Goal: Information Seeking & Learning: Learn about a topic

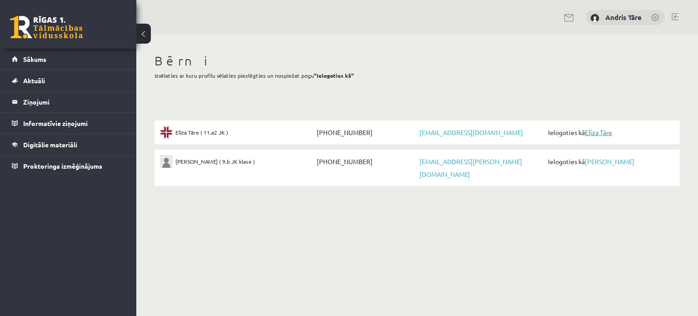
click at [601, 130] on link "Elīza Tāre" at bounding box center [598, 132] width 27 height 8
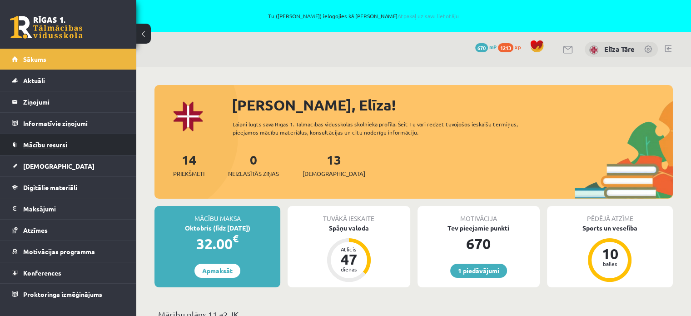
click at [29, 142] on span "Mācību resursi" at bounding box center [45, 144] width 44 height 8
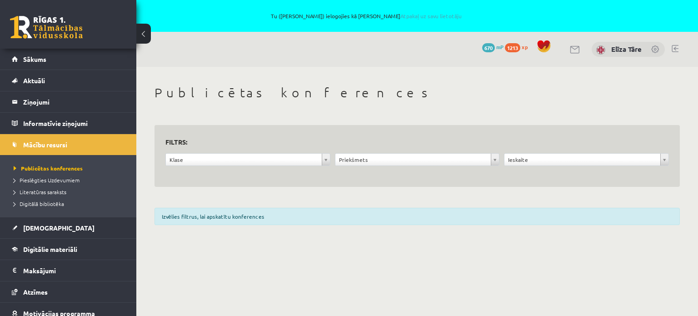
click at [51, 248] on span "Digitālie materiāli" at bounding box center [50, 249] width 54 height 8
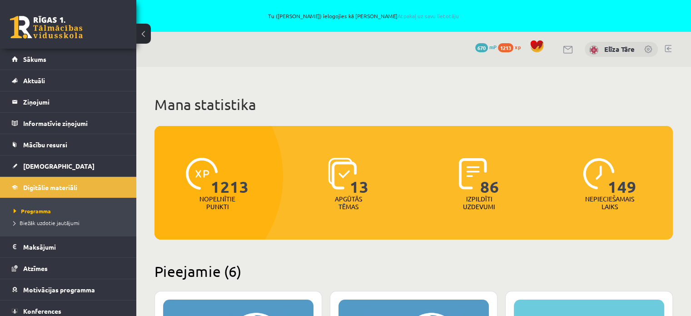
click at [54, 21] on link at bounding box center [46, 27] width 73 height 23
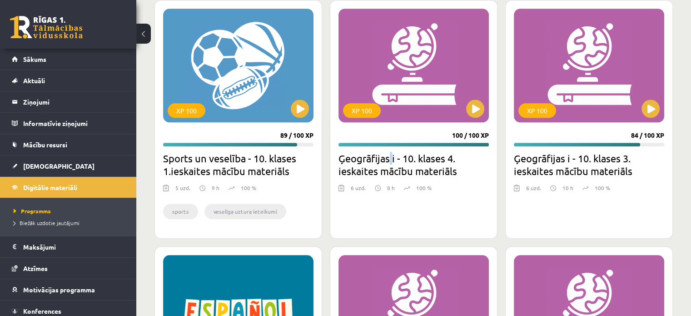
click at [390, 155] on h2 "Ģeogrāfijas i - 10. klases 4. ieskaites mācību materiāls" at bounding box center [413, 164] width 150 height 25
click at [441, 92] on div "XP 100" at bounding box center [413, 66] width 150 height 114
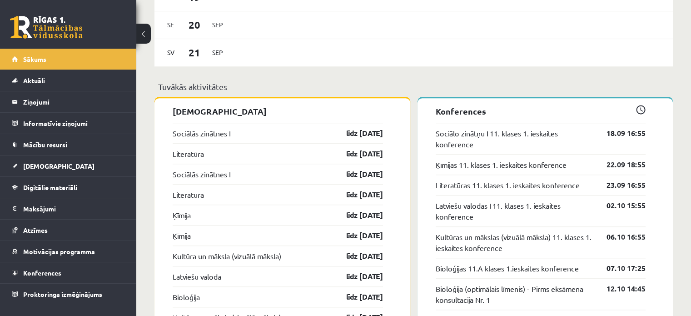
scroll to position [590, 0]
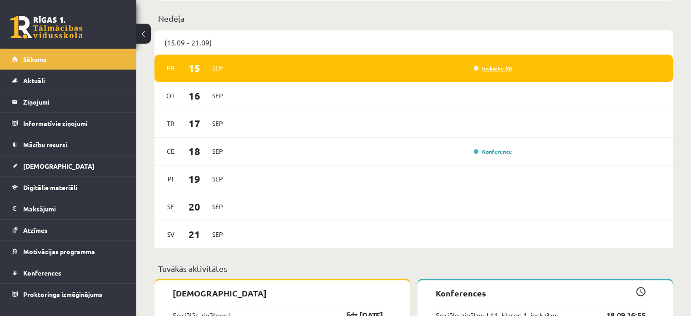
click at [495, 70] on link "Ieskaite (4)" at bounding box center [493, 67] width 38 height 7
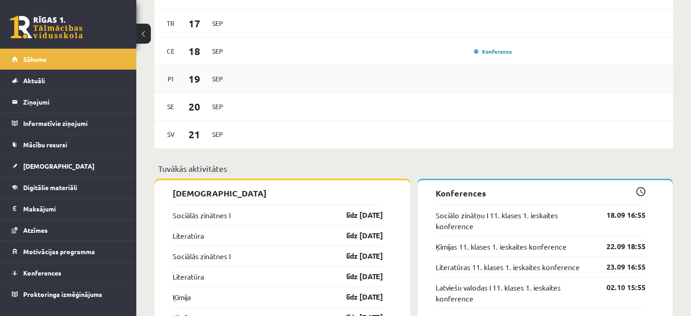
scroll to position [590, 0]
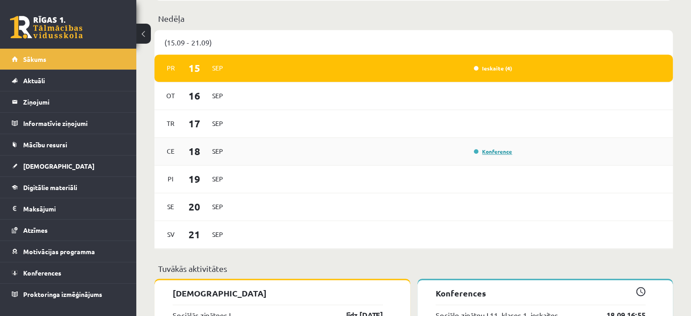
click at [498, 151] on link "Konference" at bounding box center [493, 151] width 38 height 7
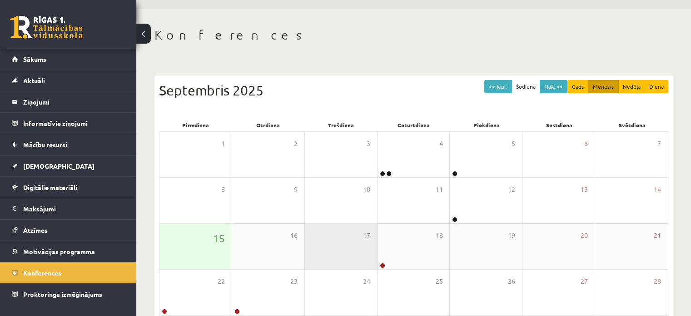
scroll to position [136, 0]
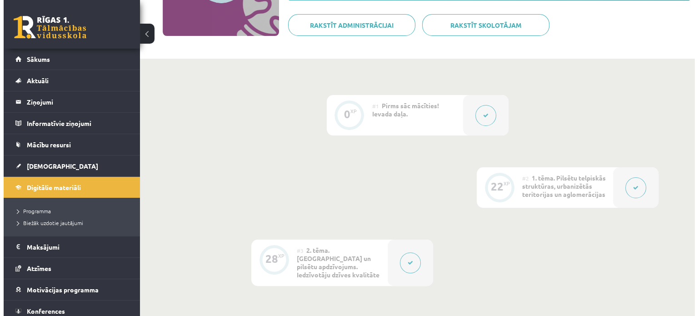
scroll to position [273, 0]
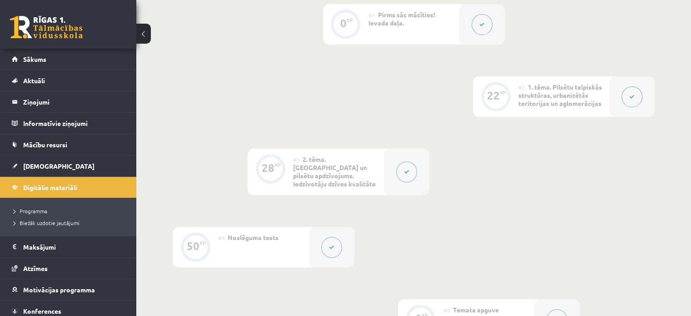
click at [482, 25] on icon at bounding box center [481, 24] width 5 height 5
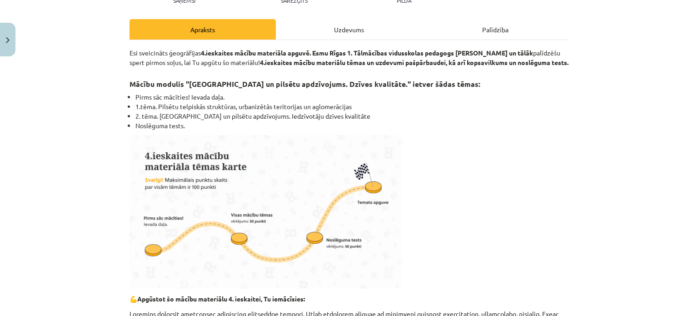
scroll to position [0, 0]
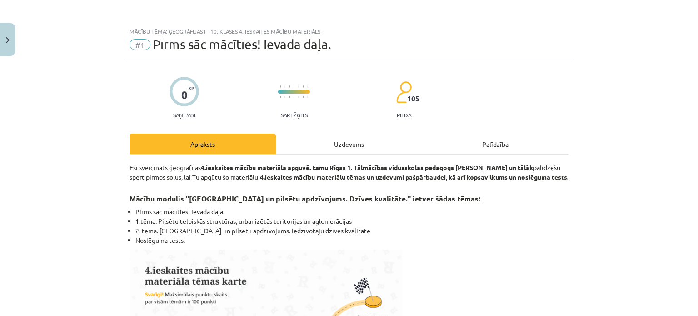
click at [656, 52] on div "Mācību tēma: Ģeogrāfijas i - 10. klases 4. ieskaites mācību materiāls #1 Pirms …" at bounding box center [349, 158] width 698 height 316
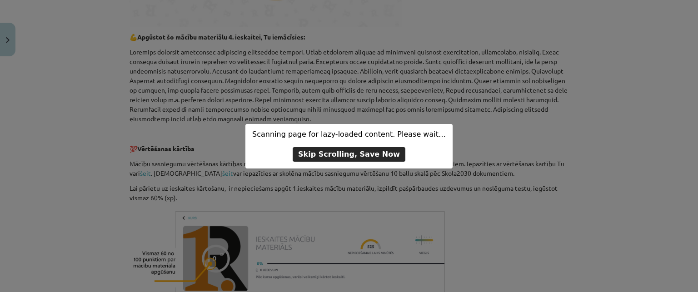
scroll to position [400, 0]
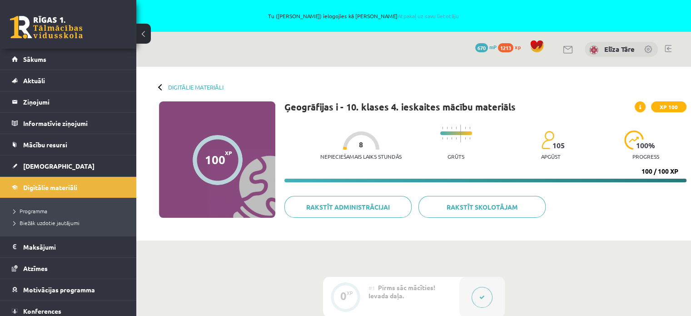
click at [485, 292] on button at bounding box center [481, 297] width 21 height 21
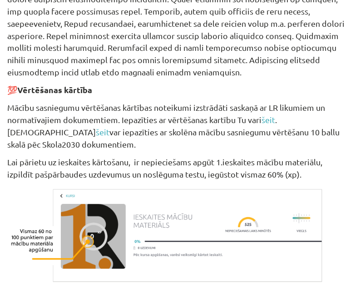
scroll to position [477, 0]
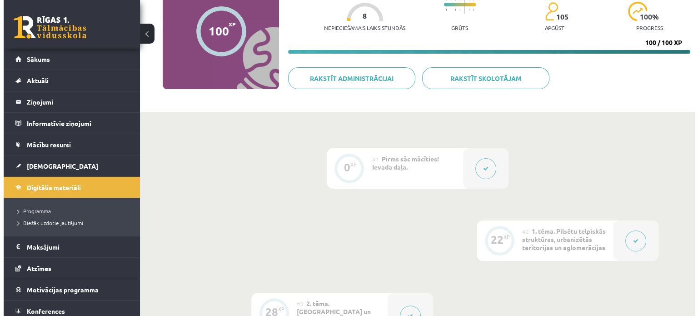
scroll to position [136, 0]
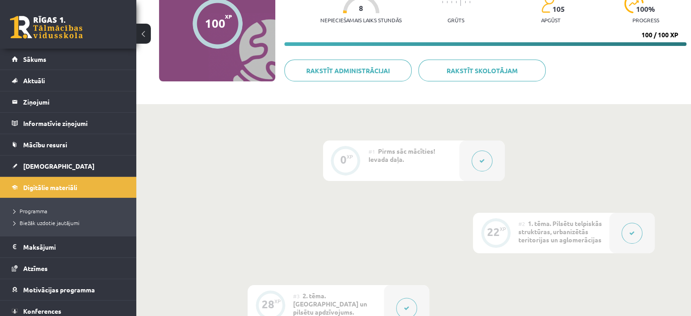
click at [481, 158] on icon at bounding box center [481, 160] width 5 height 5
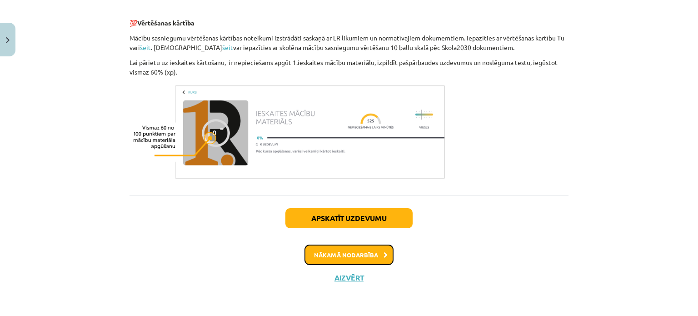
click at [367, 253] on button "Nākamā nodarbība" at bounding box center [348, 254] width 89 height 21
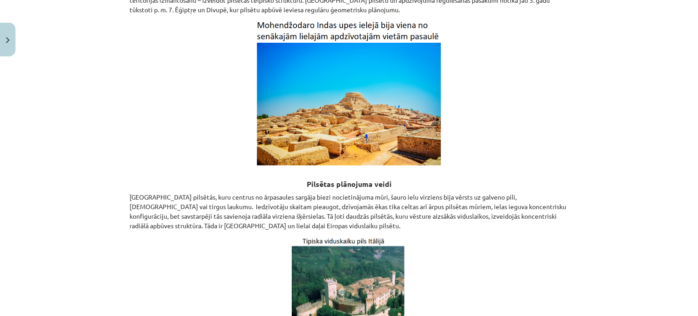
scroll to position [0, 0]
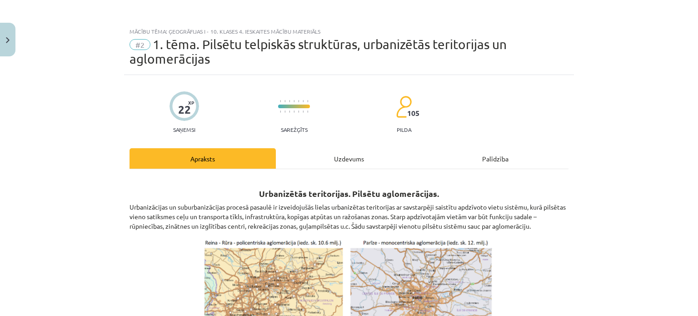
drag, startPoint x: 592, startPoint y: 232, endPoint x: 609, endPoint y: -20, distance: 253.1
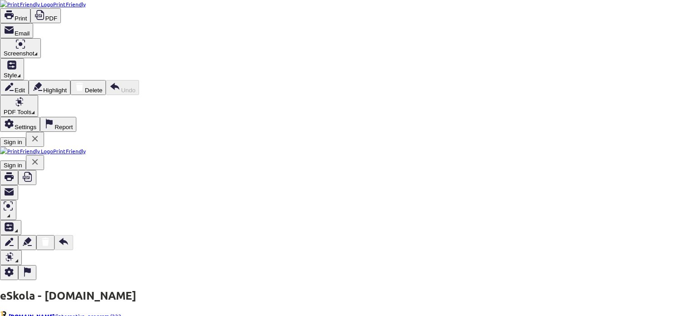
click at [27, 22] on span "Print" at bounding box center [21, 18] width 12 height 7
click at [44, 12] on icon at bounding box center [39, 15] width 9 height 10
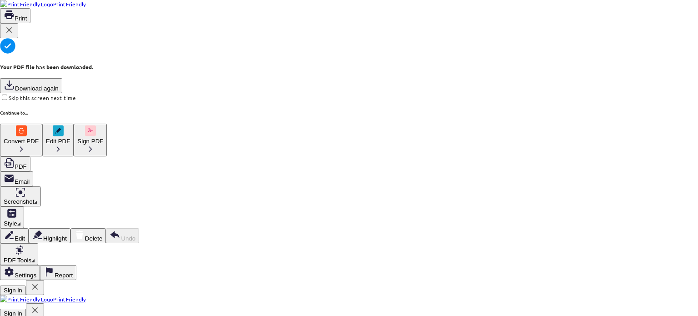
click at [15, 35] on icon at bounding box center [9, 30] width 11 height 11
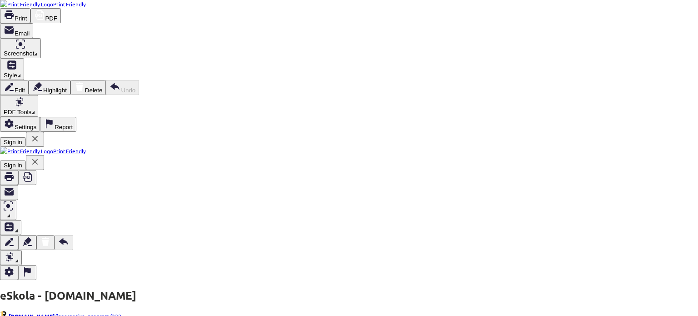
click at [61, 13] on button "PDF" at bounding box center [45, 15] width 30 height 15
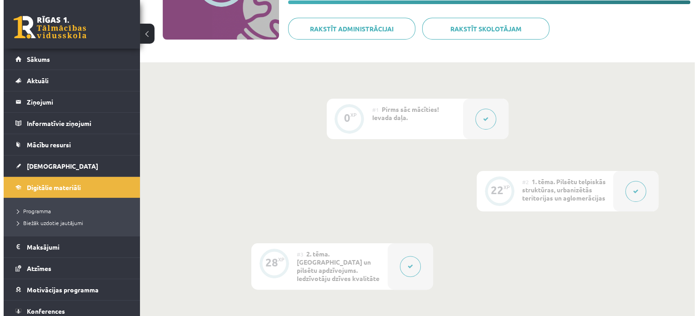
scroll to position [182, 0]
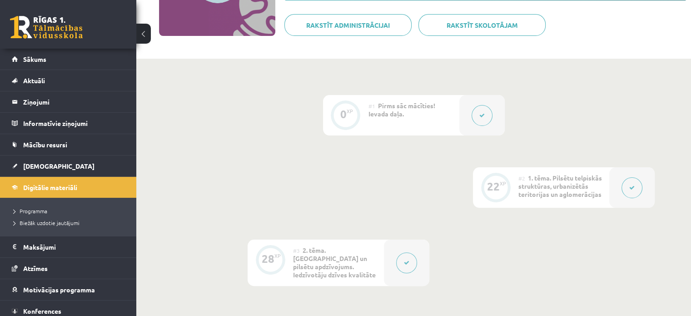
click at [560, 194] on span "1. tēma. Pilsētu telpiskās struktūras, urbanizētās teritorijas un aglomerācijas" at bounding box center [560, 186] width 84 height 25
click at [632, 189] on icon at bounding box center [631, 187] width 5 height 5
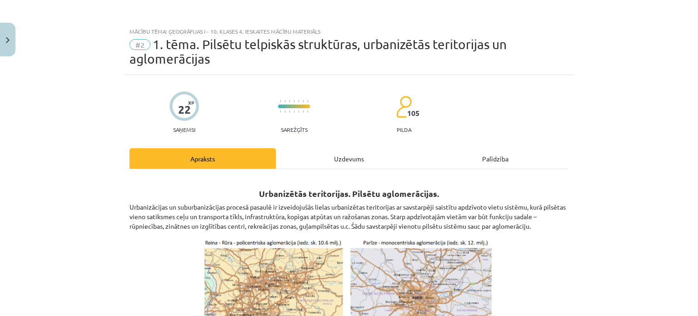
click at [343, 153] on div "Uzdevums" at bounding box center [349, 158] width 146 height 20
select select "*******"
select select "*****"
select select "*******"
select select "******"
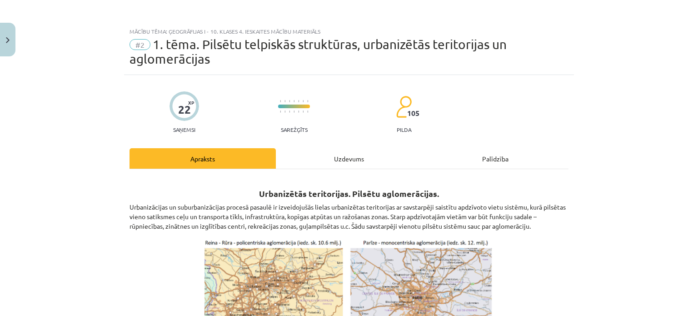
select select "*******"
select select "******"
select select "**********"
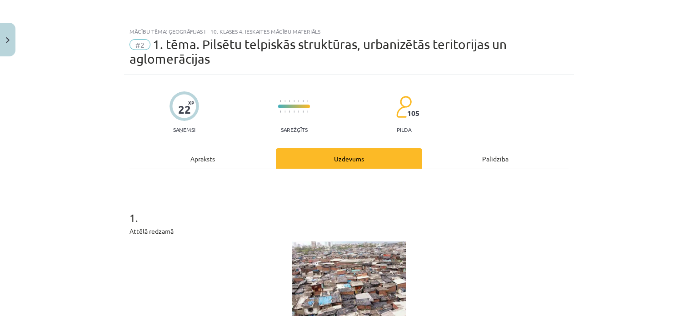
scroll to position [23, 0]
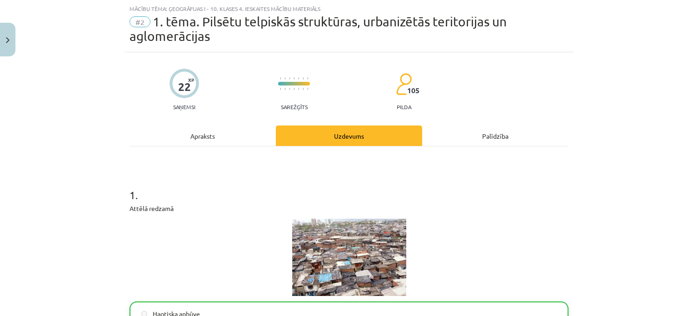
click at [222, 126] on div "Apraksts" at bounding box center [202, 135] width 146 height 20
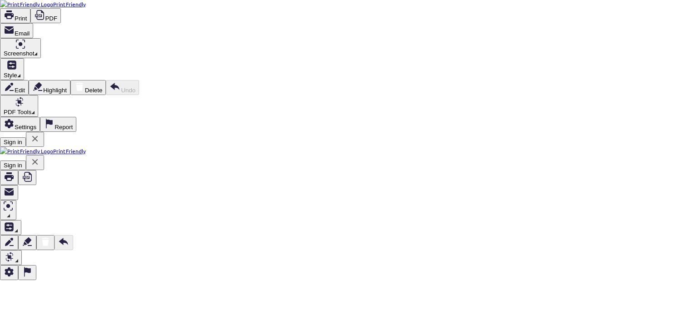
scroll to position [0, 0]
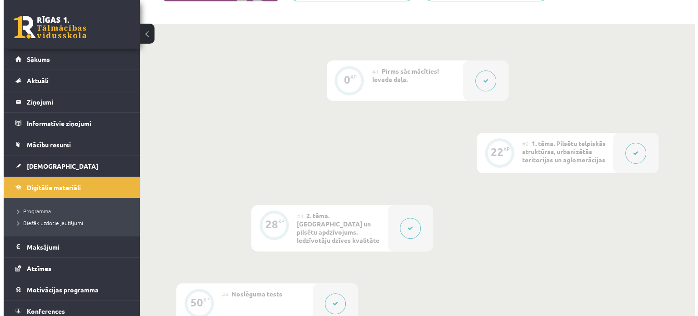
scroll to position [227, 0]
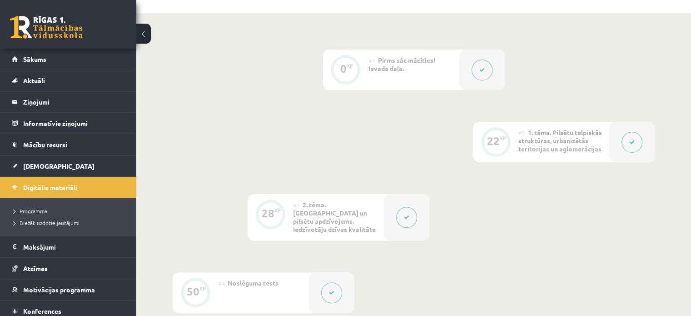
click at [625, 140] on button at bounding box center [631, 142] width 21 height 21
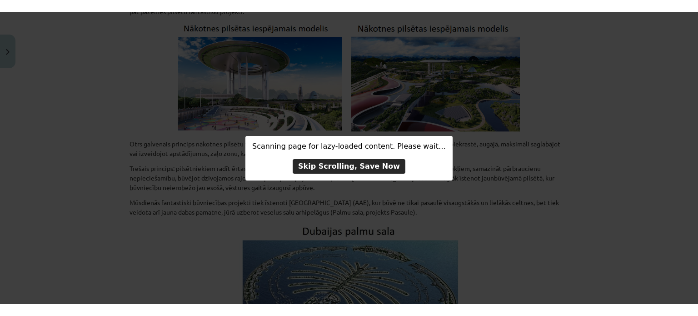
scroll to position [2636, 0]
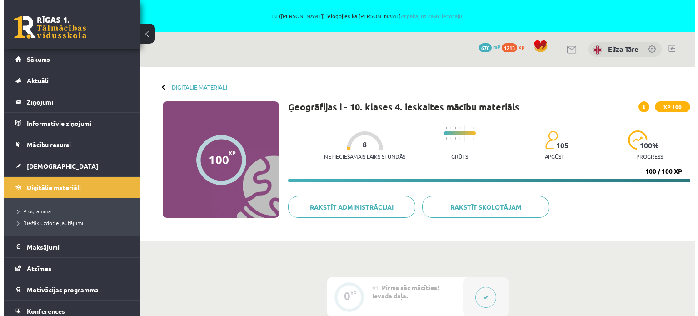
scroll to position [227, 0]
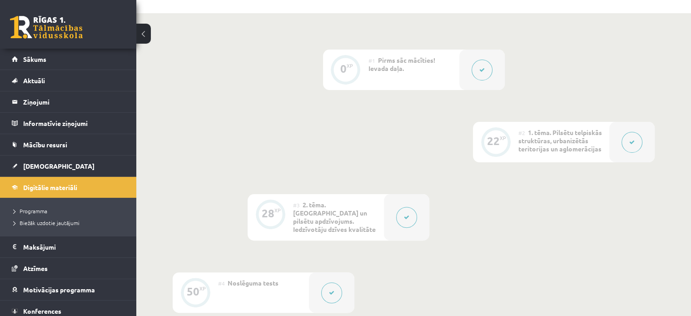
click at [623, 146] on button at bounding box center [631, 142] width 21 height 21
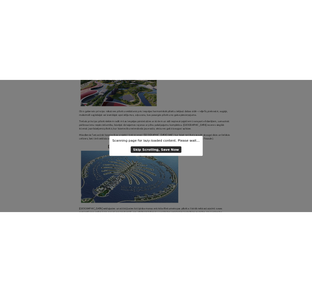
scroll to position [2756, 0]
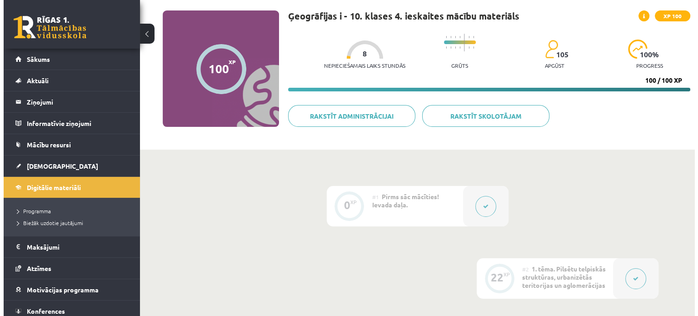
scroll to position [91, 0]
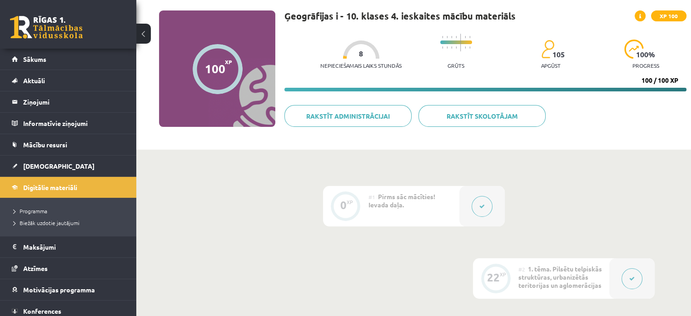
click at [481, 207] on icon at bounding box center [481, 205] width 5 height 5
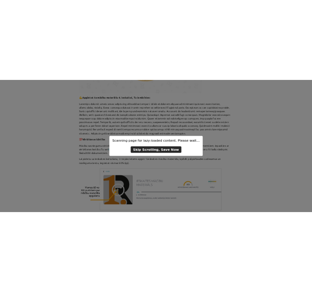
scroll to position [234, 0]
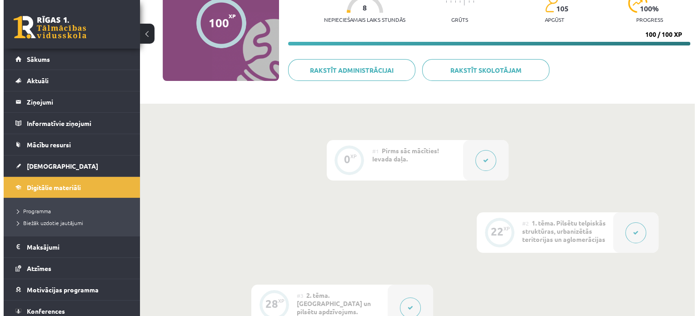
scroll to position [144, 0]
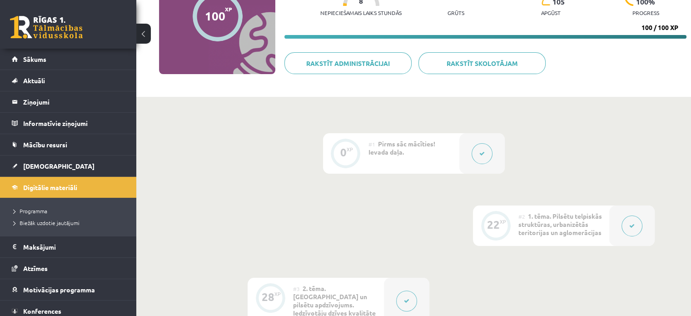
click at [483, 134] on div at bounding box center [481, 153] width 45 height 40
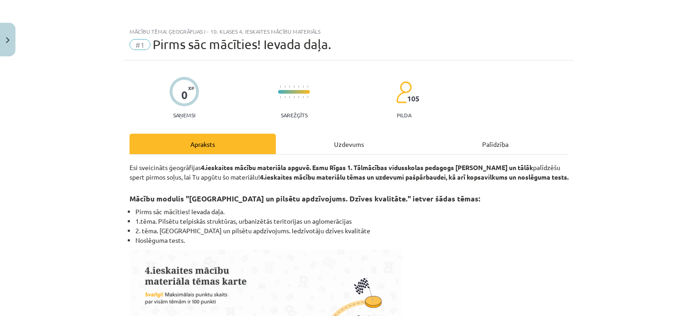
click at [333, 138] on div "Uzdevums" at bounding box center [349, 144] width 146 height 20
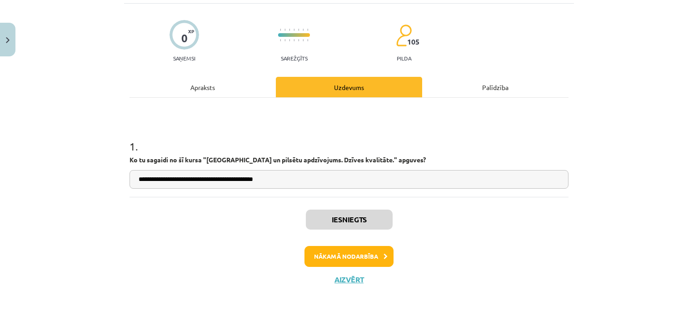
scroll to position [58, 0]
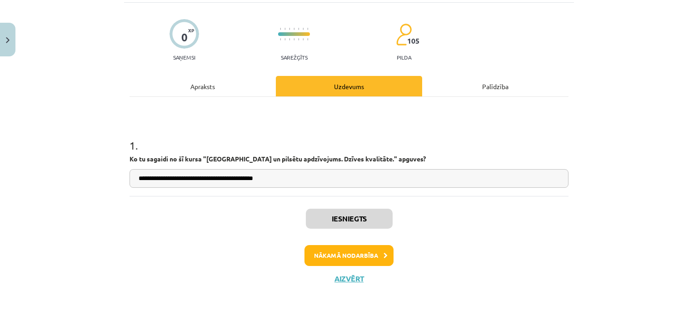
click at [493, 83] on div "Palīdzība" at bounding box center [495, 86] width 146 height 20
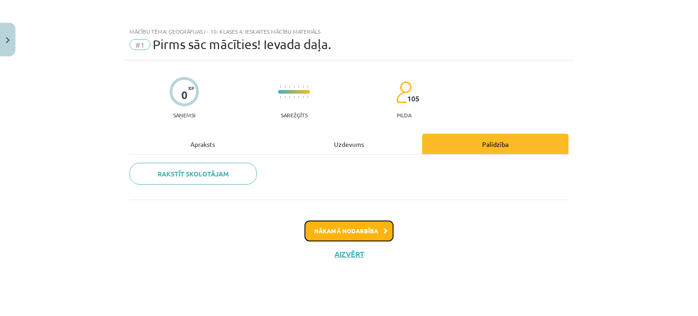
click at [349, 227] on button "Nākamā nodarbība" at bounding box center [348, 230] width 89 height 21
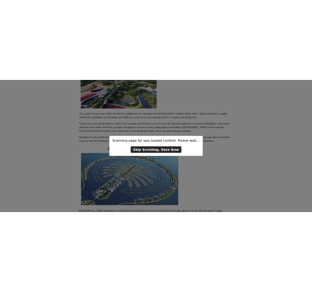
scroll to position [2756, 0]
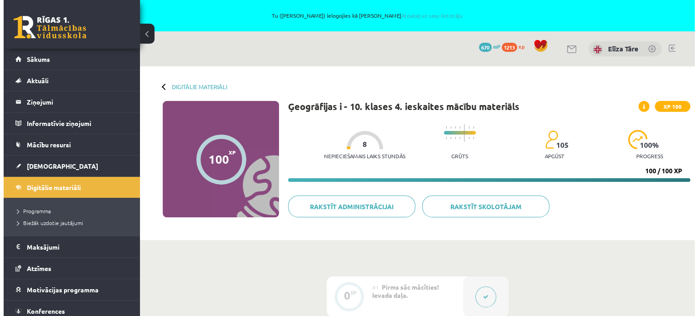
scroll to position [182, 0]
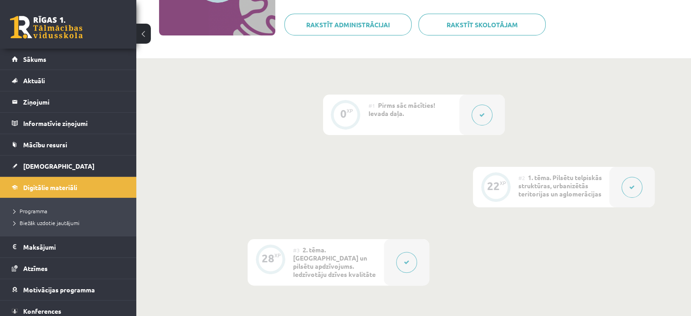
click at [626, 188] on button at bounding box center [631, 187] width 21 height 21
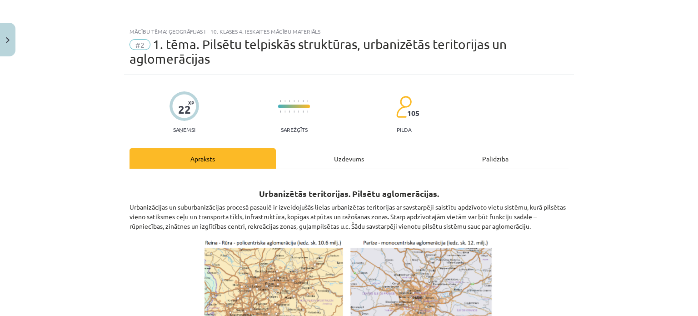
click at [343, 159] on div "Uzdevums" at bounding box center [349, 158] width 146 height 20
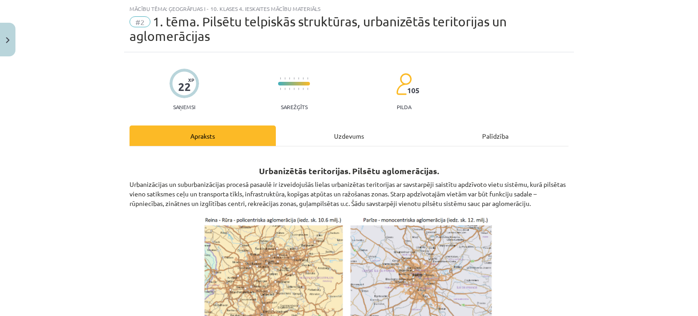
select select "*******"
select select "*****"
select select "*******"
select select "******"
select select "*******"
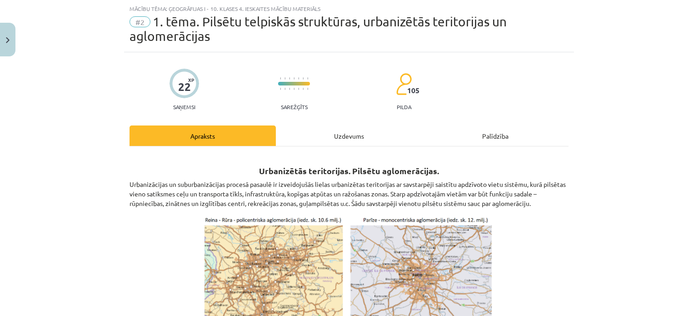
select select "******"
select select "**********"
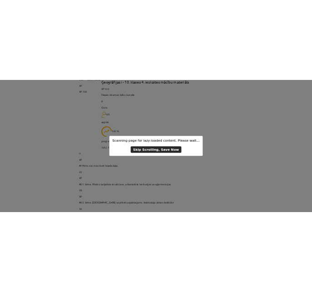
scroll to position [0, 0]
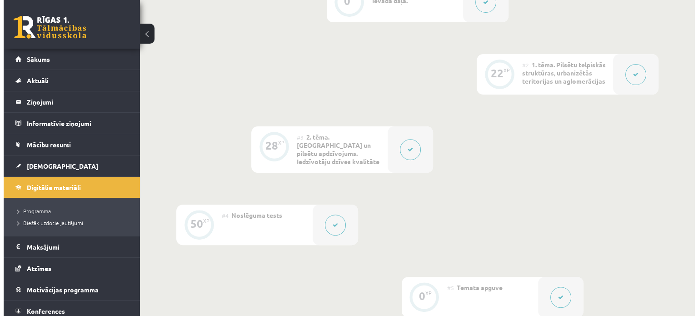
scroll to position [318, 0]
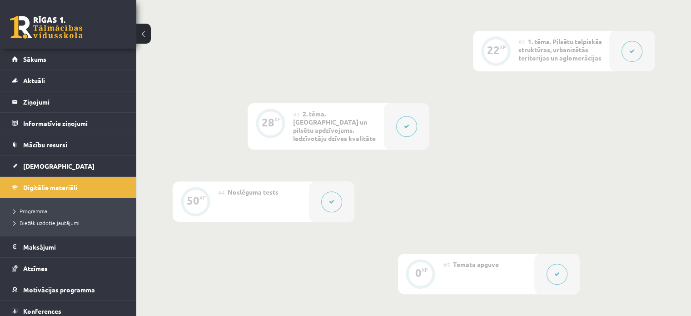
click at [626, 56] on button at bounding box center [631, 51] width 21 height 21
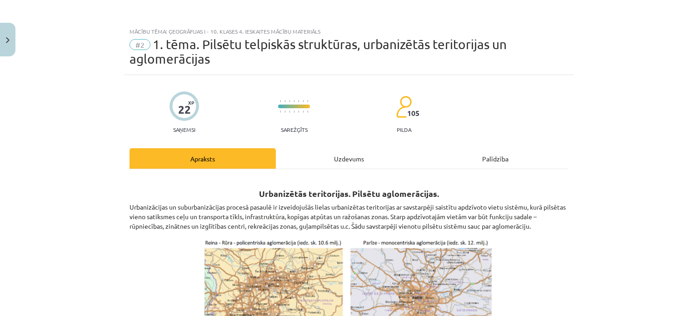
click at [351, 156] on div "Uzdevums" at bounding box center [349, 158] width 146 height 20
select select "*******"
select select "*****"
select select "*******"
select select "******"
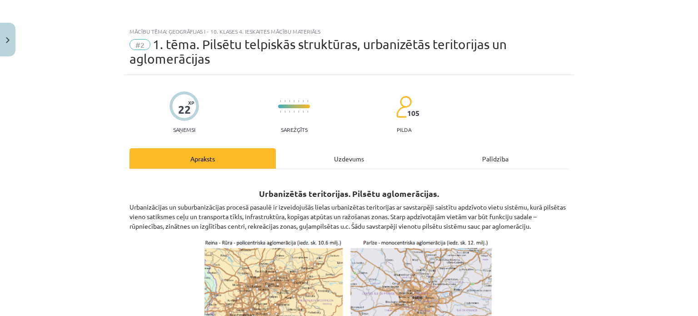
select select "*******"
select select "******"
select select "**********"
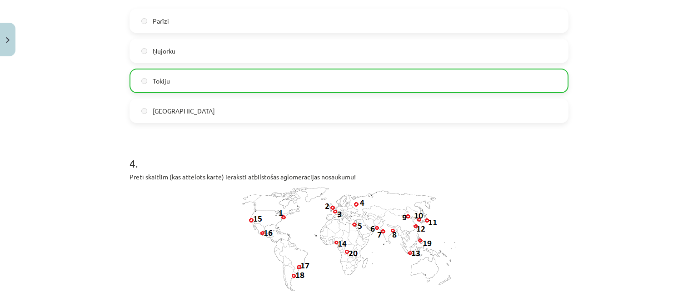
scroll to position [776, 0]
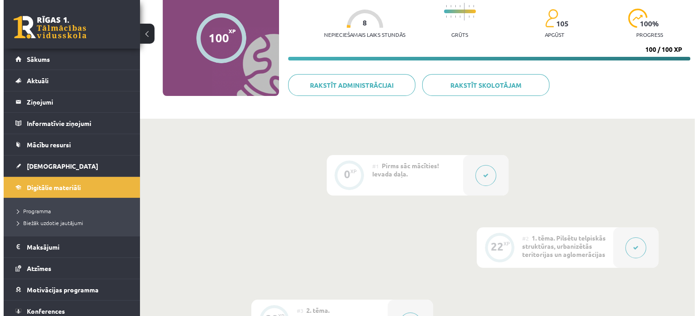
scroll to position [227, 0]
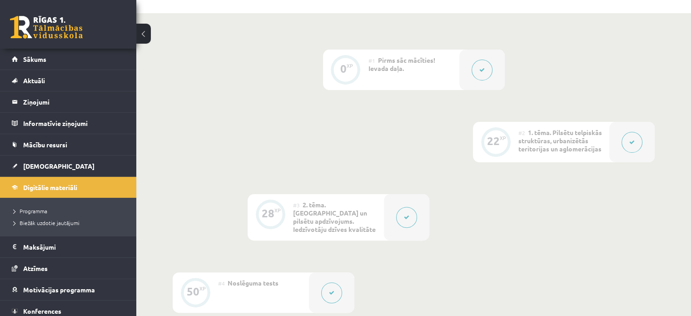
click at [622, 133] on div at bounding box center [631, 142] width 45 height 40
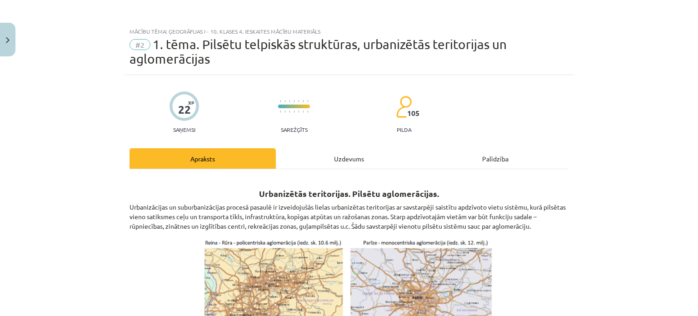
click at [350, 149] on div "Uzdevums" at bounding box center [349, 158] width 146 height 20
select select "*******"
select select "*****"
select select "*******"
select select "******"
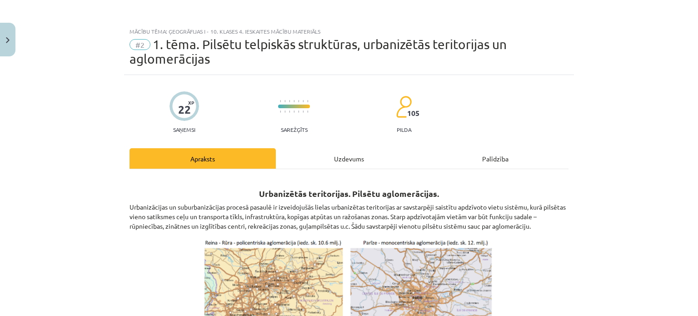
select select "*******"
select select "******"
select select "**********"
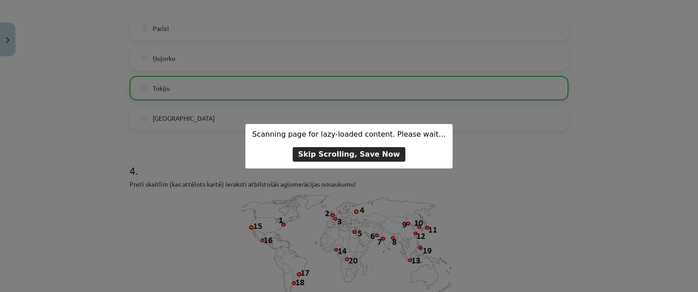
scroll to position [776, 0]
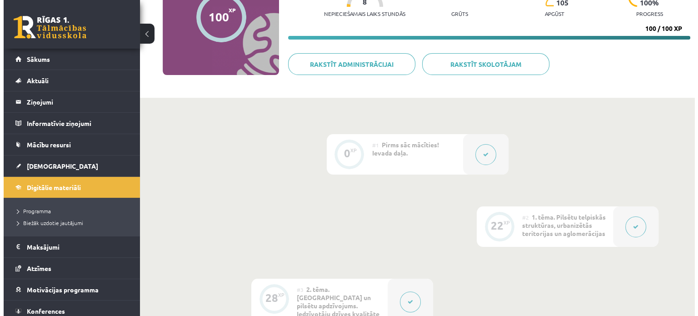
scroll to position [227, 0]
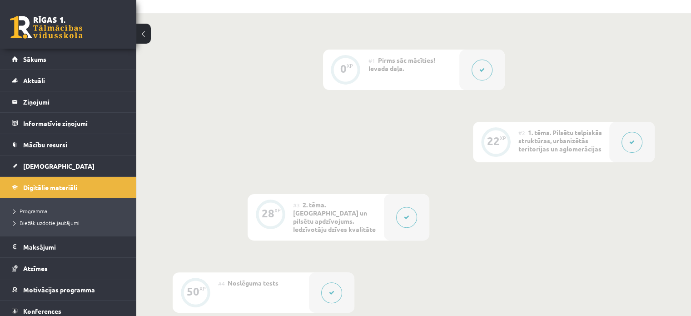
click at [630, 142] on icon at bounding box center [631, 141] width 5 height 5
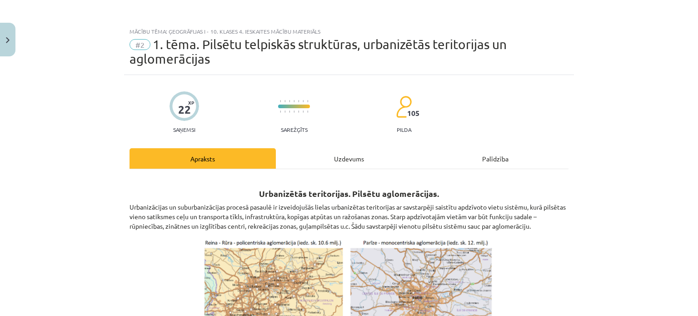
click at [348, 155] on div "Uzdevums" at bounding box center [349, 158] width 146 height 20
select select "*******"
select select "*****"
select select "*******"
select select "******"
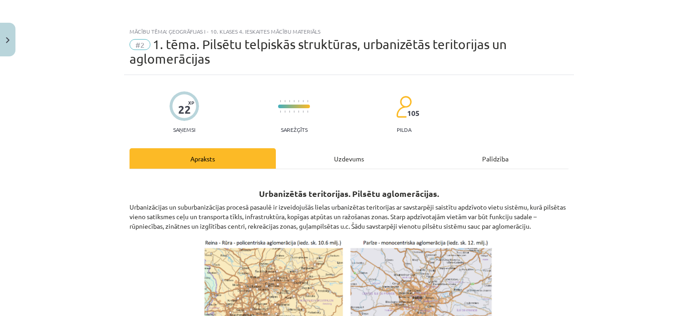
select select "*******"
select select "******"
select select "**********"
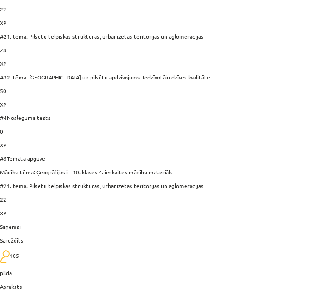
scroll to position [273, 0]
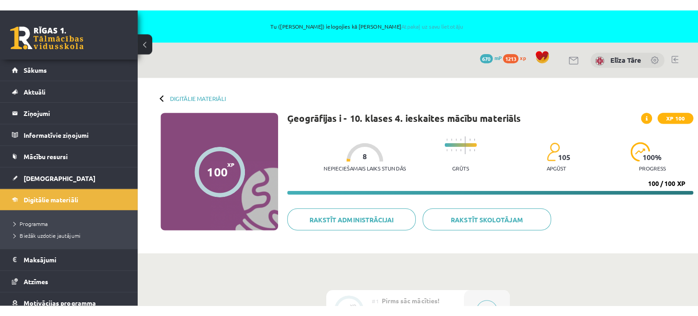
scroll to position [295, 0]
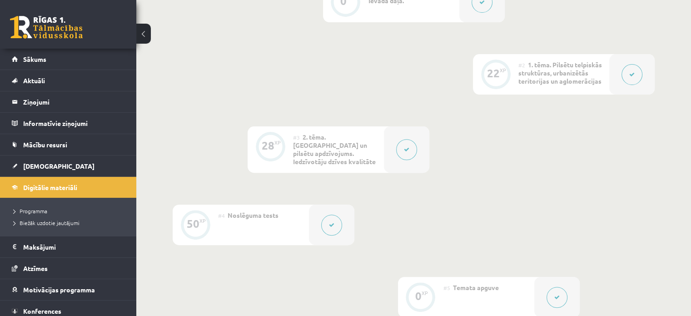
click at [634, 75] on icon at bounding box center [631, 74] width 5 height 5
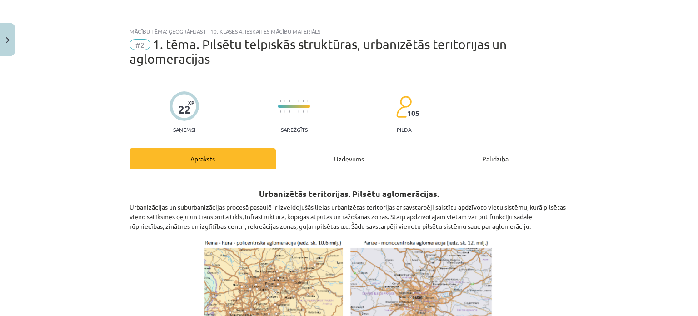
click at [349, 158] on div "Uzdevums" at bounding box center [349, 158] width 146 height 20
select select "*******"
select select "*****"
select select "*******"
select select "******"
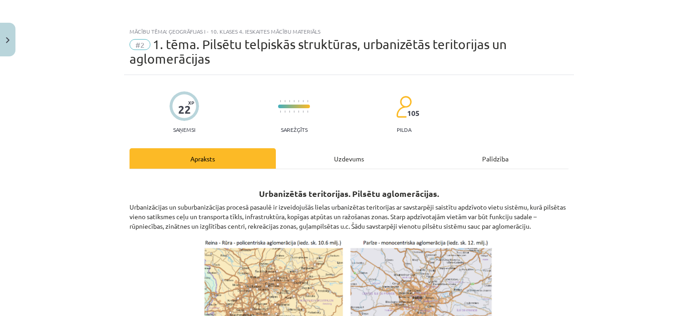
select select "*******"
select select "******"
select select "**********"
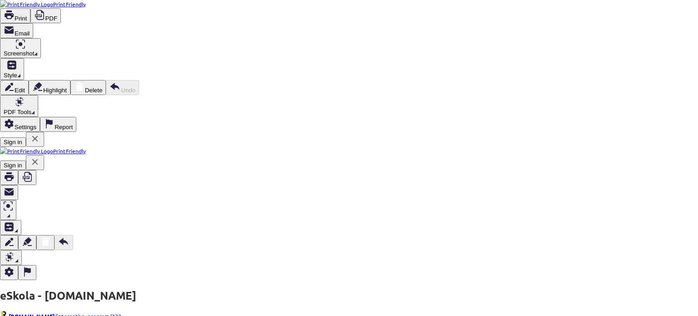
scroll to position [508, 0]
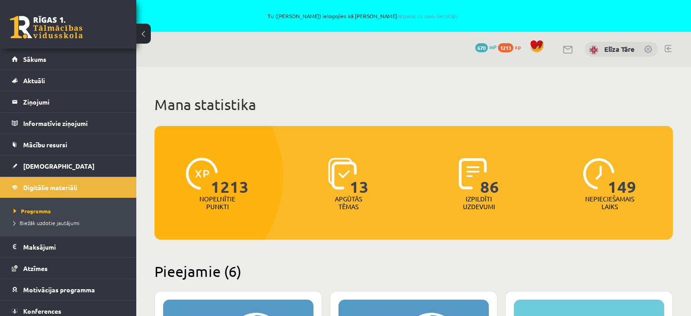
scroll to position [910, 0]
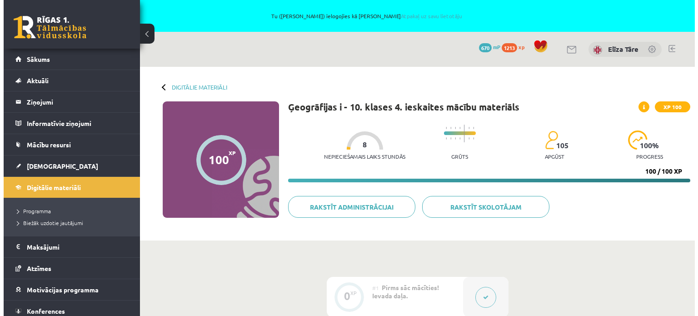
scroll to position [227, 0]
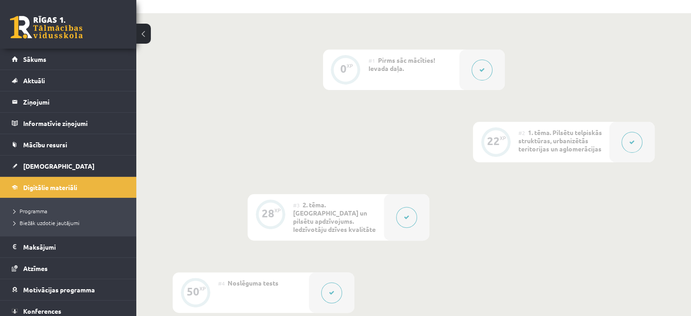
click at [630, 144] on icon at bounding box center [631, 141] width 5 height 5
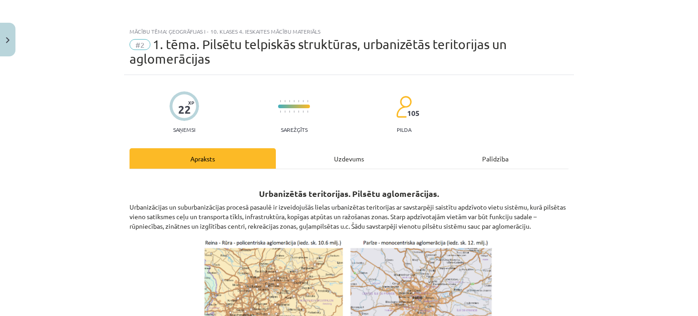
click at [358, 157] on div "Uzdevums" at bounding box center [349, 158] width 146 height 20
select select "*******"
select select "*****"
select select "*******"
select select "******"
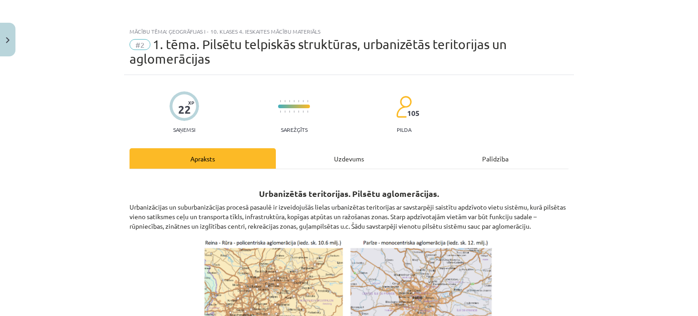
select select "*******"
select select "******"
select select "**********"
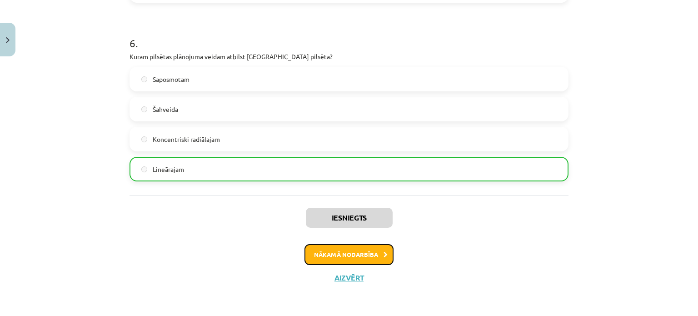
click at [338, 257] on button "Nākamā nodarbība" at bounding box center [348, 254] width 89 height 21
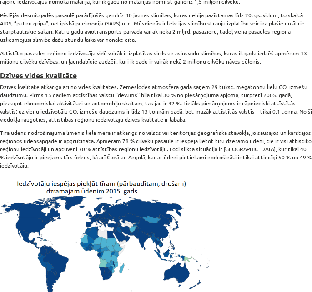
scroll to position [3393, 0]
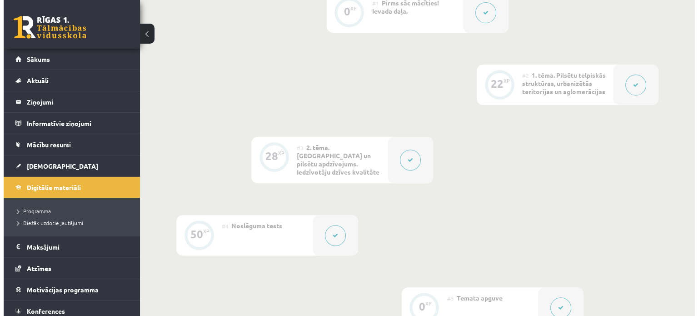
scroll to position [182, 0]
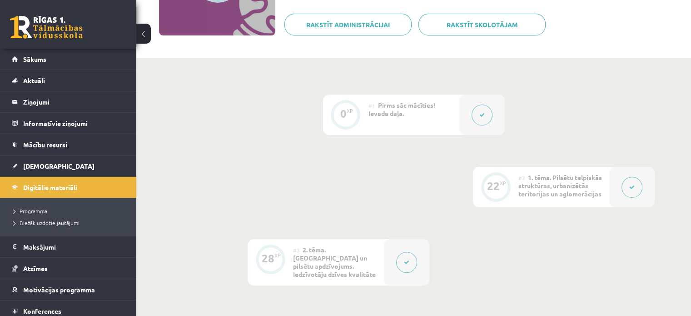
click at [620, 177] on div at bounding box center [631, 187] width 45 height 40
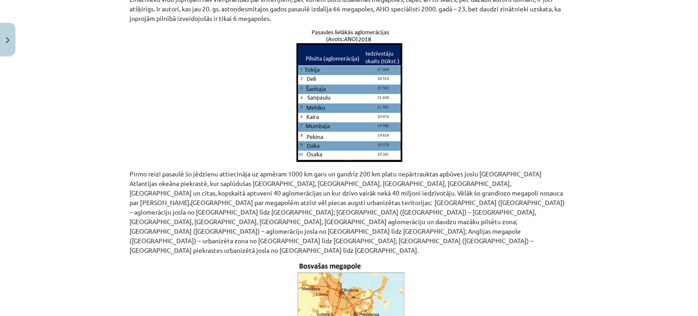
scroll to position [2800, 0]
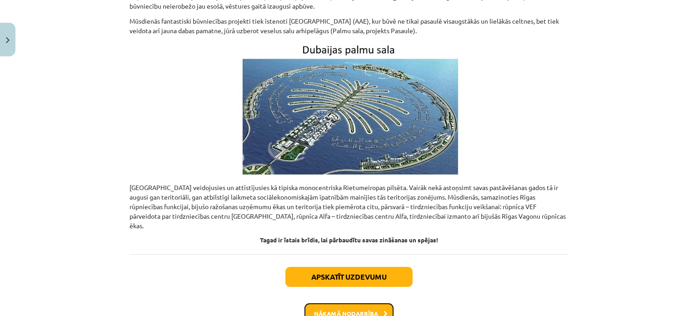
click at [354, 292] on button "Nākamā nodarbība" at bounding box center [348, 313] width 89 height 21
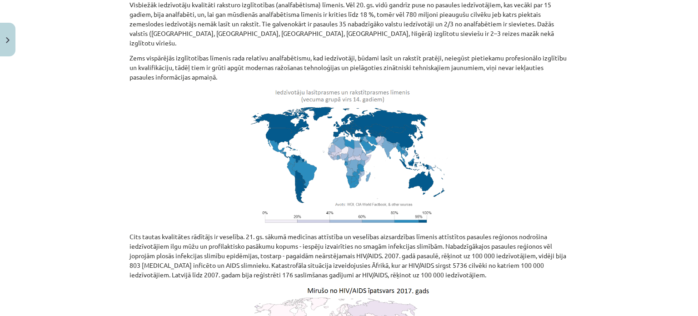
scroll to position [3741, 0]
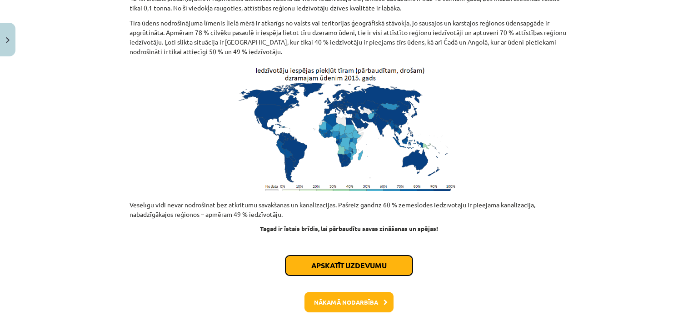
click at [352, 255] on button "Apskatīt uzdevumu" at bounding box center [348, 265] width 127 height 20
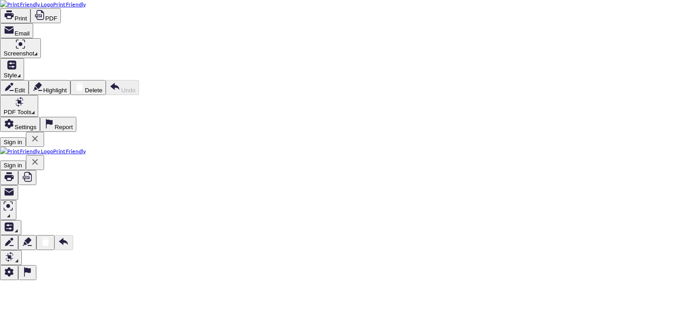
scroll to position [0, 0]
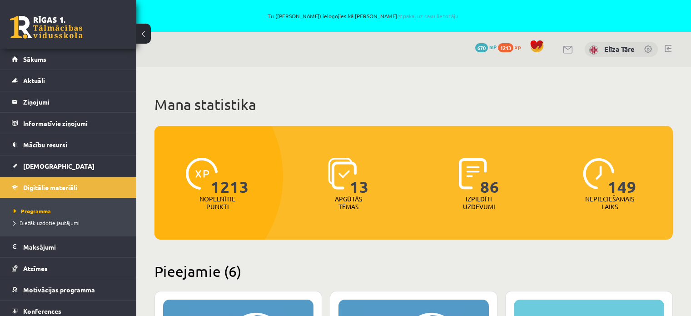
scroll to position [910, 0]
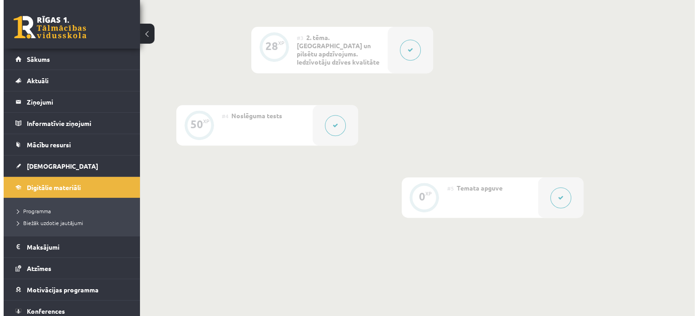
scroll to position [409, 0]
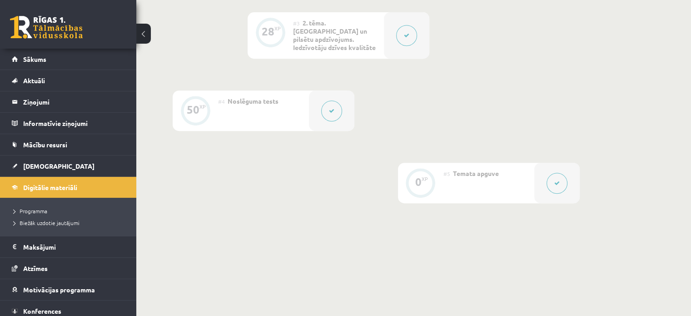
click at [404, 37] on icon at bounding box center [406, 35] width 5 height 5
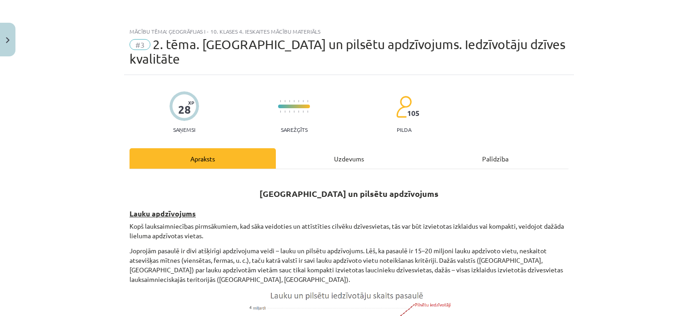
click at [681, 221] on div "Mācību tēma: Ģeogrāfijas i - 10. klases 4. ieskaites mācību materiāls #3 2. tēm…" at bounding box center [349, 158] width 698 height 316
click at [348, 148] on div "Uzdevums" at bounding box center [349, 158] width 146 height 20
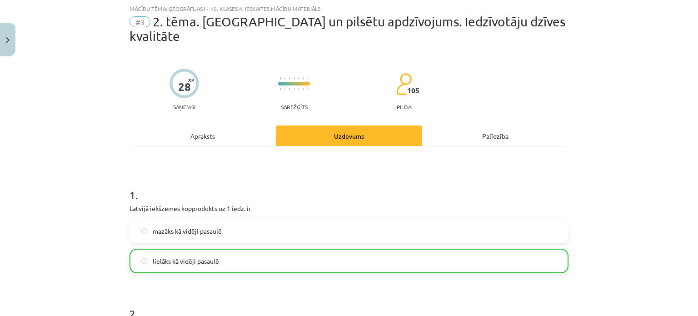
click at [203, 125] on div "Apraksts" at bounding box center [202, 135] width 146 height 20
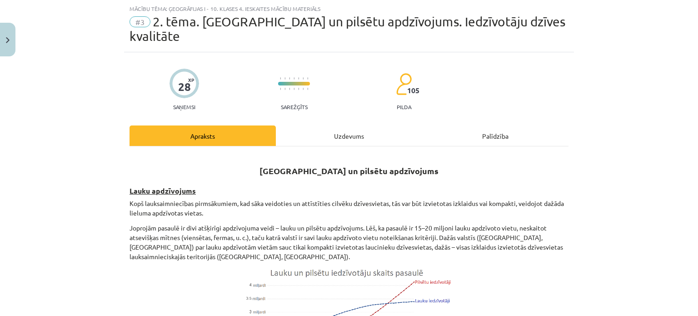
click at [491, 223] on p "Joprojām pasaulē ir divi atšķirīgi apdzīvojuma veidi – lauku un pilsētu apdzīvo…" at bounding box center [348, 242] width 439 height 38
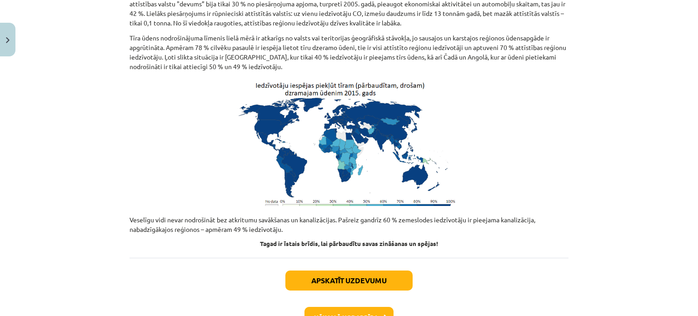
scroll to position [0, 0]
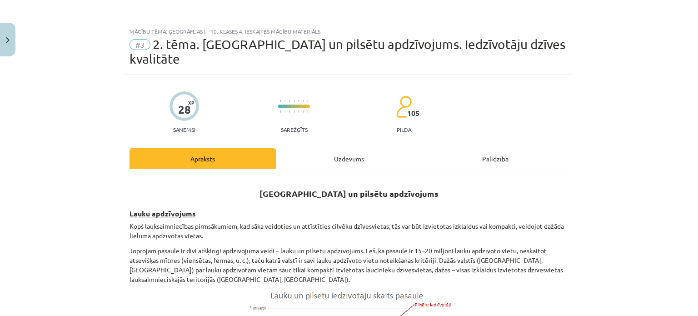
click at [340, 148] on div "Uzdevums" at bounding box center [349, 158] width 146 height 20
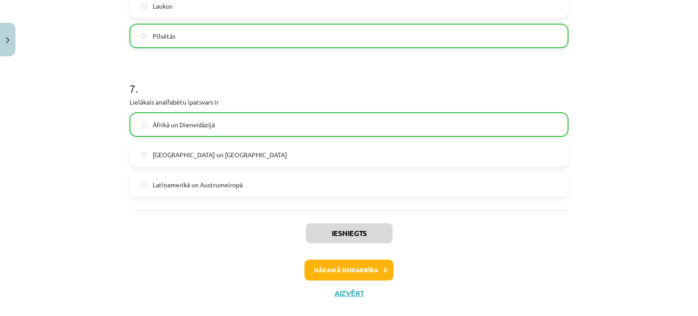
scroll to position [913, 0]
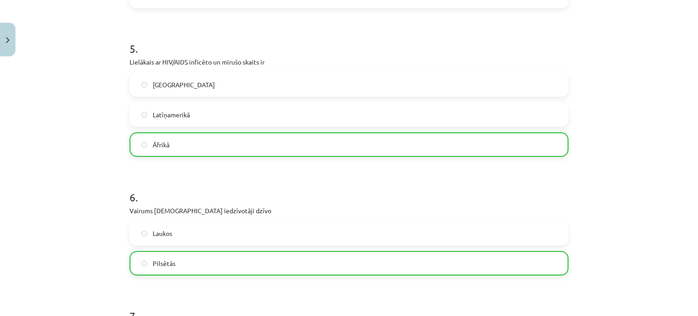
click at [624, 80] on div "Mācību tēma: Ģeogrāfijas i - 10. klases 4. ieskaites mācību materiāls #3 2. tēm…" at bounding box center [349, 158] width 698 height 316
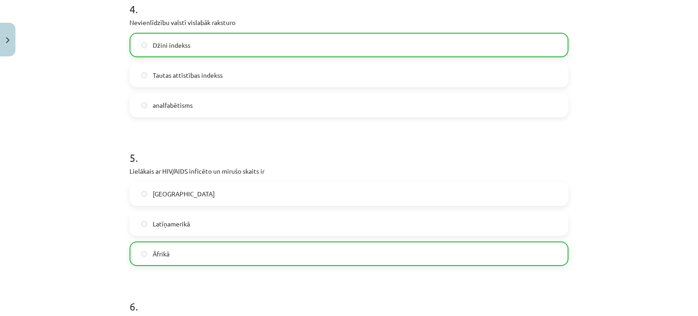
scroll to position [686, 0]
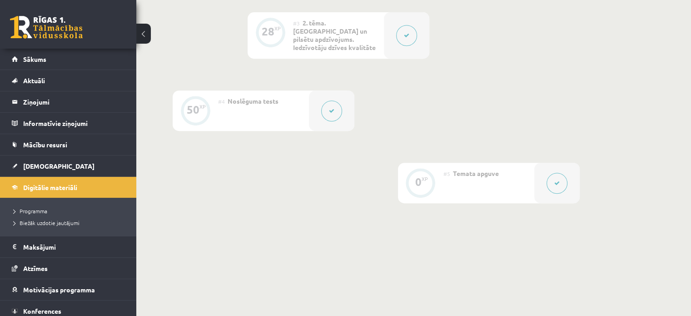
scroll to position [409, 0]
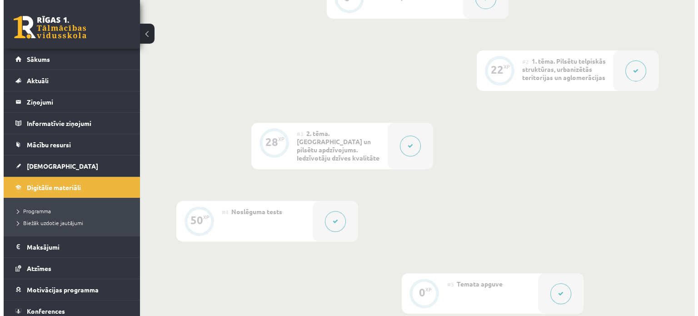
scroll to position [318, 0]
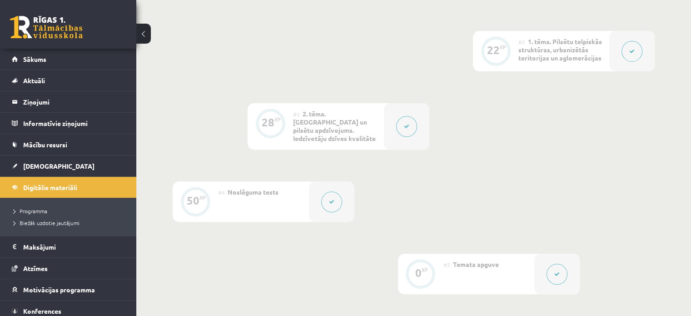
click at [405, 124] on button at bounding box center [406, 126] width 21 height 21
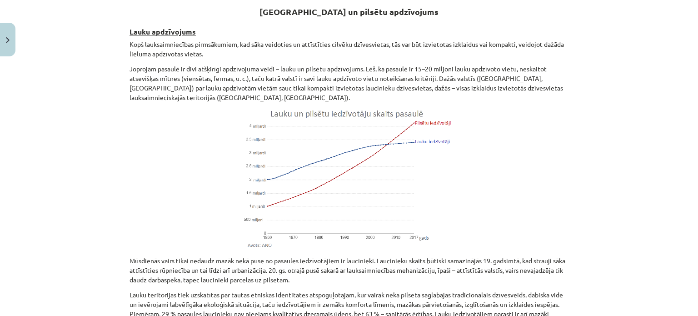
scroll to position [0, 0]
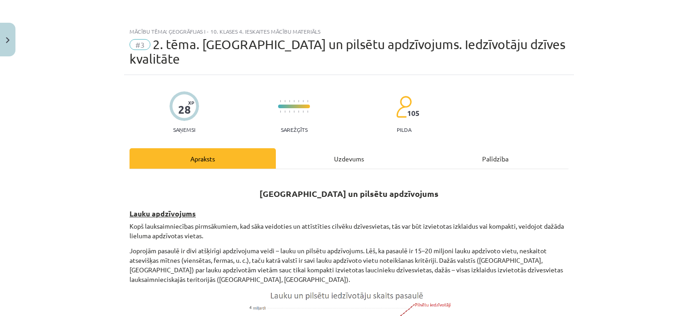
click at [343, 148] on div "Uzdevums" at bounding box center [349, 158] width 146 height 20
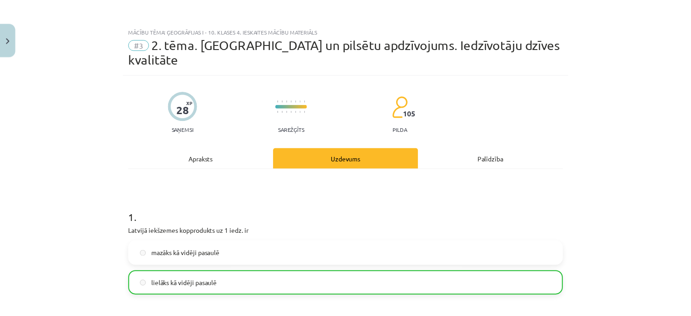
scroll to position [23, 0]
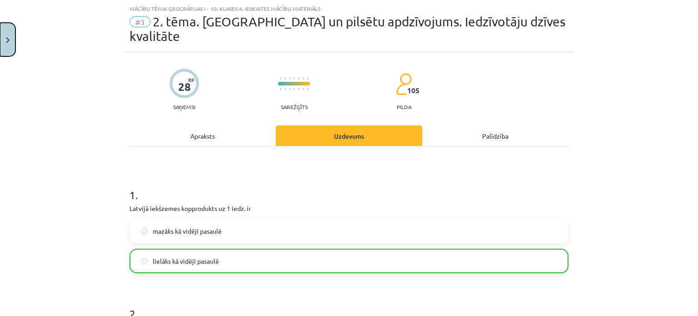
click at [10, 29] on button "Close" at bounding box center [7, 40] width 15 height 34
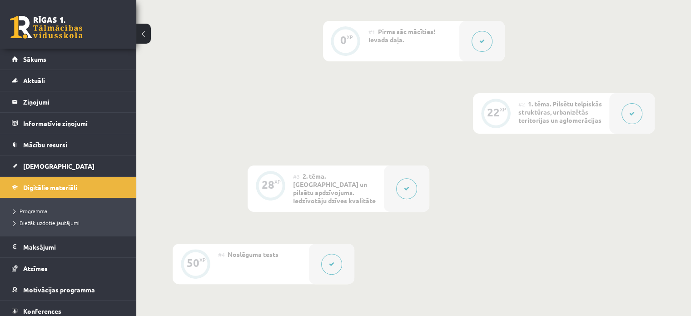
scroll to position [273, 0]
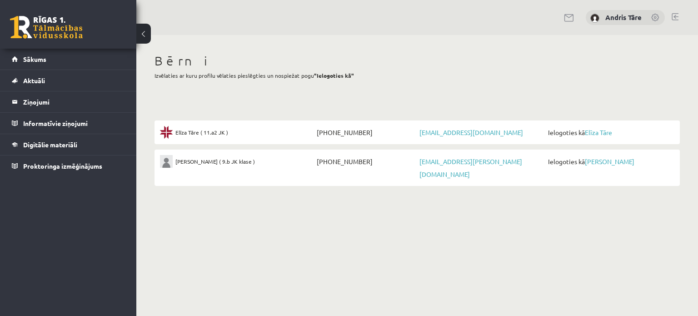
click at [597, 134] on link "Elīza Tāre" at bounding box center [598, 132] width 27 height 8
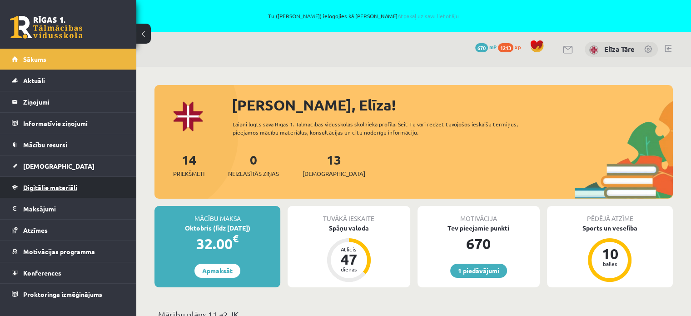
click at [61, 182] on link "Digitālie materiāli" at bounding box center [68, 187] width 113 height 21
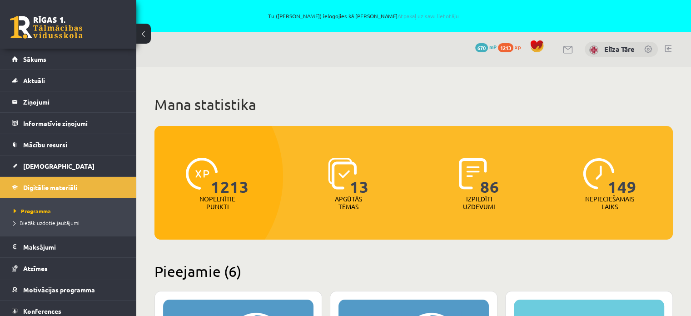
scroll to position [910, 0]
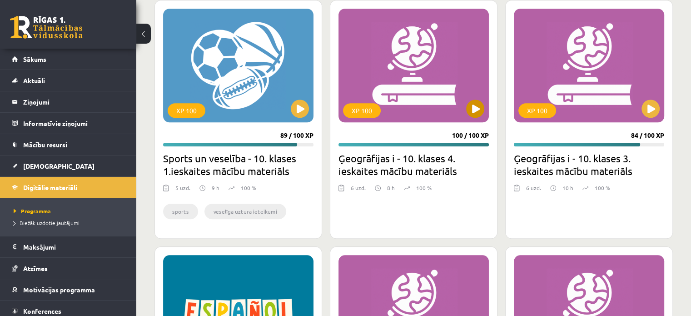
click at [486, 104] on div "XP 100" at bounding box center [413, 66] width 150 height 114
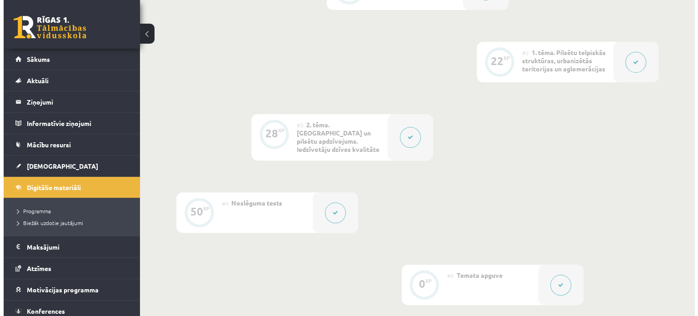
scroll to position [363, 0]
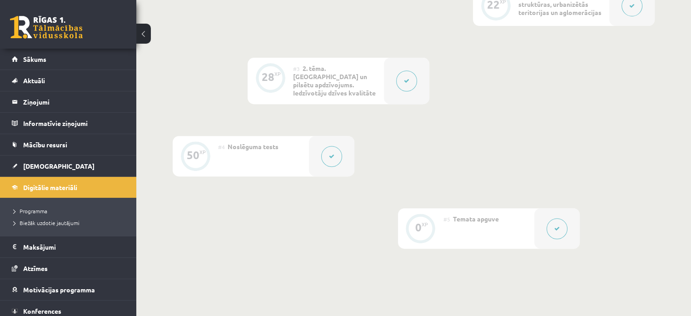
click at [410, 87] on button at bounding box center [406, 80] width 21 height 21
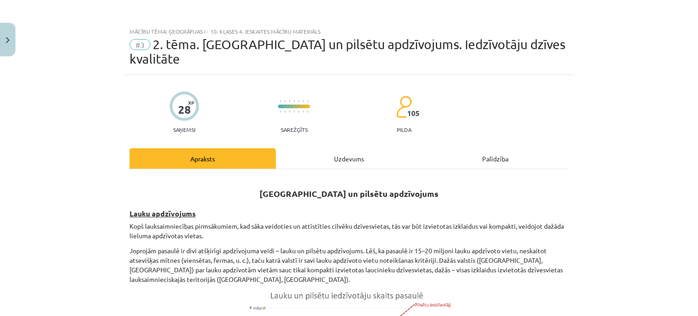
click at [343, 148] on div "Uzdevums" at bounding box center [349, 158] width 146 height 20
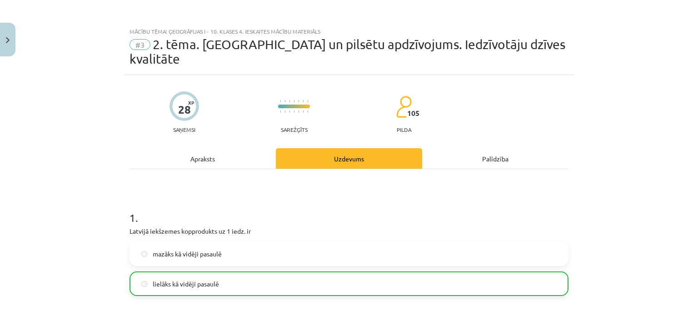
scroll to position [23, 0]
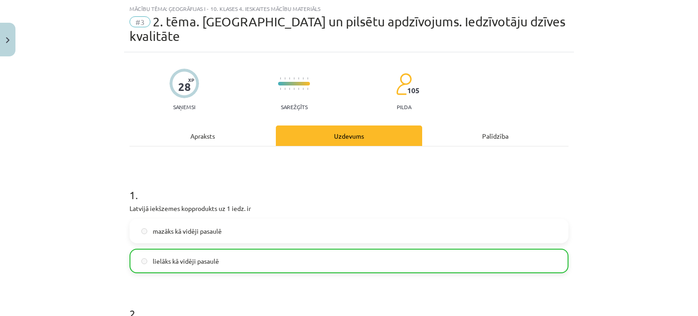
click at [236, 125] on div "Apraksts" at bounding box center [202, 135] width 146 height 20
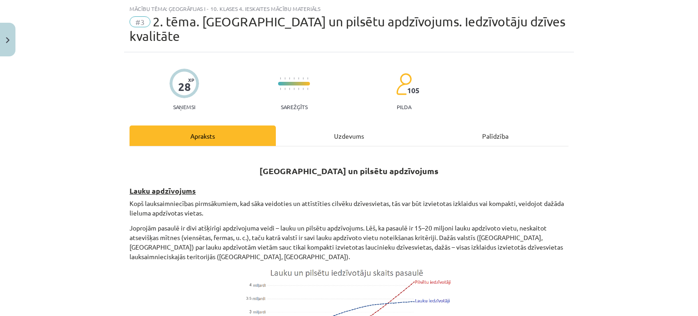
click at [327, 125] on div "Uzdevums" at bounding box center [349, 135] width 146 height 20
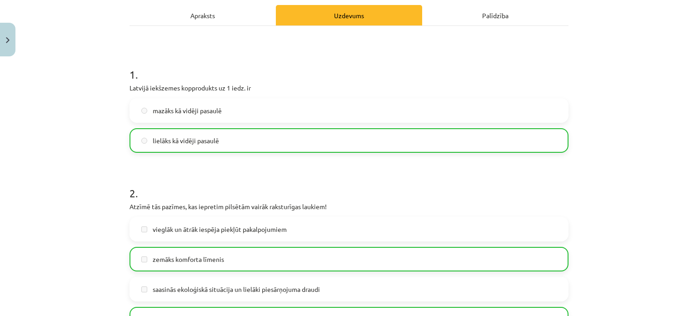
scroll to position [0, 0]
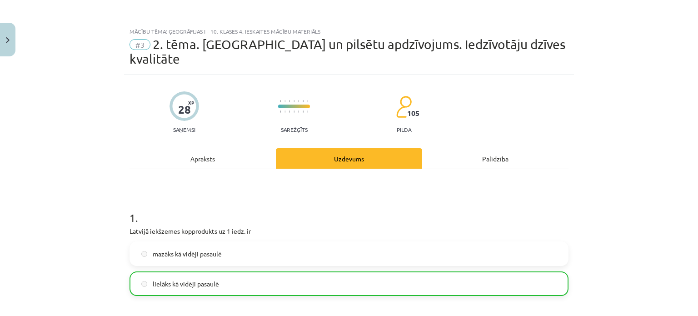
click at [482, 148] on div "Palīdzība" at bounding box center [495, 158] width 146 height 20
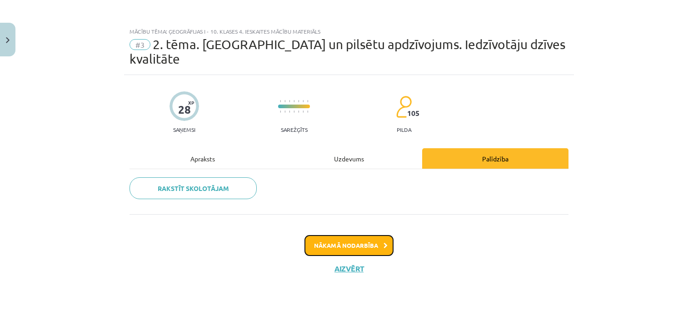
click at [375, 235] on button "Nākamā nodarbība" at bounding box center [348, 245] width 89 height 21
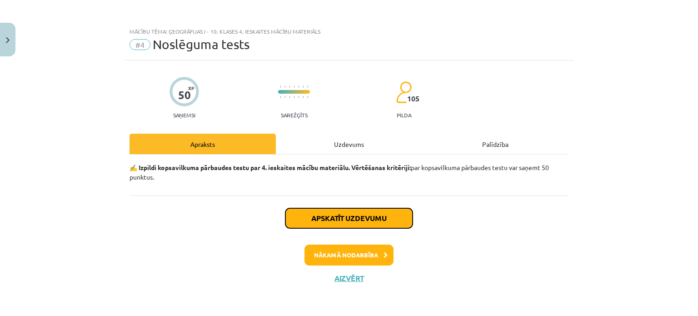
click at [383, 212] on button "Apskatīt uzdevumu" at bounding box center [348, 218] width 127 height 20
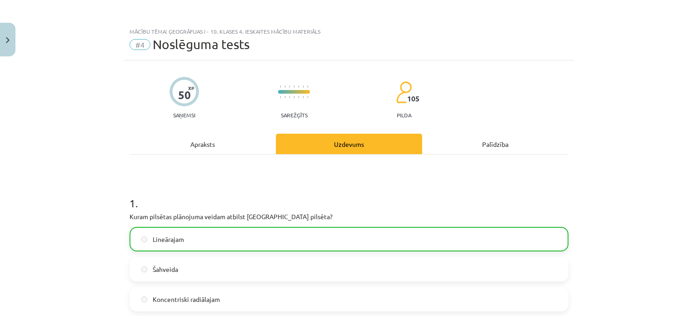
click at [642, 74] on div "Mācību tēma: Ģeogrāfijas i - 10. klases 4. ieskaites mācību materiāls #4 Noslēg…" at bounding box center [349, 158] width 698 height 316
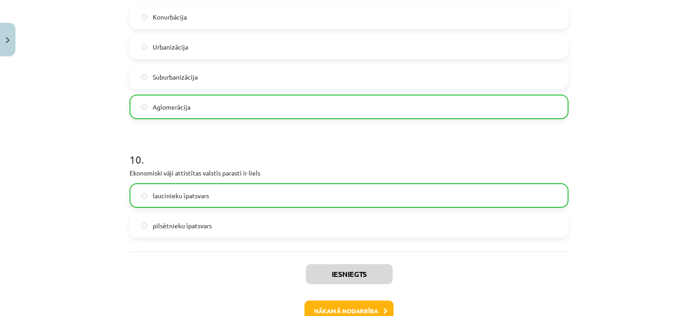
drag, startPoint x: 661, startPoint y: 95, endPoint x: 637, endPoint y: 277, distance: 183.3
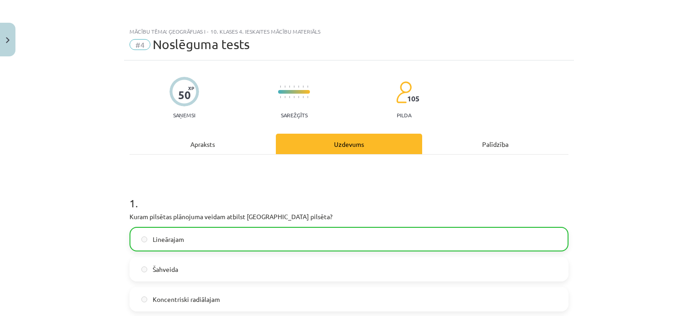
drag, startPoint x: 605, startPoint y: 257, endPoint x: 619, endPoint y: 18, distance: 238.9
click at [494, 141] on div "Palīdzība" at bounding box center [495, 144] width 146 height 20
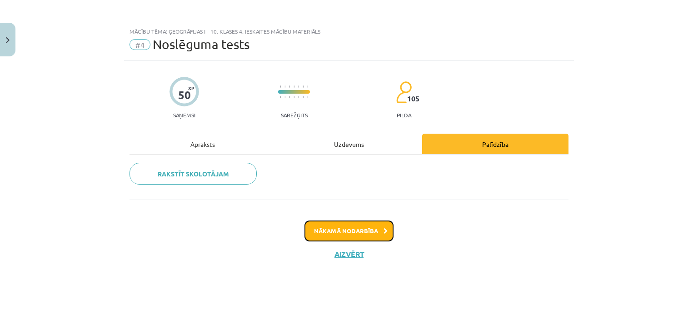
click at [367, 228] on button "Nākamā nodarbība" at bounding box center [348, 230] width 89 height 21
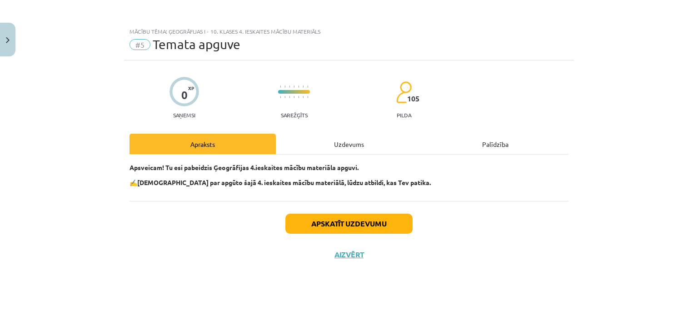
click at [343, 138] on div "Uzdevums" at bounding box center [349, 144] width 146 height 20
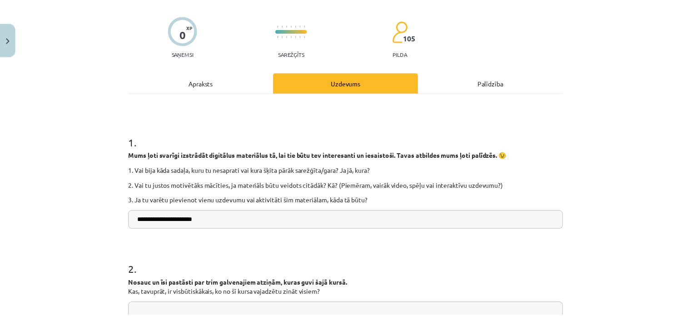
scroll to position [166, 0]
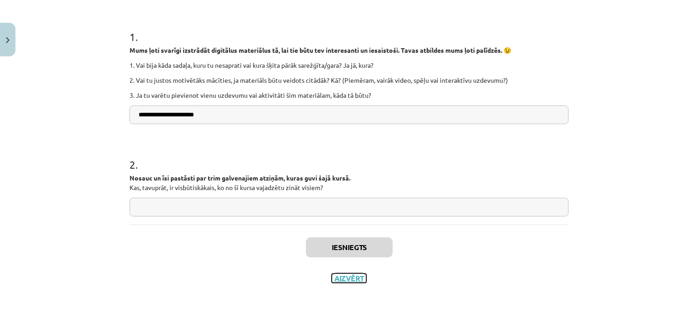
click at [346, 274] on button "Aizvērt" at bounding box center [349, 277] width 35 height 9
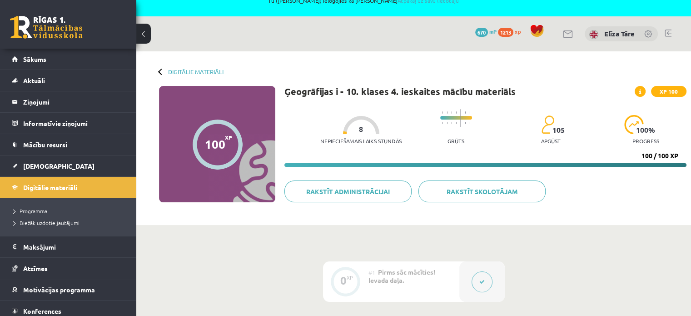
scroll to position [0, 0]
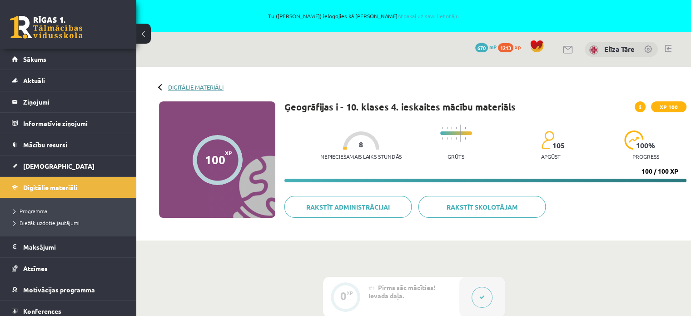
click at [186, 84] on link "Digitālie materiāli" at bounding box center [195, 87] width 55 height 7
click at [161, 87] on div at bounding box center [161, 87] width 6 height 6
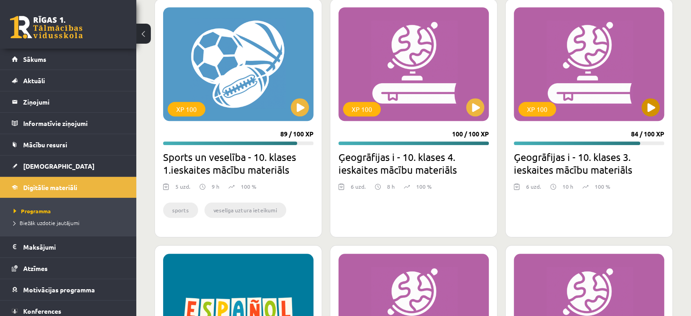
scroll to position [908, 0]
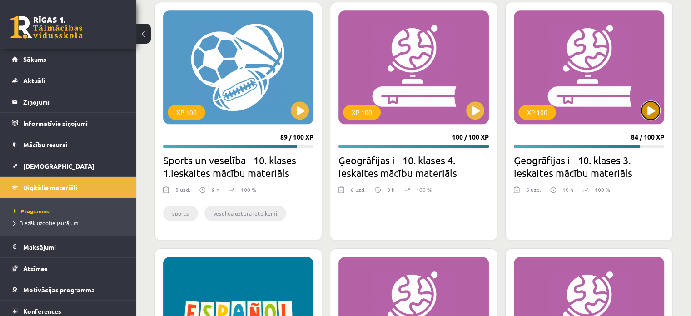
click at [647, 109] on button at bounding box center [650, 110] width 18 height 18
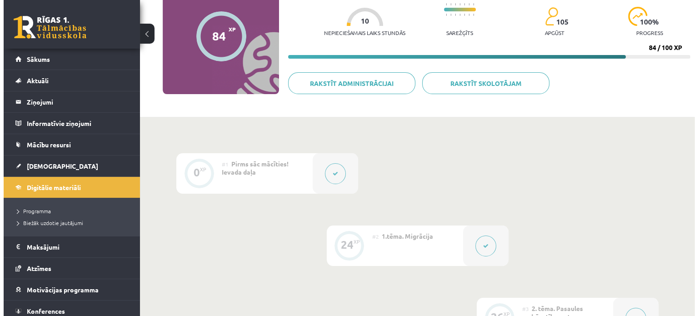
scroll to position [273, 0]
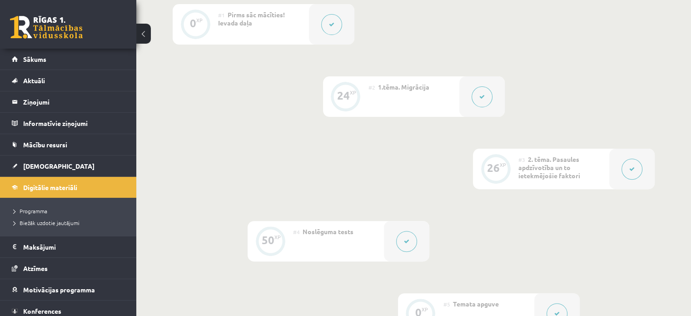
click at [330, 25] on icon at bounding box center [331, 24] width 5 height 5
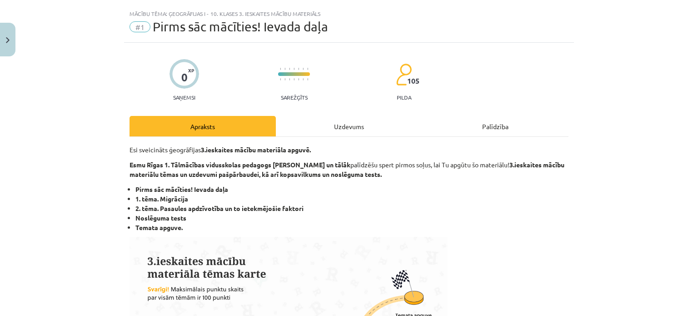
scroll to position [0, 0]
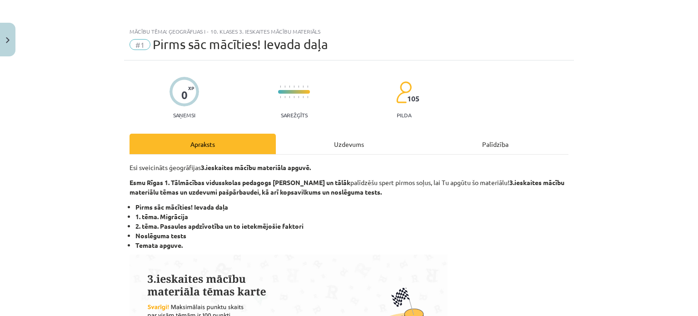
click at [353, 147] on div "Uzdevums" at bounding box center [349, 144] width 146 height 20
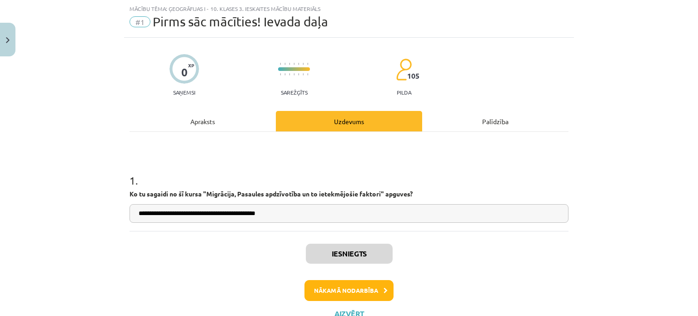
scroll to position [58, 0]
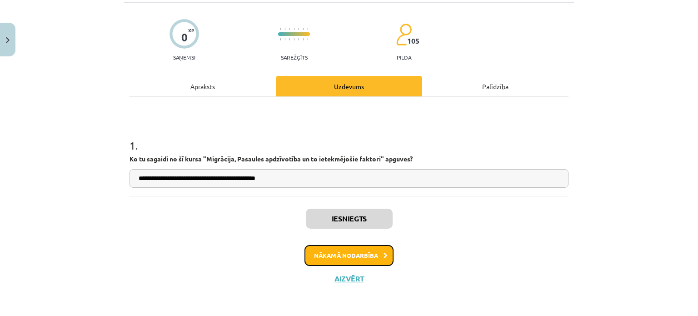
click at [363, 254] on button "Nākamā nodarbība" at bounding box center [348, 255] width 89 height 21
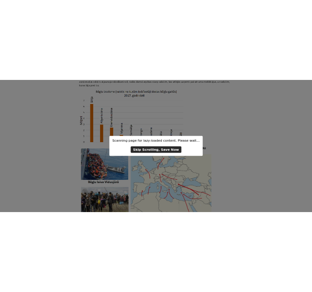
scroll to position [2094, 0]
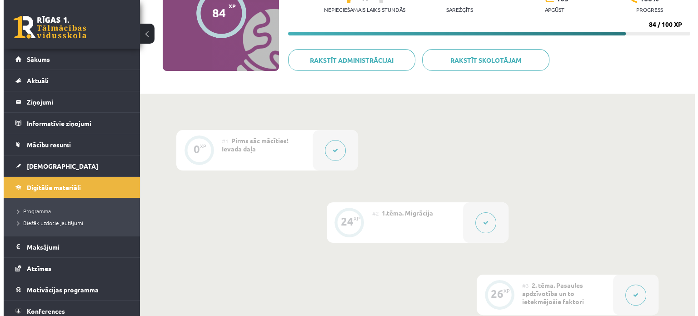
scroll to position [131, 0]
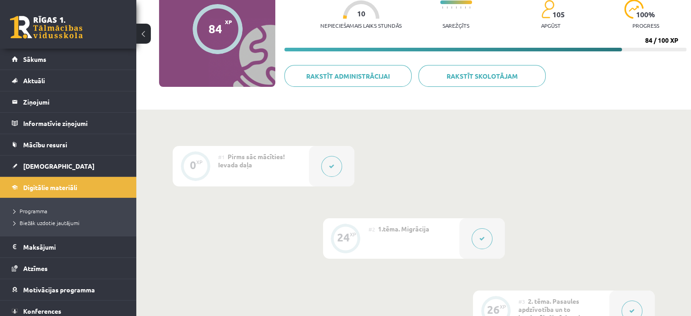
click at [329, 164] on icon at bounding box center [331, 166] width 5 height 5
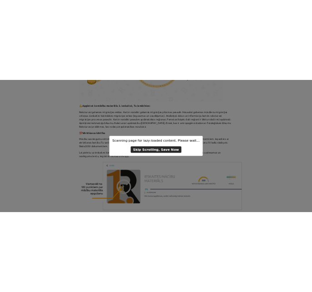
scroll to position [239, 0]
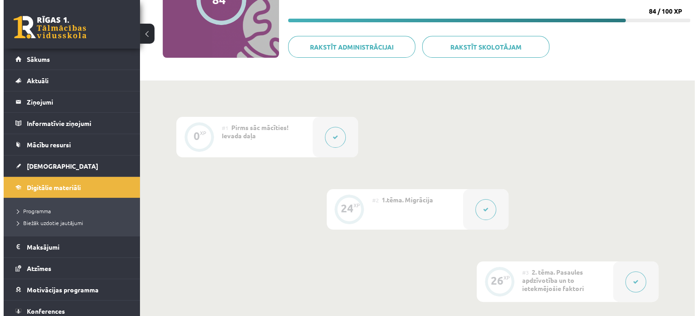
scroll to position [239, 0]
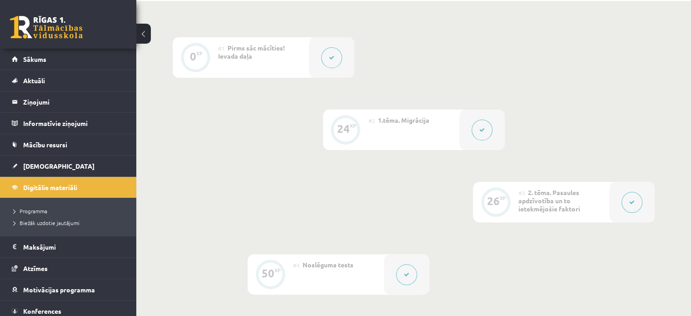
click at [483, 128] on icon at bounding box center [481, 129] width 5 height 5
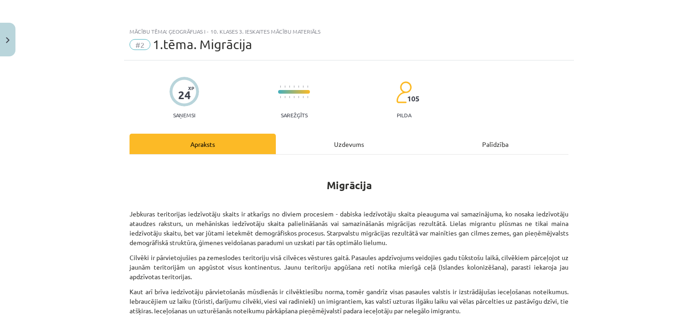
click at [343, 143] on div "Uzdevums" at bounding box center [349, 144] width 146 height 20
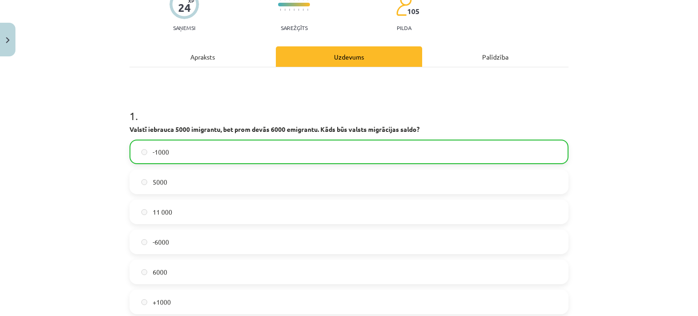
scroll to position [0, 0]
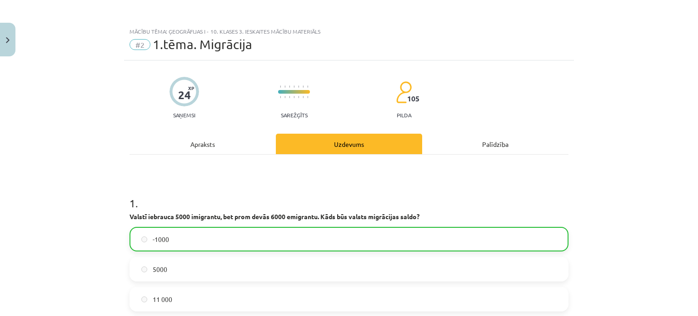
click at [493, 140] on div "Palīdzība" at bounding box center [495, 144] width 146 height 20
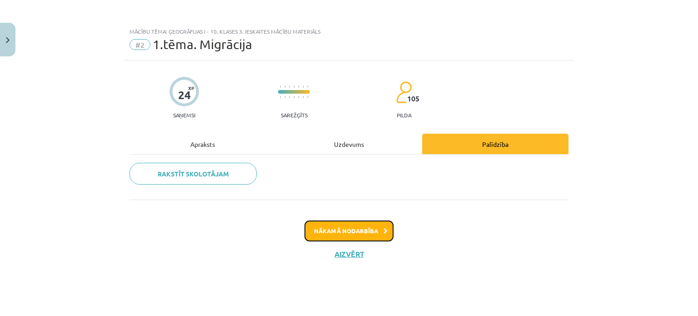
click at [360, 228] on button "Nākamā nodarbība" at bounding box center [348, 230] width 89 height 21
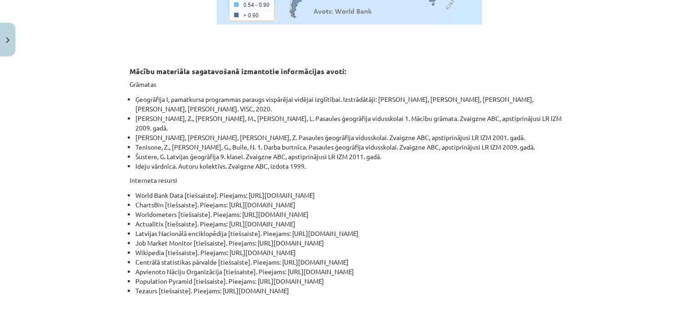
scroll to position [5091, 0]
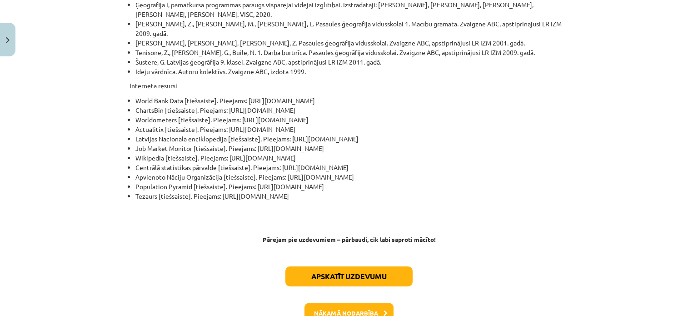
click at [617, 195] on div "Mācību tēma: Ģeogrāfijas i - 10. klases 3. ieskaites mācību materiāls #3 2. tēm…" at bounding box center [349, 158] width 698 height 316
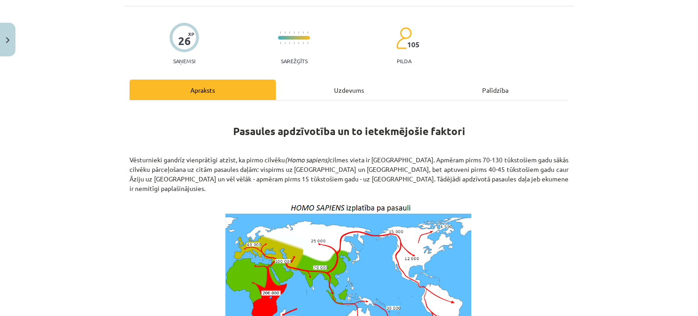
scroll to position [0, 0]
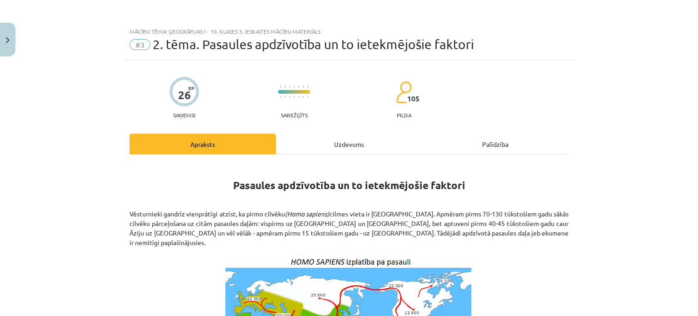
click at [661, 54] on div "Mācību tēma: Ģeogrāfijas i - 10. klases 3. ieskaites mācību materiāls #3 2. tēm…" at bounding box center [349, 158] width 698 height 316
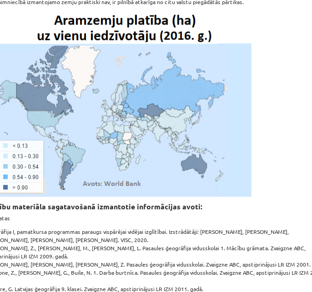
scroll to position [4266, 0]
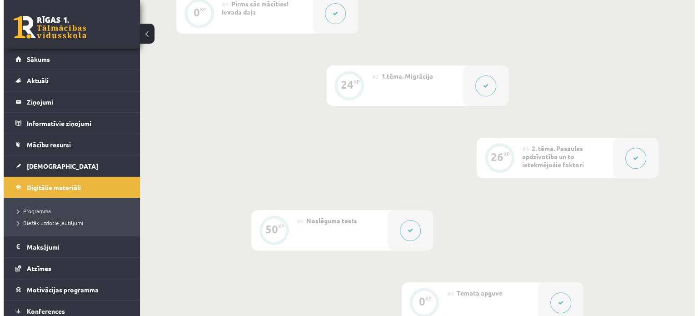
scroll to position [267, 0]
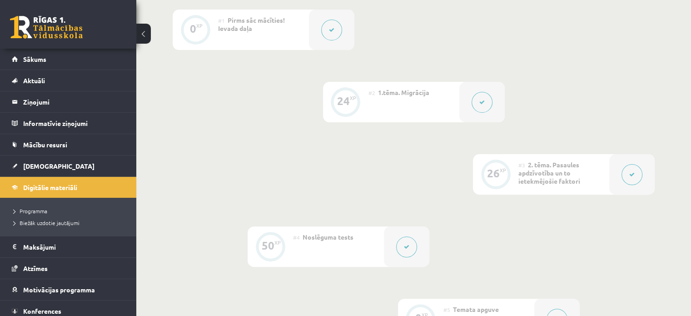
click at [478, 99] on button at bounding box center [481, 102] width 21 height 21
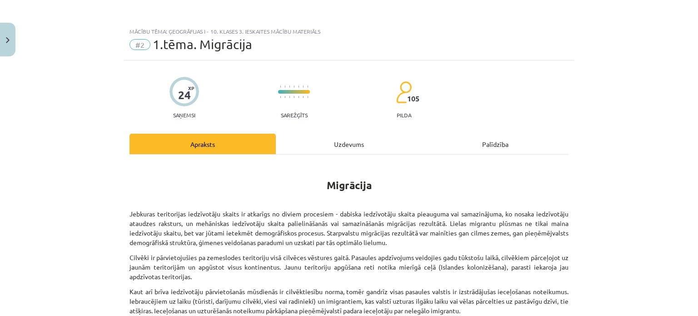
click at [351, 140] on div "Uzdevums" at bounding box center [349, 144] width 146 height 20
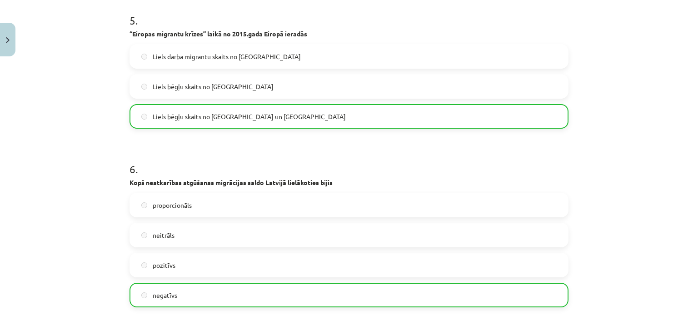
scroll to position [1837, 0]
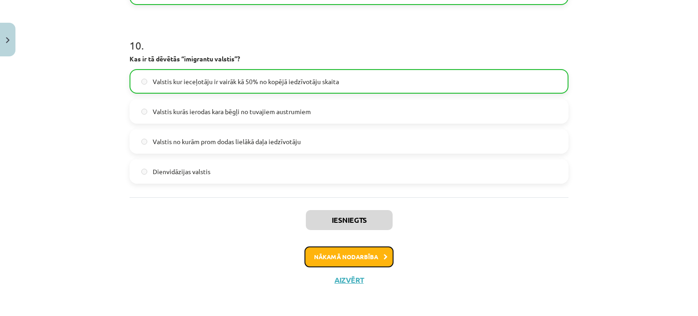
click at [369, 254] on button "Nākamā nodarbība" at bounding box center [348, 256] width 89 height 21
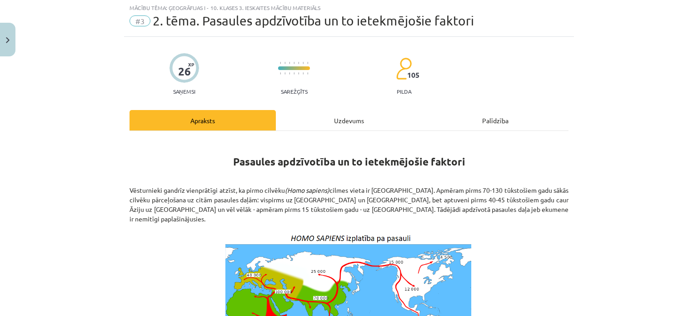
scroll to position [23, 0]
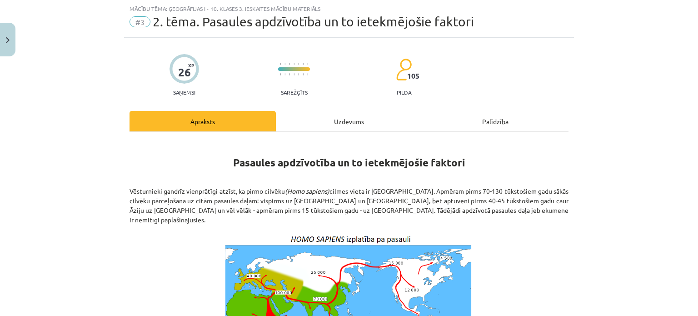
click at [337, 119] on div "Uzdevums" at bounding box center [349, 121] width 146 height 20
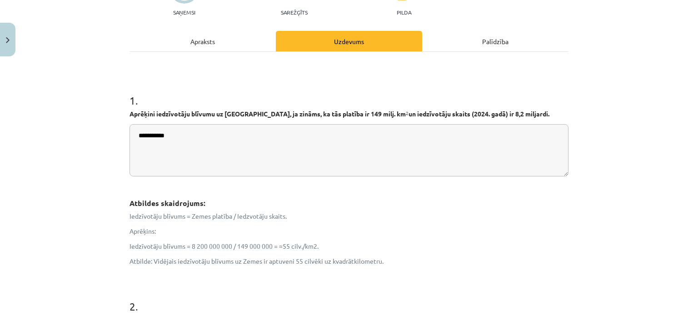
scroll to position [94, 0]
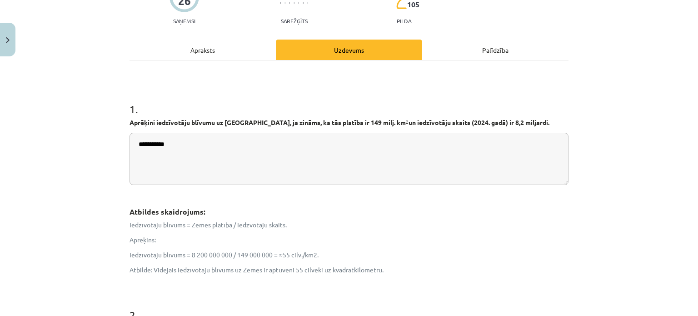
click at [487, 45] on div "Palīdzība" at bounding box center [495, 50] width 146 height 20
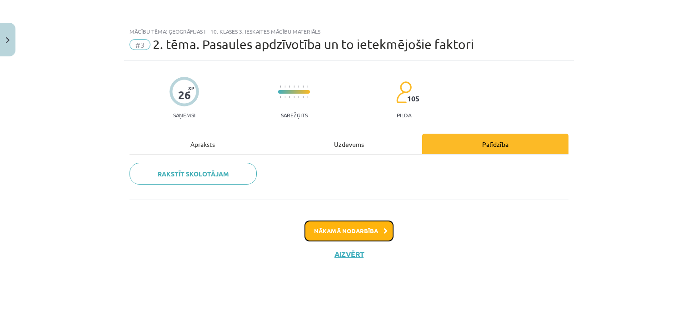
click at [322, 228] on button "Nākamā nodarbība" at bounding box center [348, 230] width 89 height 21
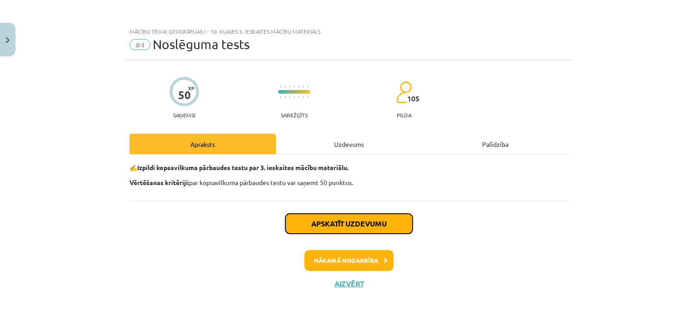
click at [347, 217] on button "Apskatīt uzdevumu" at bounding box center [348, 223] width 127 height 20
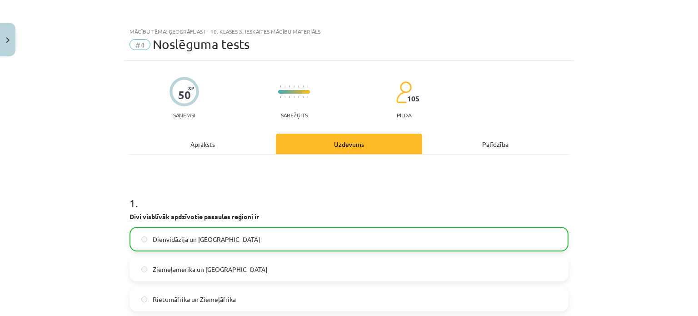
drag, startPoint x: 561, startPoint y: 240, endPoint x: 569, endPoint y: -28, distance: 267.6
click at [491, 141] on div "Palīdzība" at bounding box center [495, 144] width 146 height 20
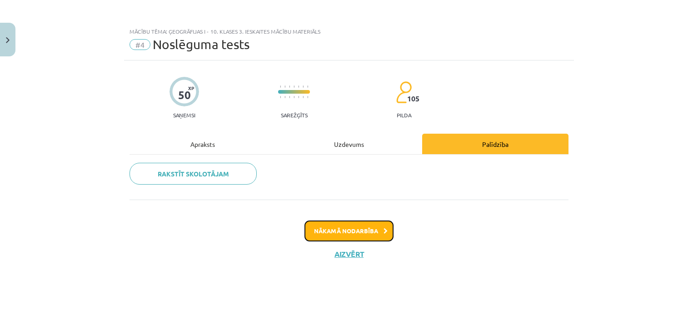
click at [354, 235] on button "Nākamā nodarbība" at bounding box center [348, 230] width 89 height 21
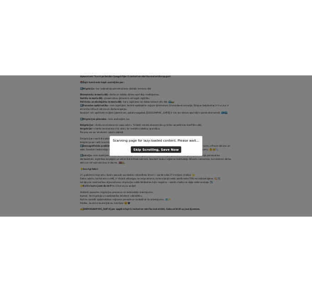
scroll to position [17, 0]
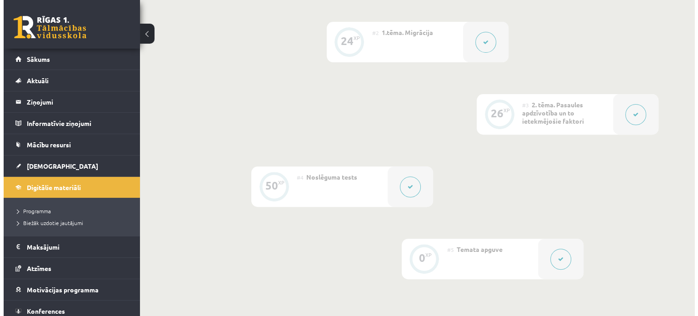
scroll to position [381, 0]
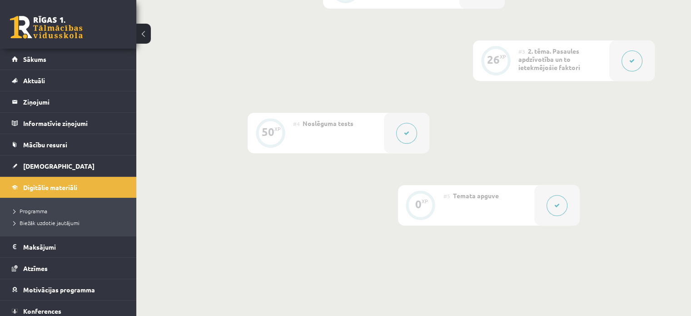
click at [407, 134] on icon at bounding box center [406, 132] width 5 height 5
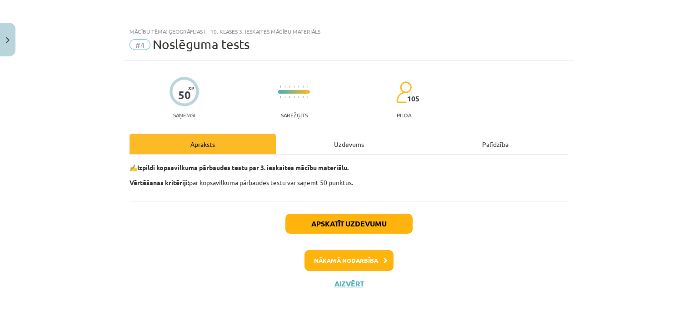
click at [356, 145] on div "Uzdevums" at bounding box center [349, 144] width 146 height 20
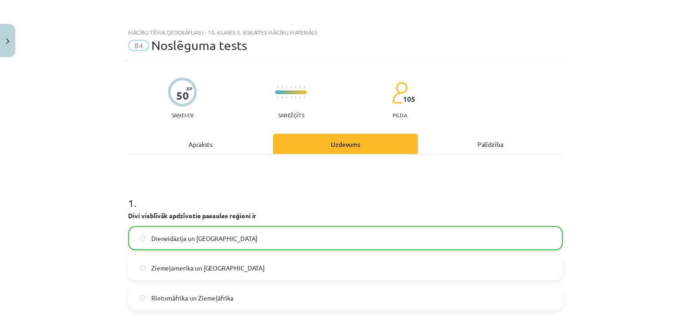
scroll to position [5, 0]
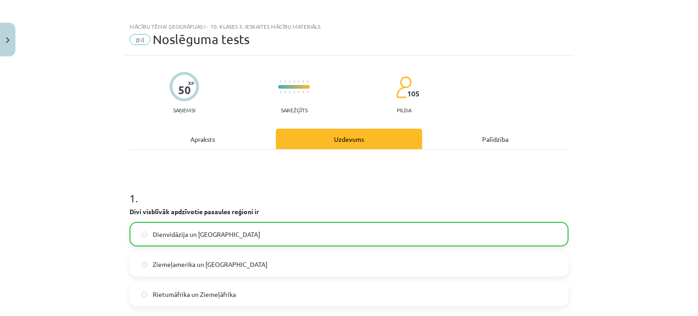
click at [216, 134] on div "Apraksts" at bounding box center [202, 139] width 146 height 20
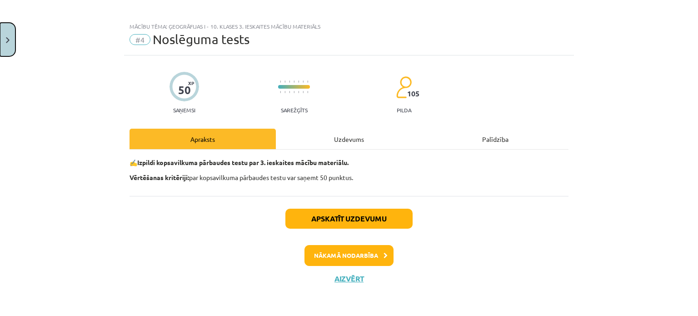
click at [8, 35] on button "Close" at bounding box center [7, 40] width 15 height 34
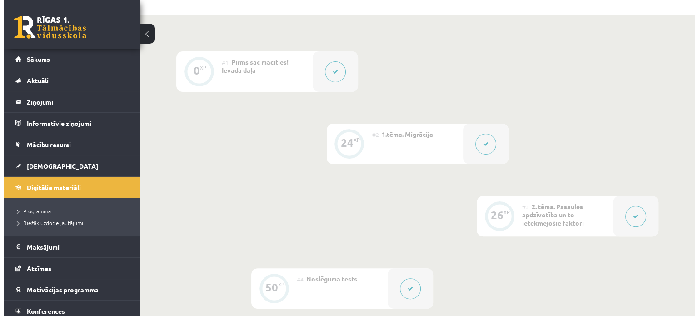
scroll to position [335, 0]
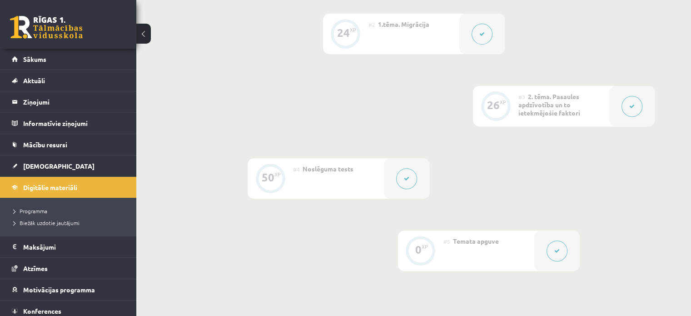
click at [630, 104] on icon at bounding box center [631, 106] width 5 height 5
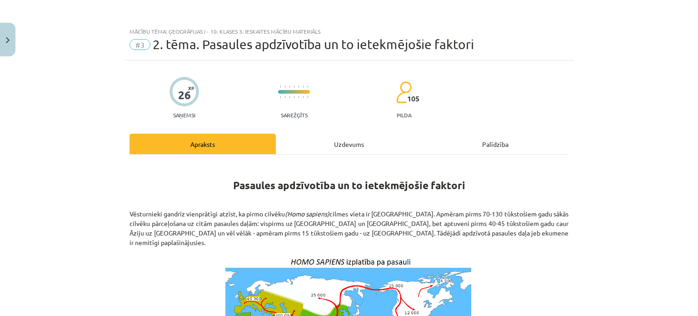
click at [343, 139] on div "Uzdevums" at bounding box center [349, 144] width 146 height 20
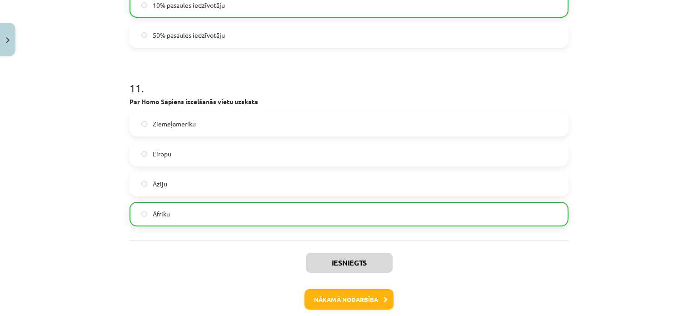
scroll to position [2002, 0]
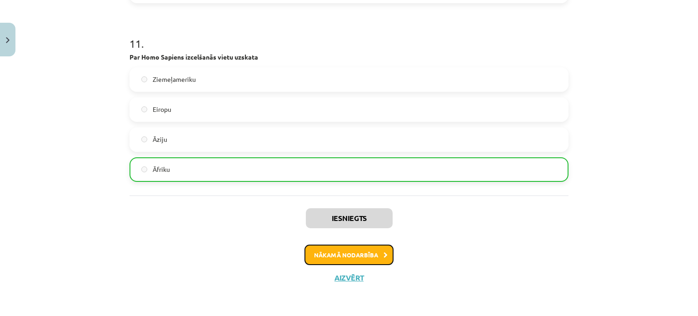
click at [318, 263] on button "Nākamā nodarbība" at bounding box center [348, 254] width 89 height 21
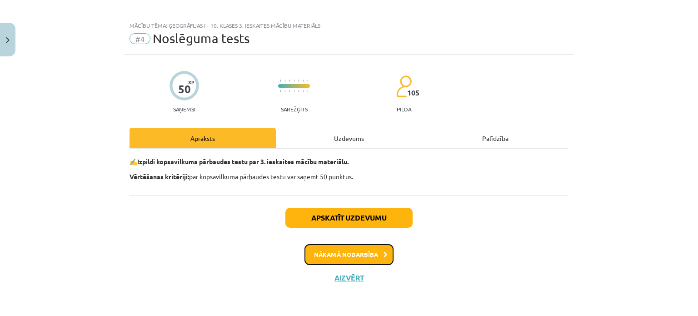
scroll to position [5, 0]
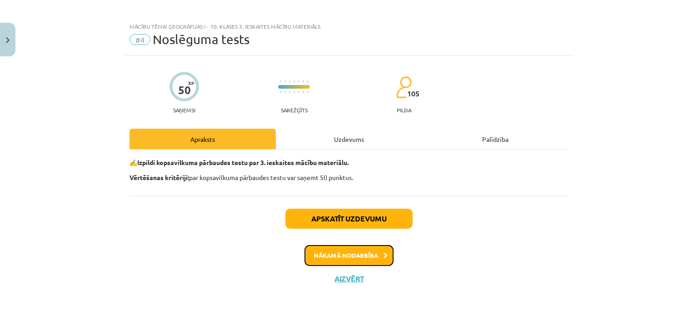
click at [351, 254] on button "Nākamā nodarbība" at bounding box center [348, 255] width 89 height 21
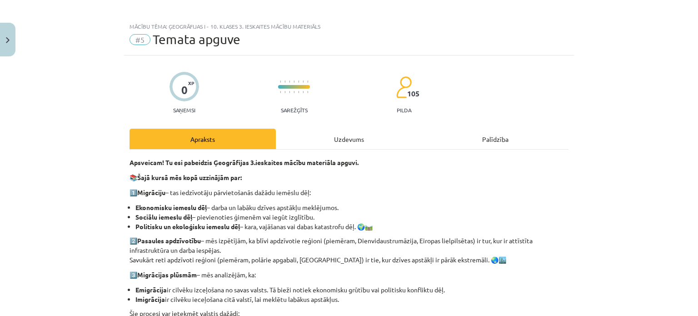
click at [354, 139] on div "Uzdevums" at bounding box center [349, 139] width 146 height 20
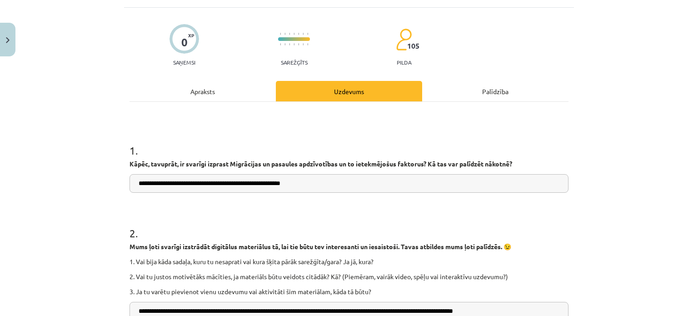
scroll to position [0, 0]
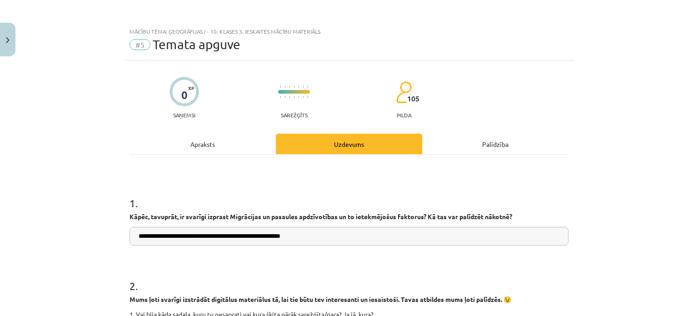
click at [478, 142] on div "Palīdzība" at bounding box center [495, 144] width 146 height 20
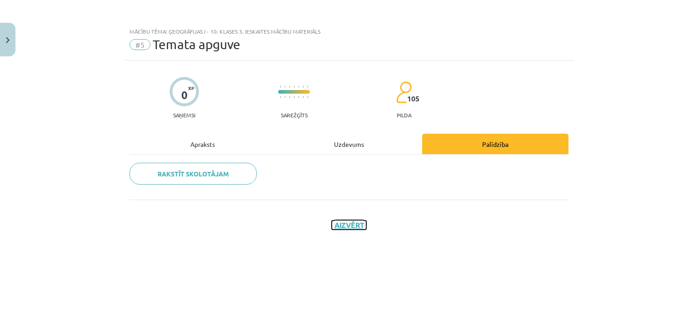
click at [355, 225] on button "Aizvērt" at bounding box center [349, 224] width 35 height 9
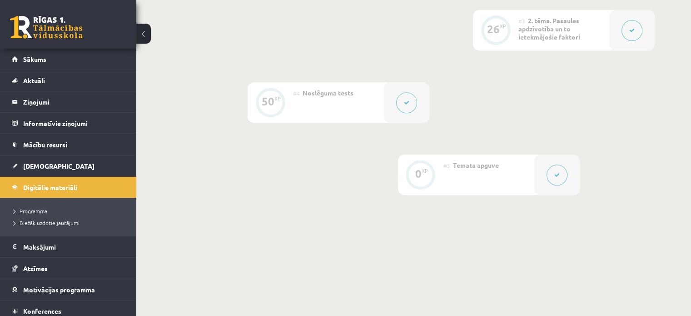
scroll to position [358, 0]
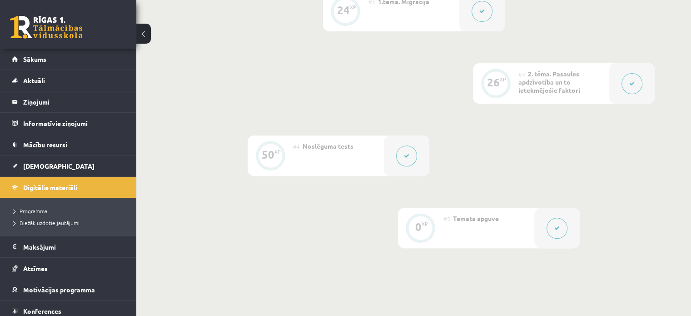
click at [407, 154] on icon at bounding box center [406, 155] width 5 height 5
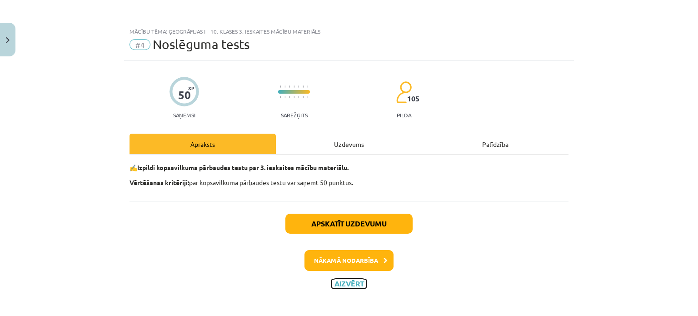
click at [351, 285] on button "Aizvērt" at bounding box center [349, 283] width 35 height 9
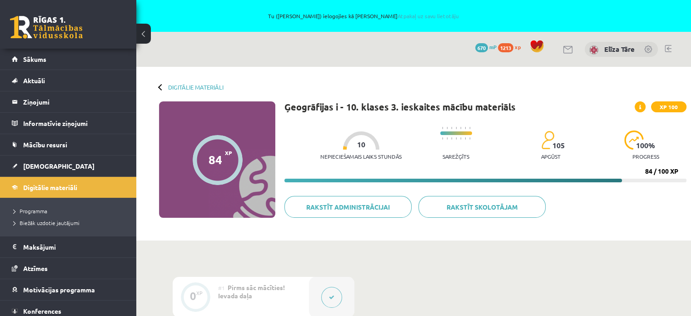
scroll to position [0, 0]
click at [189, 87] on link "Digitālie materiāli" at bounding box center [195, 87] width 55 height 7
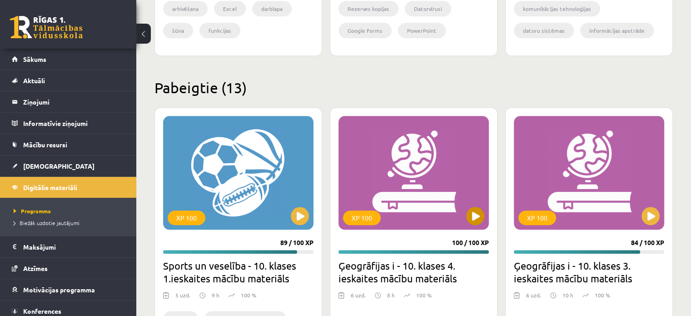
scroll to position [803, 0]
click at [476, 213] on button at bounding box center [475, 216] width 18 height 18
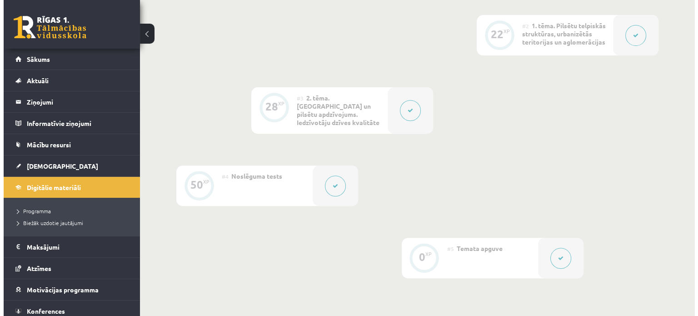
scroll to position [363, 0]
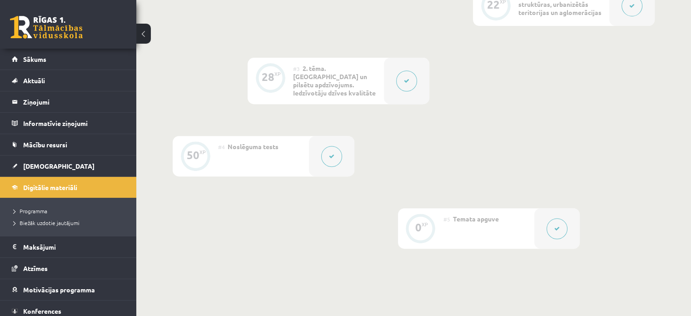
click at [326, 158] on button at bounding box center [331, 156] width 21 height 21
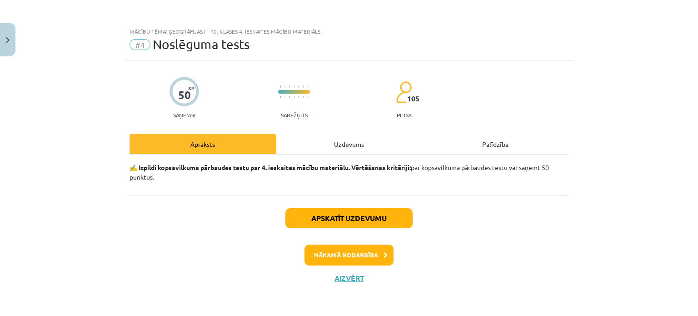
click at [350, 148] on div "Uzdevums" at bounding box center [349, 144] width 146 height 20
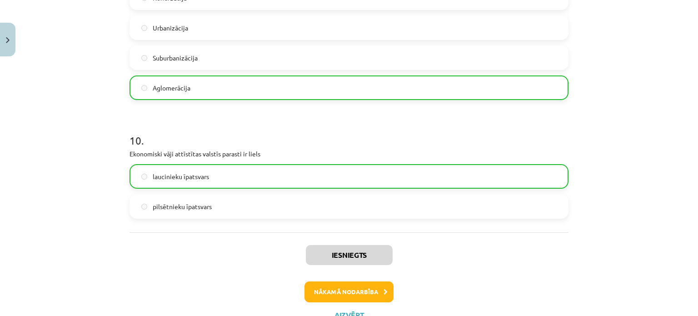
scroll to position [1768, 0]
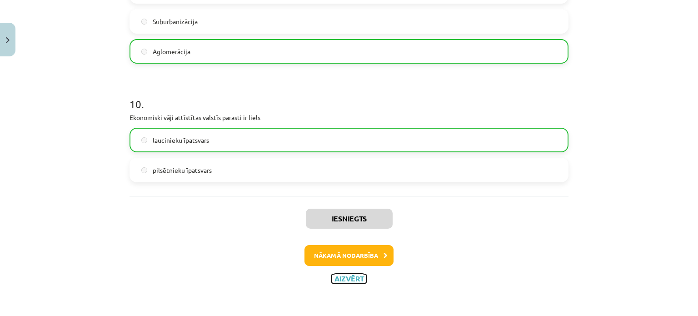
click at [337, 282] on button "Aizvērt" at bounding box center [349, 278] width 35 height 9
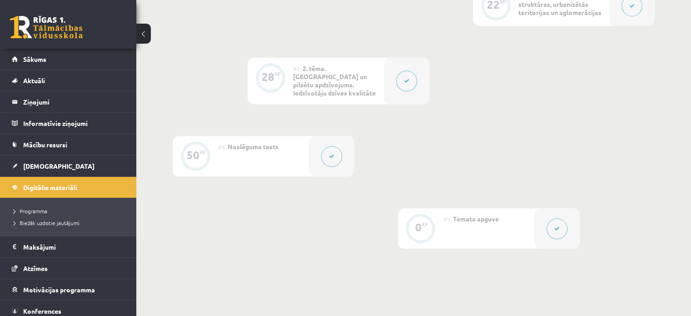
click at [405, 88] on button at bounding box center [406, 80] width 21 height 21
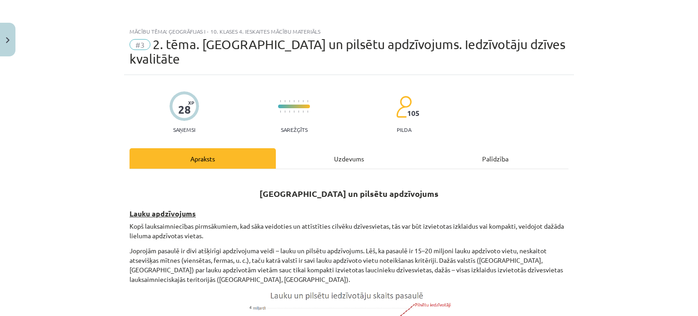
click at [349, 148] on div "Uzdevums" at bounding box center [349, 158] width 146 height 20
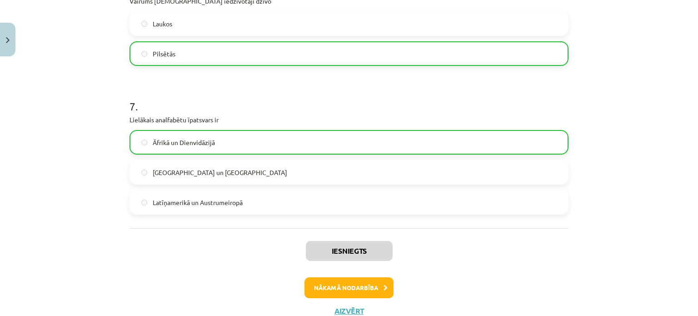
scroll to position [1140, 0]
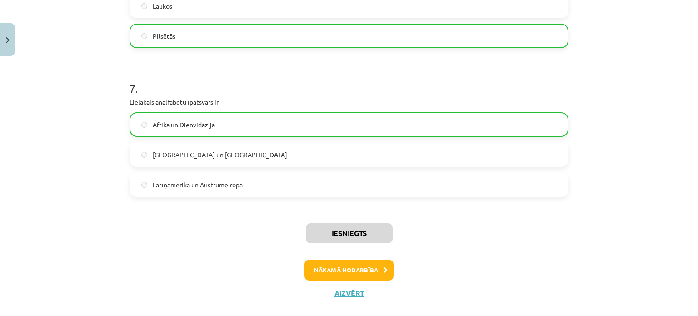
drag, startPoint x: 663, startPoint y: 45, endPoint x: 617, endPoint y: 280, distance: 239.4
click at [345, 259] on button "Nākamā nodarbība" at bounding box center [348, 269] width 89 height 21
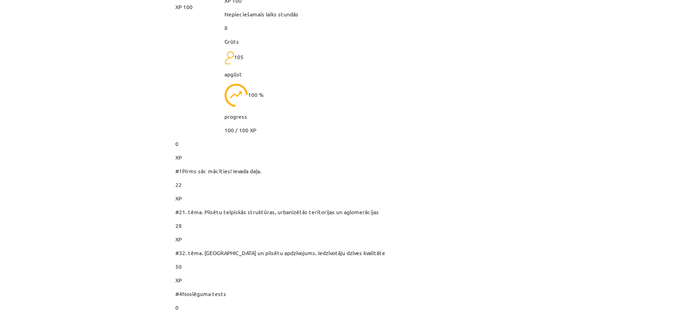
scroll to position [182, 0]
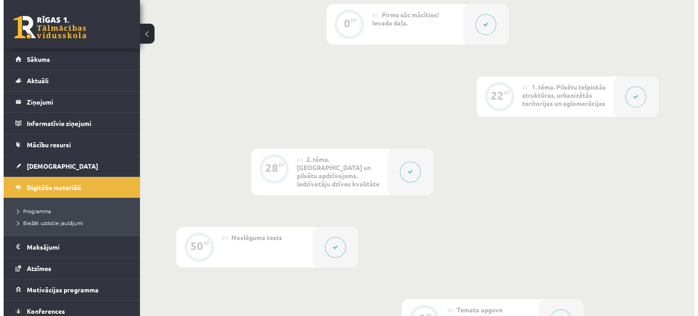
scroll to position [455, 0]
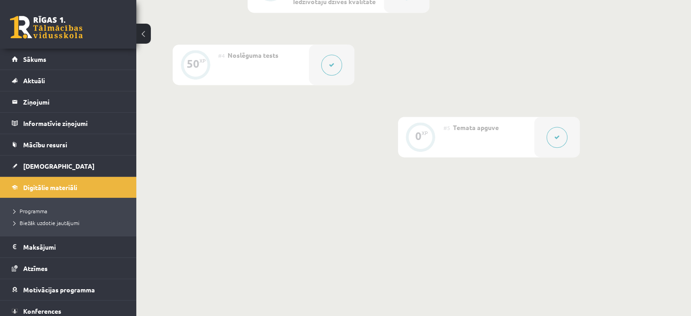
click at [555, 139] on icon at bounding box center [556, 136] width 5 height 5
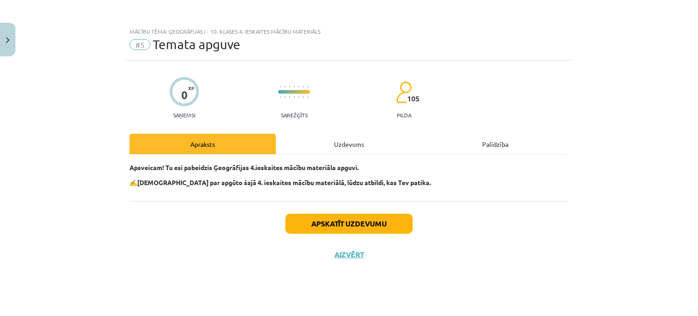
click at [360, 131] on div "0 XP Saņemsi Sarežģīts 105 pilda Apraksts Uzdevums Palīdzība Apsveicam! Tu esi …" at bounding box center [349, 176] width 450 height 233
click at [351, 141] on div "Uzdevums" at bounding box center [349, 144] width 146 height 20
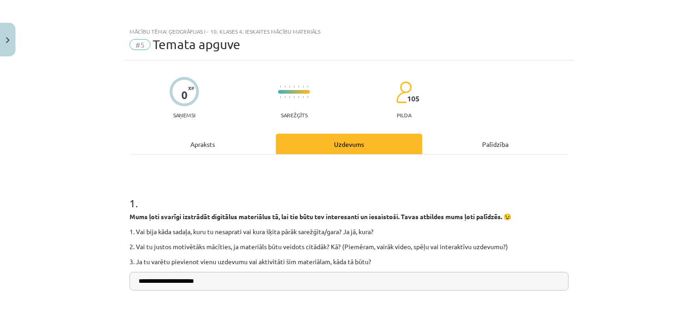
click at [223, 145] on div "Apraksts" at bounding box center [202, 144] width 146 height 20
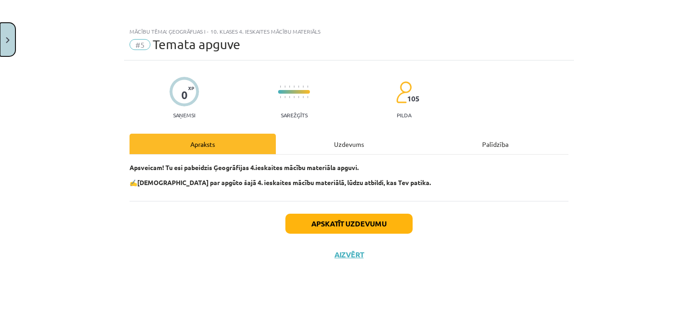
click at [11, 41] on button "Close" at bounding box center [7, 40] width 15 height 34
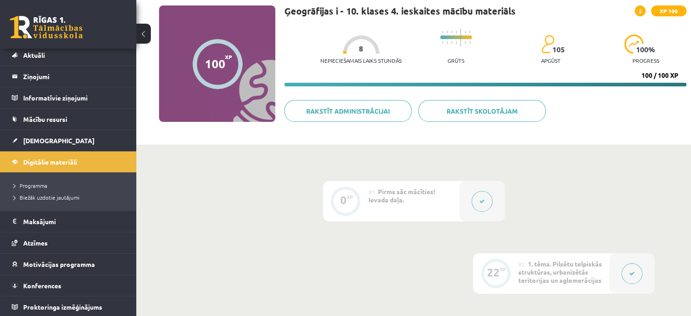
scroll to position [0, 0]
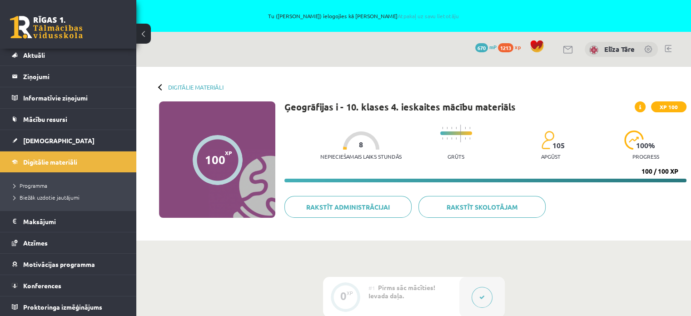
drag, startPoint x: 351, startPoint y: 154, endPoint x: 345, endPoint y: 19, distance: 136.0
click at [195, 85] on link "Digitālie materiāli" at bounding box center [195, 87] width 55 height 7
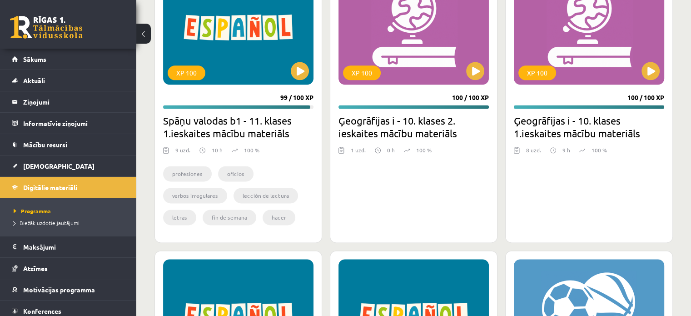
scroll to position [1090, 0]
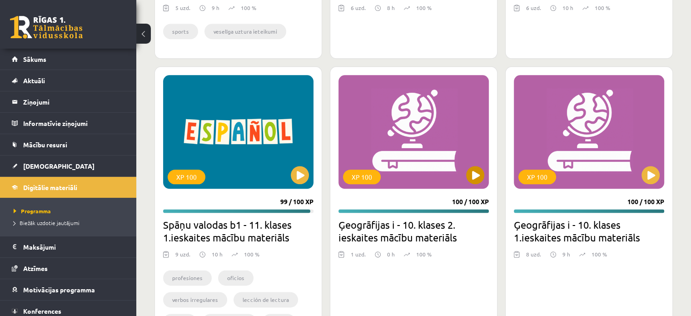
click at [413, 125] on div "XP 100" at bounding box center [413, 132] width 150 height 114
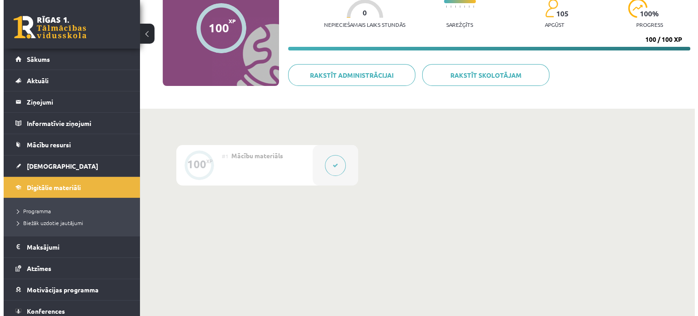
scroll to position [160, 0]
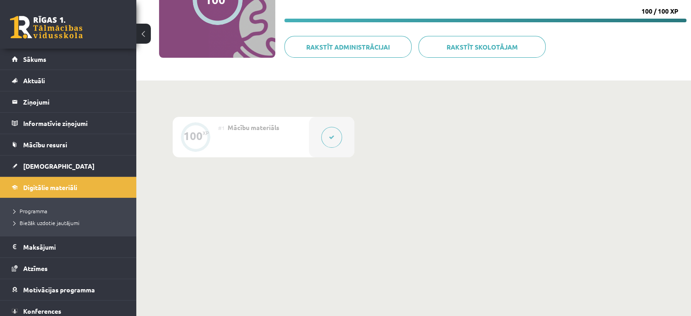
click button
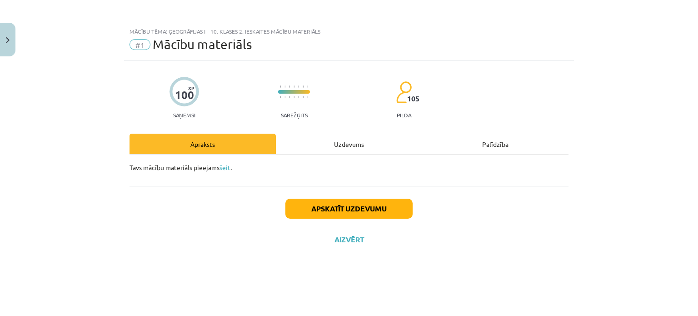
click div "Uzdevums"
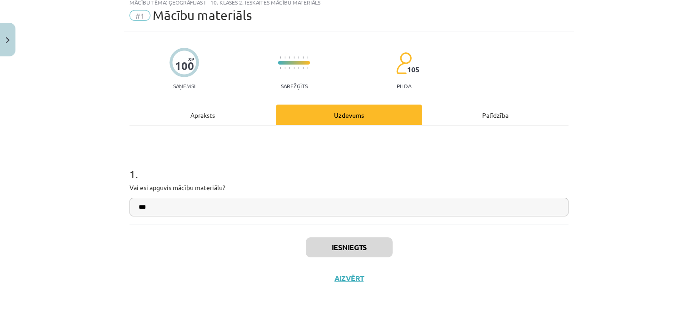
scroll to position [0, 0]
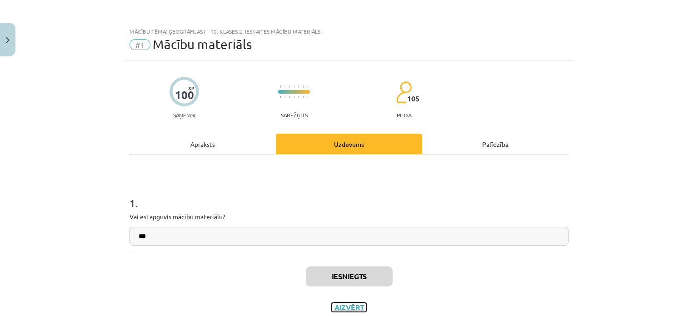
click button "Aizvērt"
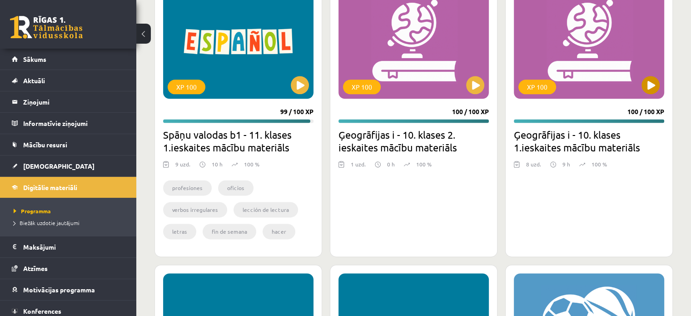
scroll to position [1181, 0]
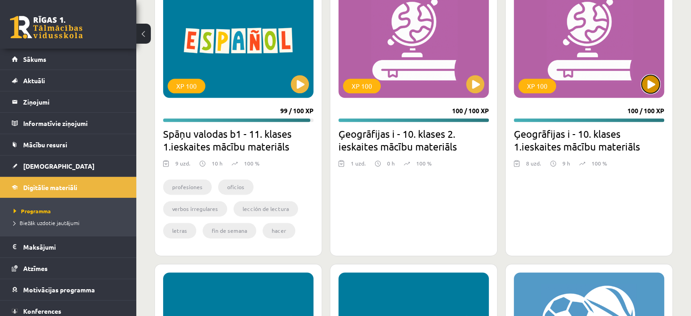
click at [645, 85] on button at bounding box center [650, 84] width 18 height 18
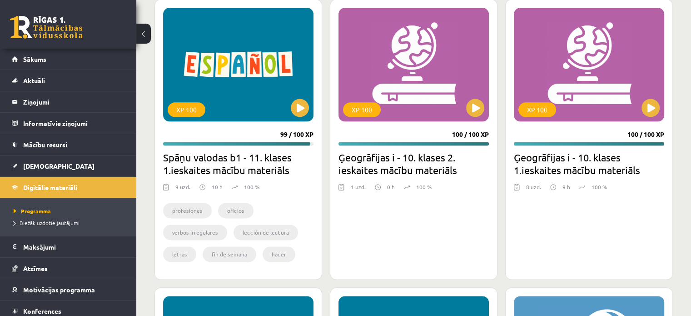
scroll to position [1136, 0]
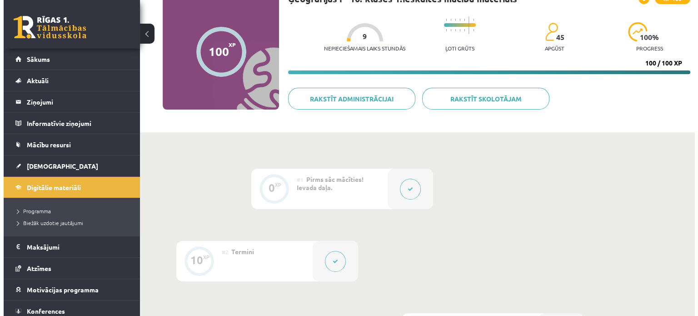
scroll to position [182, 0]
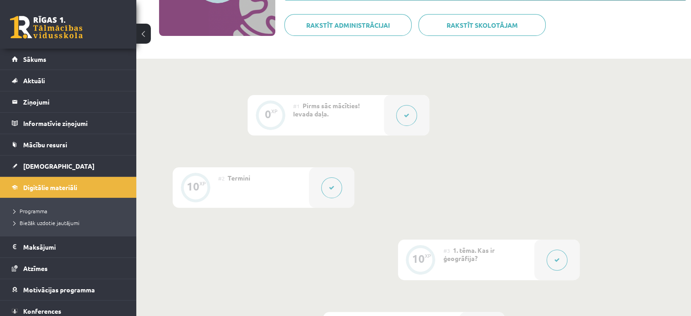
click at [412, 113] on button at bounding box center [406, 115] width 21 height 21
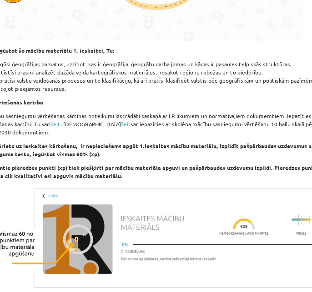
scroll to position [980, 0]
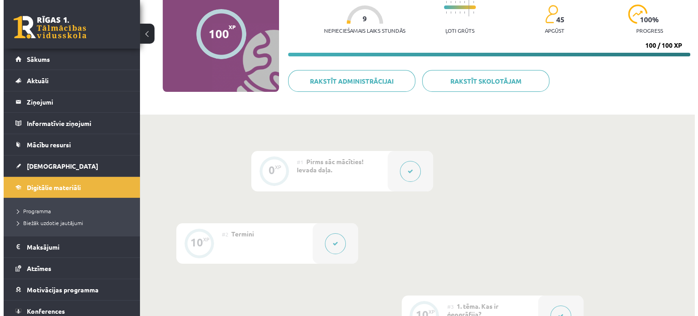
scroll to position [182, 0]
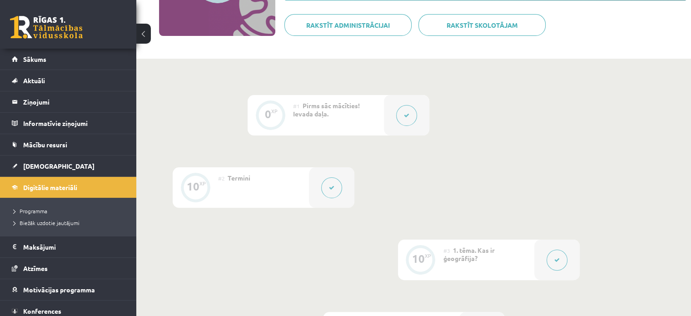
click at [407, 113] on icon at bounding box center [406, 115] width 5 height 5
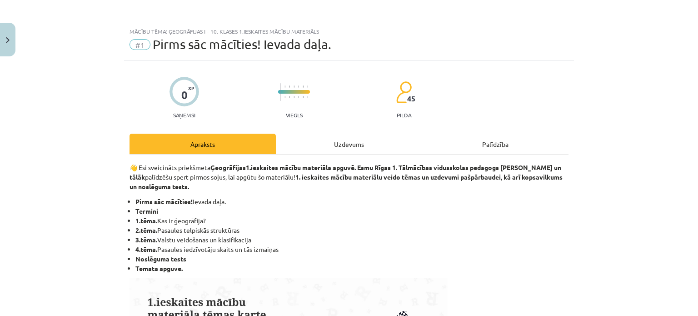
click at [345, 141] on div "Uzdevums" at bounding box center [349, 144] width 146 height 20
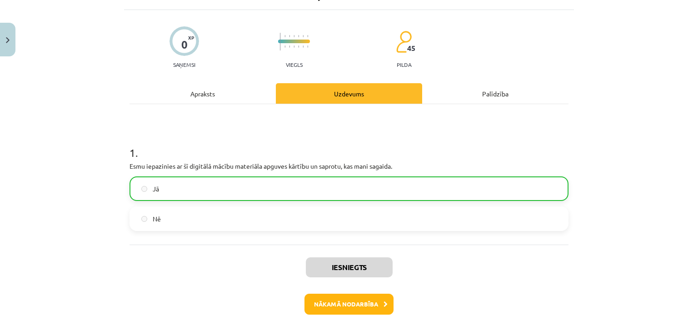
scroll to position [99, 0]
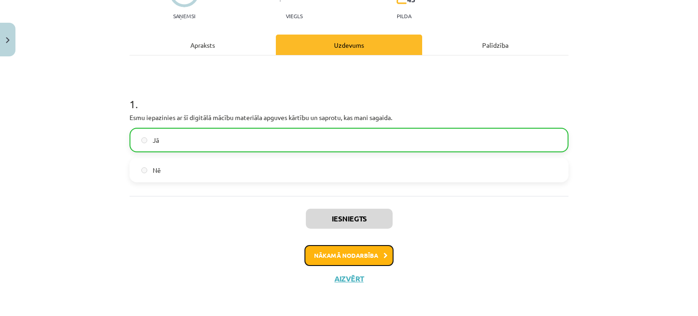
click at [358, 248] on button "Nākamā nodarbība" at bounding box center [348, 255] width 89 height 21
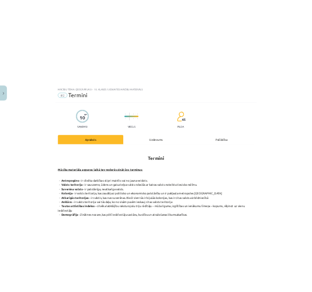
scroll to position [0, 0]
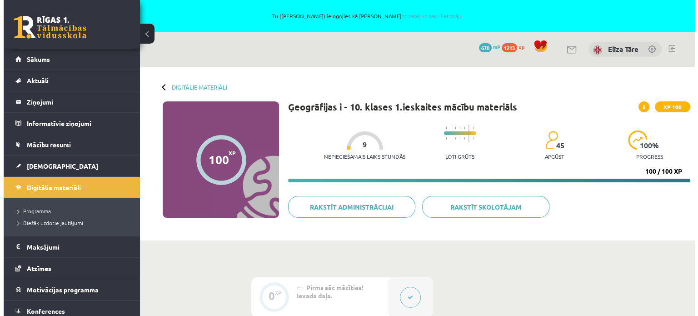
scroll to position [227, 0]
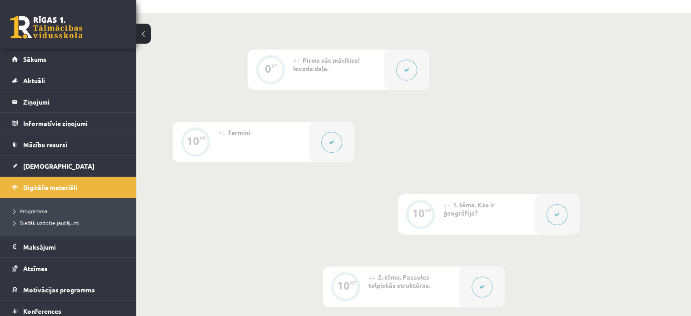
click at [330, 139] on icon at bounding box center [331, 141] width 5 height 5
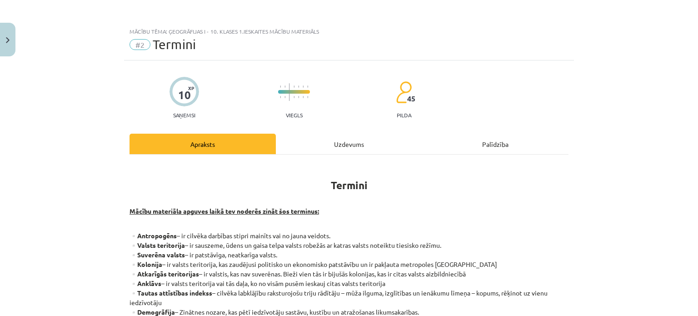
click at [351, 144] on div "Uzdevums" at bounding box center [349, 144] width 146 height 20
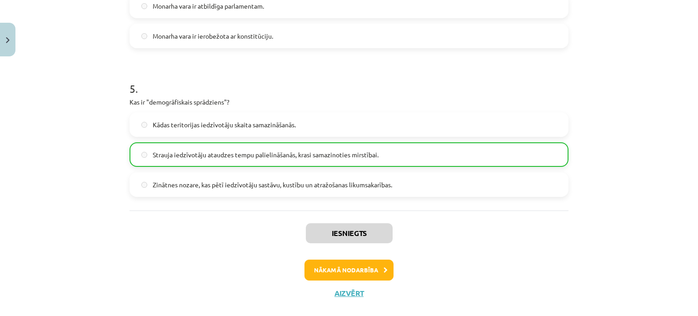
scroll to position [723, 0]
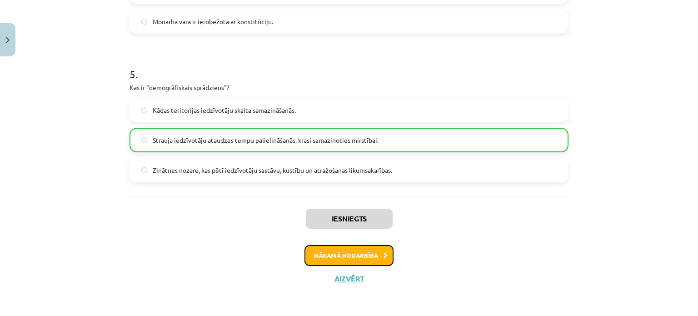
click at [375, 256] on button "Nākamā nodarbība" at bounding box center [348, 255] width 89 height 21
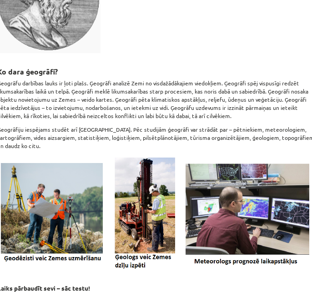
scroll to position [843, 0]
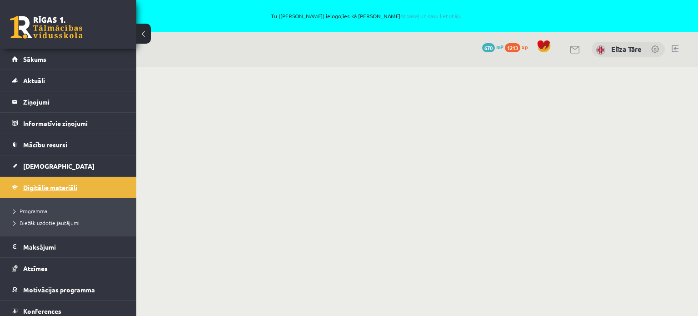
click at [50, 185] on span "Digitālie materiāli" at bounding box center [50, 187] width 54 height 8
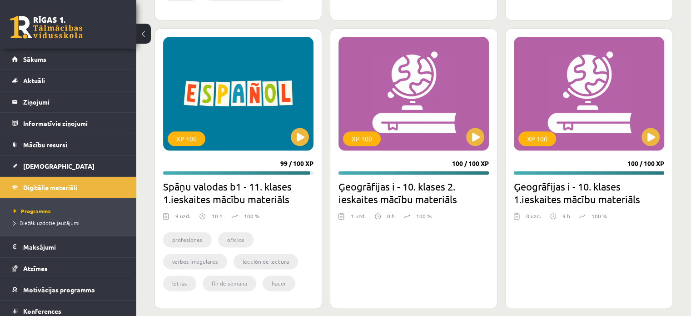
scroll to position [1181, 0]
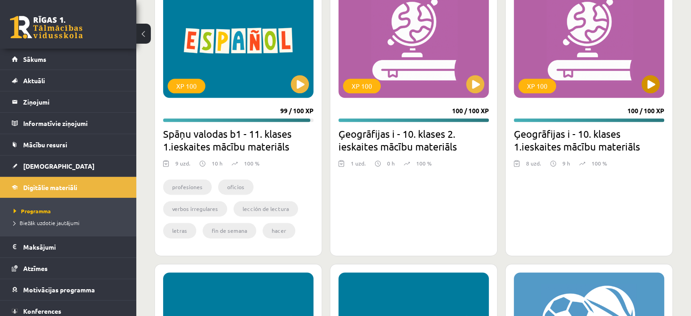
click at [554, 51] on div "XP 100" at bounding box center [589, 41] width 150 height 114
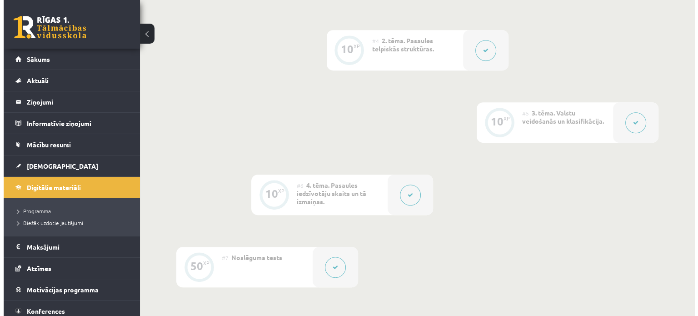
scroll to position [347, 0]
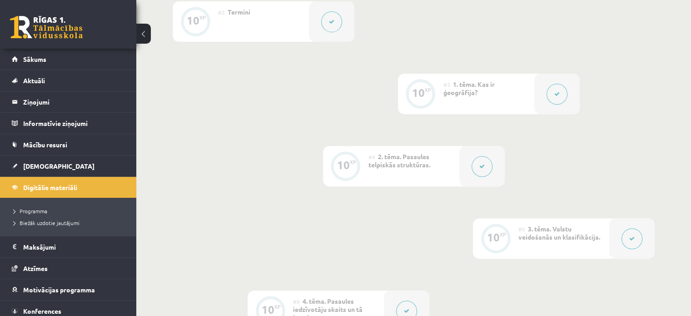
click at [567, 94] on div at bounding box center [556, 94] width 45 height 40
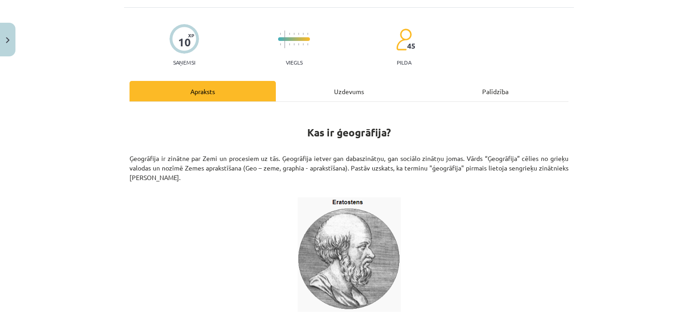
scroll to position [0, 0]
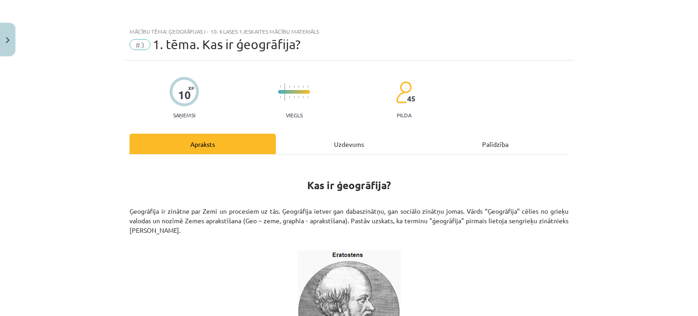
click at [343, 140] on div "Uzdevums" at bounding box center [349, 144] width 146 height 20
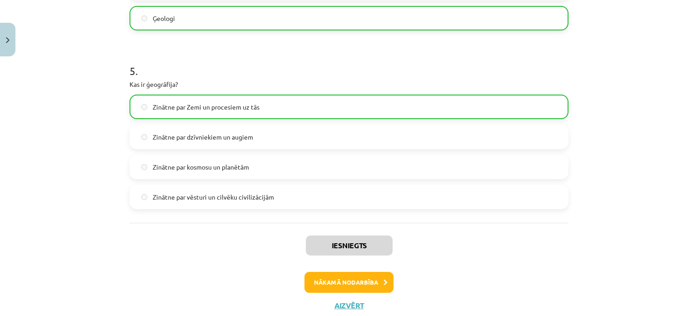
scroll to position [873, 0]
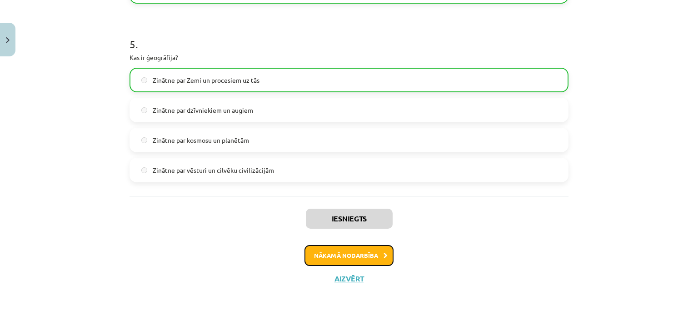
click at [364, 260] on button "Nākamā nodarbība" at bounding box center [348, 255] width 89 height 21
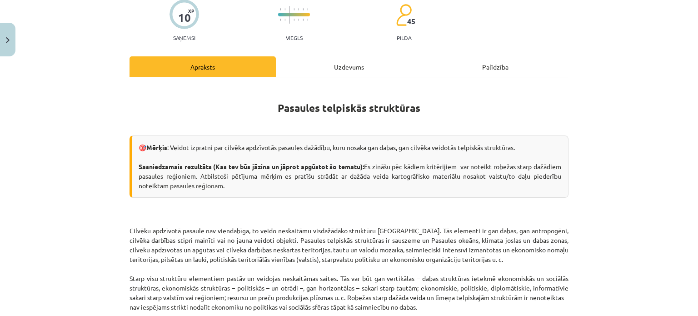
scroll to position [0, 0]
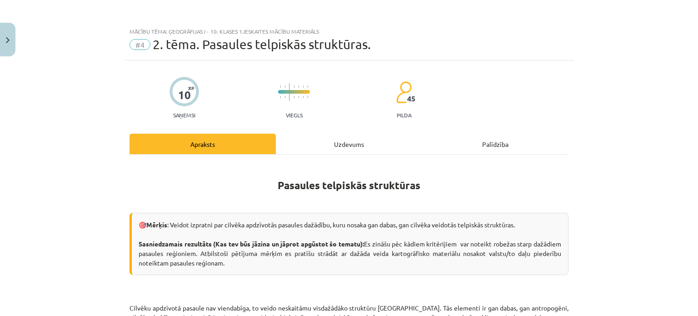
click at [610, 138] on div "Mācību tēma: Ģeogrāfijas i - 10. klases 1.ieskaites mācību materiāls #4 2. tēma…" at bounding box center [349, 158] width 698 height 316
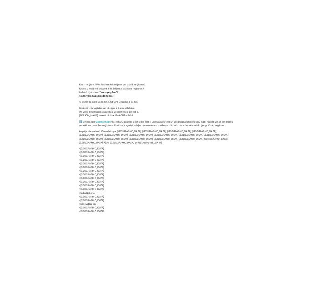
scroll to position [284, 0]
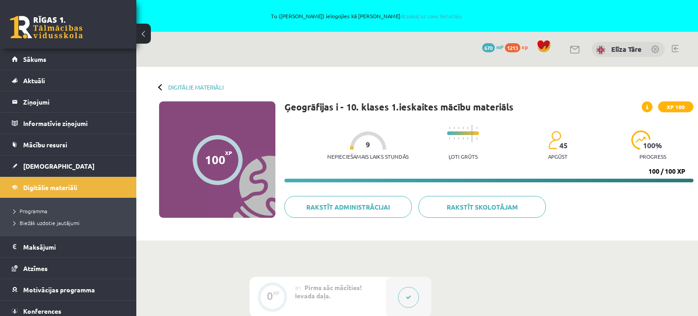
scroll to position [284, 0]
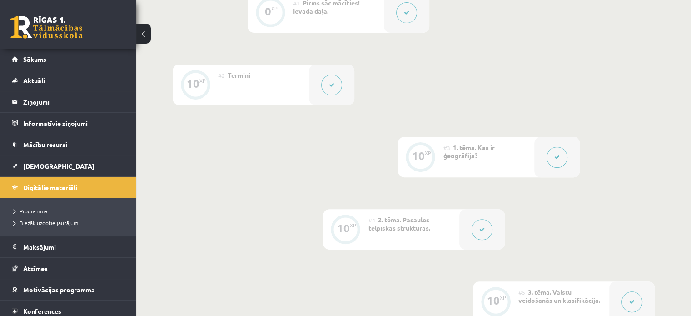
click at [477, 228] on button at bounding box center [481, 229] width 21 height 21
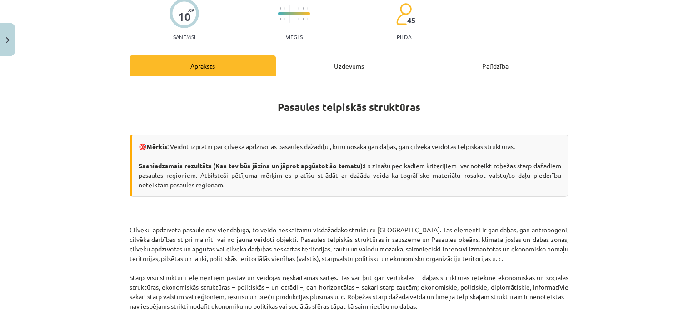
scroll to position [0, 0]
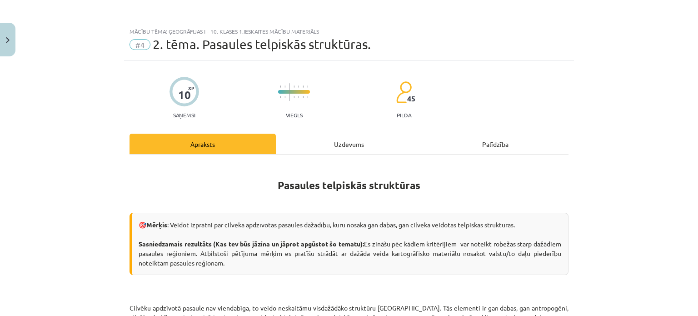
click at [606, 98] on div "Mācību tēma: Ģeogrāfijas i - 10. klases 1.ieskaites mācību materiāls #4 2. tēma…" at bounding box center [349, 158] width 698 height 316
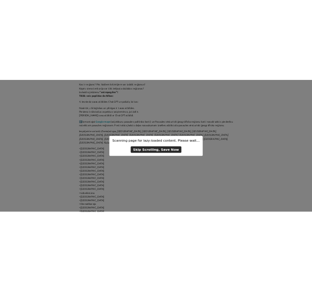
scroll to position [284, 0]
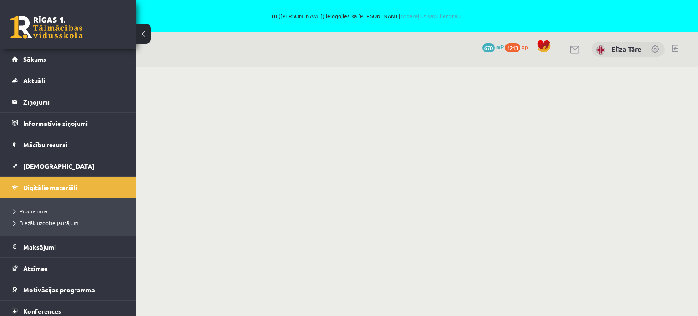
scroll to position [284, 0]
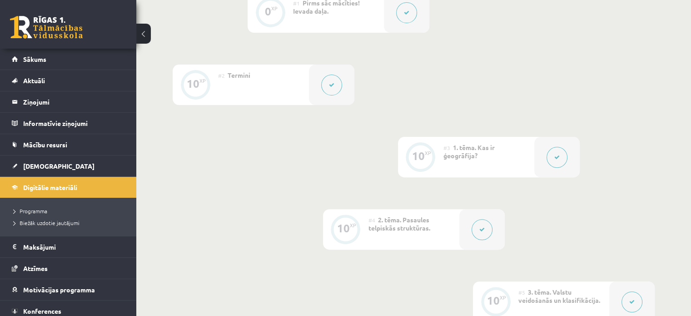
click at [478, 229] on button at bounding box center [481, 229] width 21 height 21
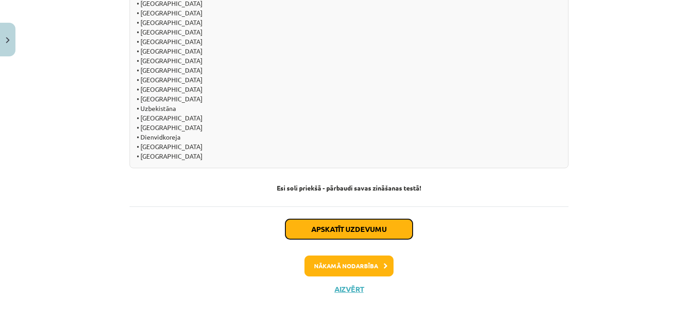
click at [367, 219] on button "Apskatīt uzdevumu" at bounding box center [348, 229] width 127 height 20
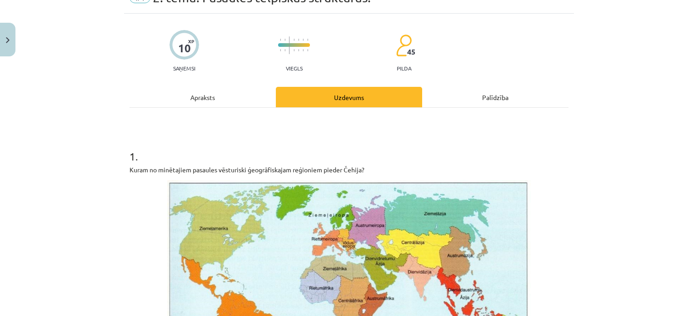
scroll to position [159, 0]
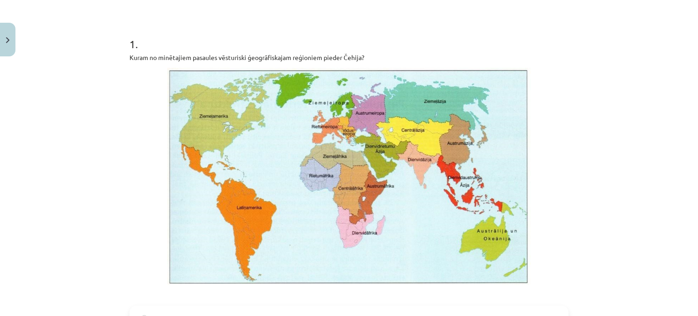
click at [592, 157] on div "Mācību tēma: Ģeogrāfijas i - 10. klases 1.ieskaites mācību materiāls #4 2. tēma…" at bounding box center [349, 158] width 698 height 316
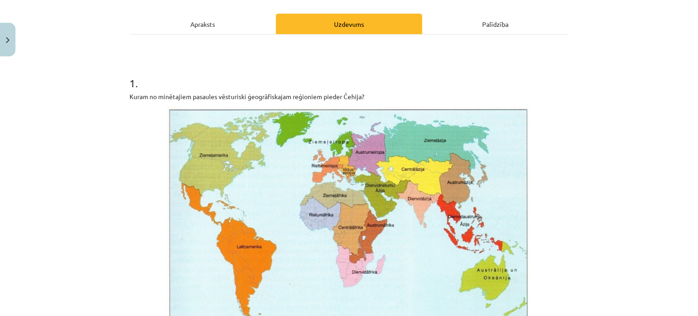
scroll to position [0, 0]
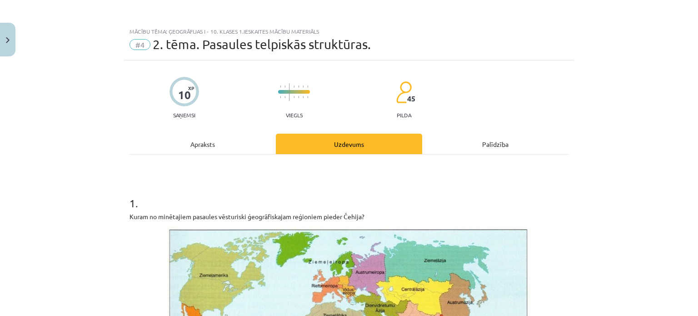
drag, startPoint x: 628, startPoint y: 214, endPoint x: 685, endPoint y: -55, distance: 275.3
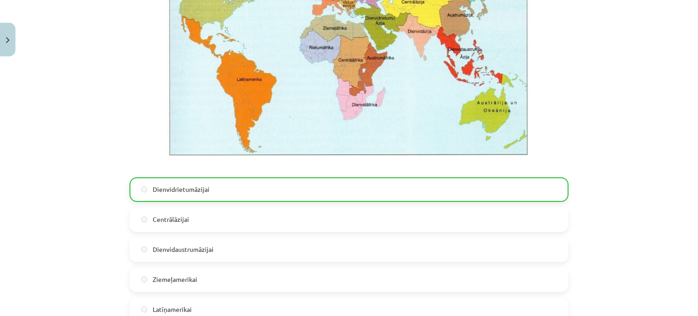
scroll to position [2196, 0]
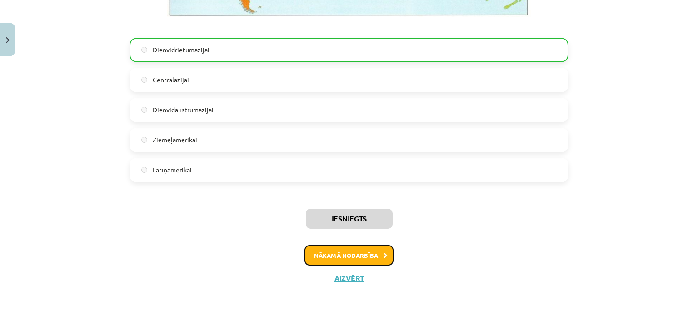
click at [367, 258] on button "Nākamā nodarbība" at bounding box center [348, 255] width 89 height 21
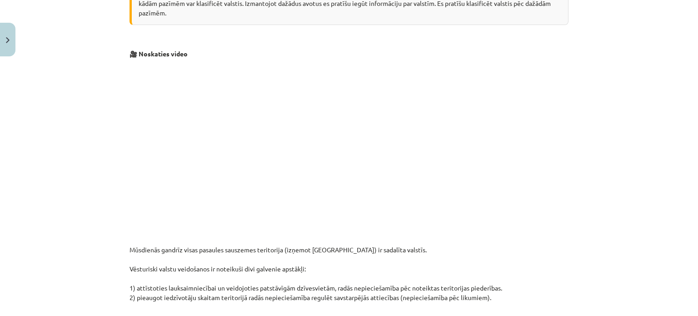
scroll to position [0, 0]
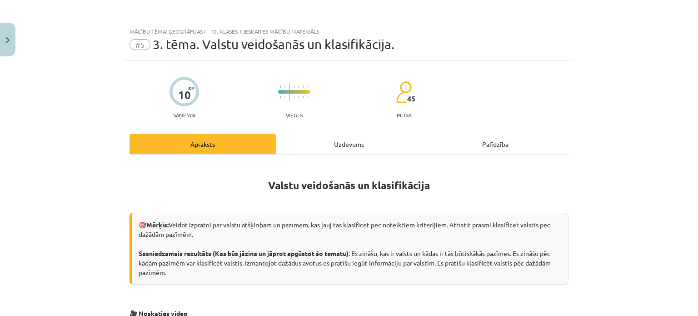
drag, startPoint x: 585, startPoint y: 203, endPoint x: 575, endPoint y: 6, distance: 196.9
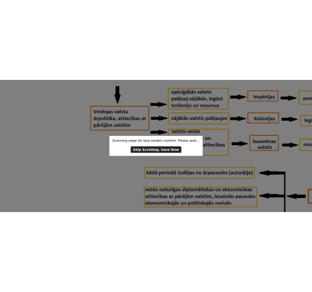
scroll to position [529, 0]
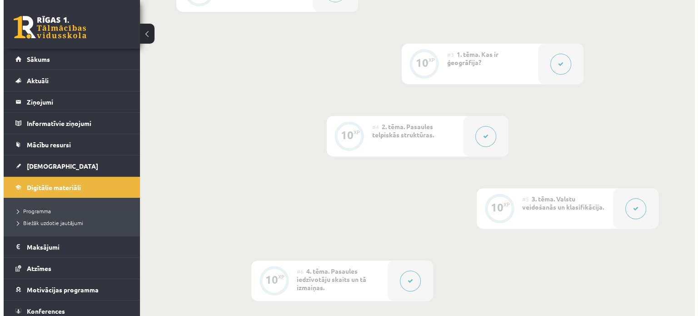
scroll to position [484, 0]
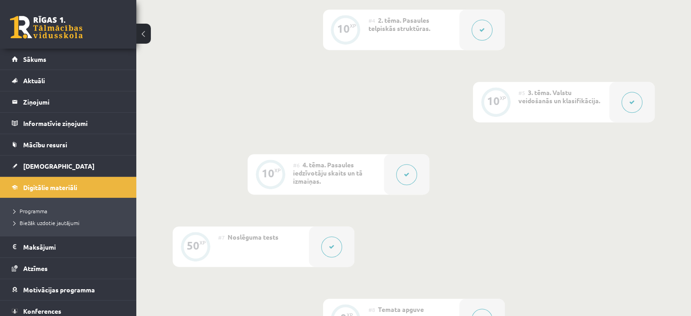
click at [633, 101] on icon at bounding box center [631, 101] width 5 height 5
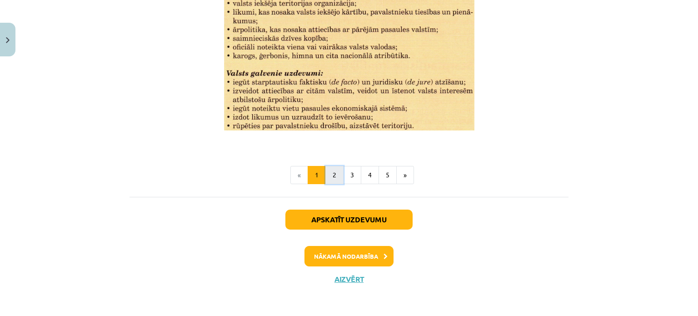
click at [333, 172] on button "2" at bounding box center [334, 175] width 18 height 18
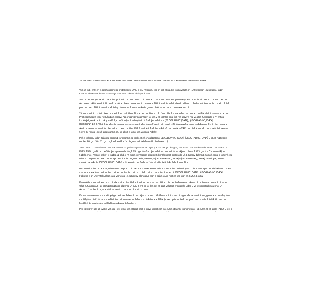
scroll to position [104, 0]
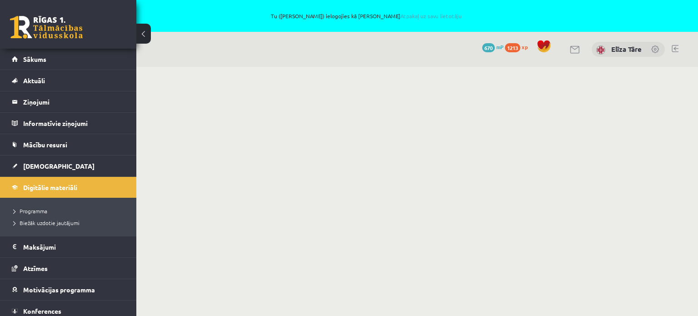
click at [505, 121] on body "Tu ([PERSON_NAME]) ielogojies kā [PERSON_NAME] Atpakaļ uz savu lietotāju 0 Dāva…" at bounding box center [349, 158] width 698 height 316
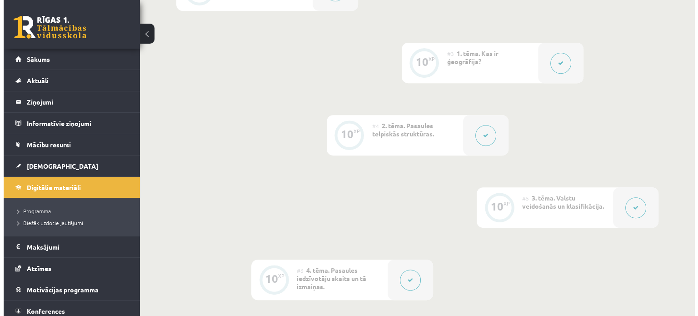
scroll to position [468, 0]
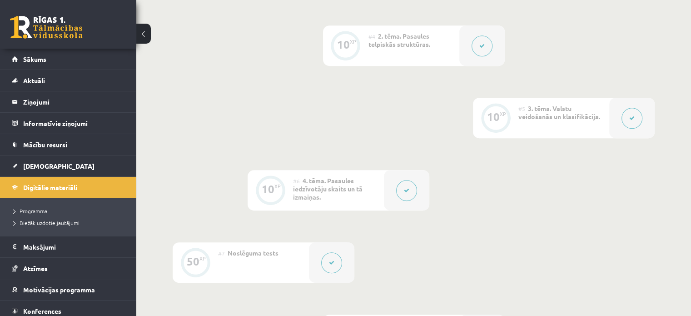
click at [631, 121] on button at bounding box center [631, 118] width 21 height 21
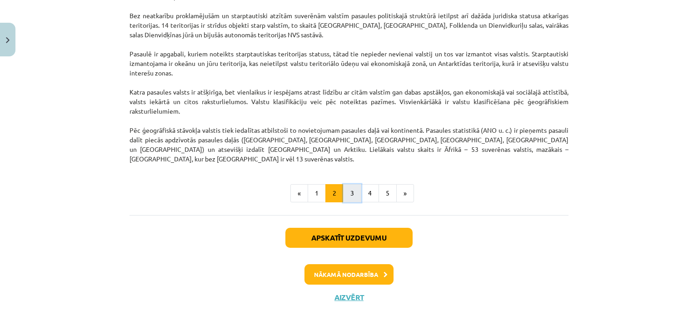
click at [349, 184] on button "3" at bounding box center [352, 193] width 18 height 18
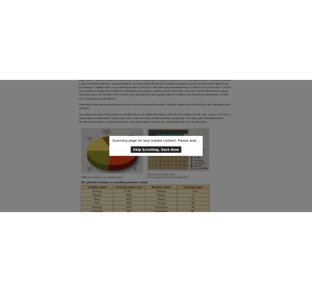
scroll to position [94, 0]
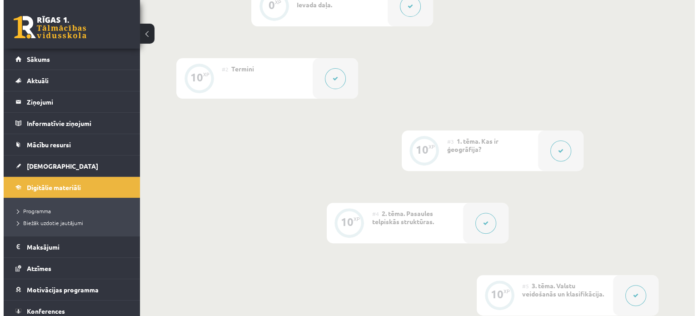
scroll to position [367, 0]
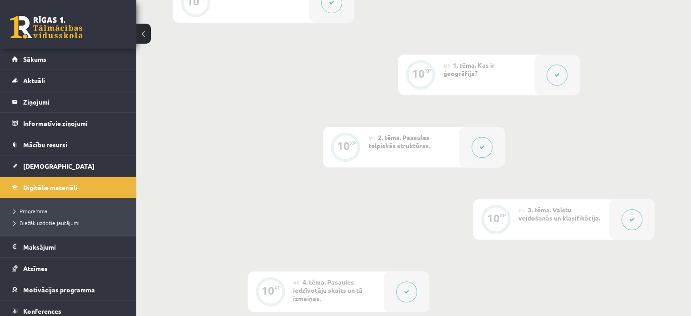
click at [632, 218] on icon at bounding box center [631, 219] width 5 height 5
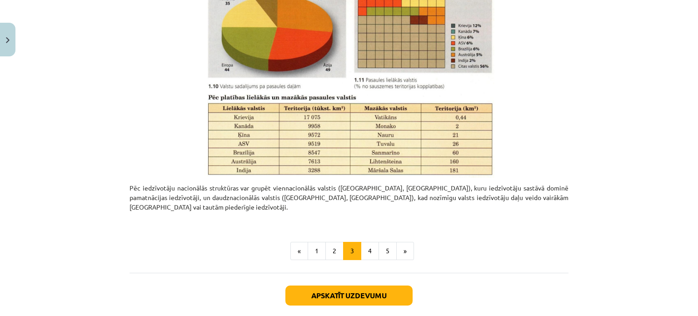
scroll to position [472, 0]
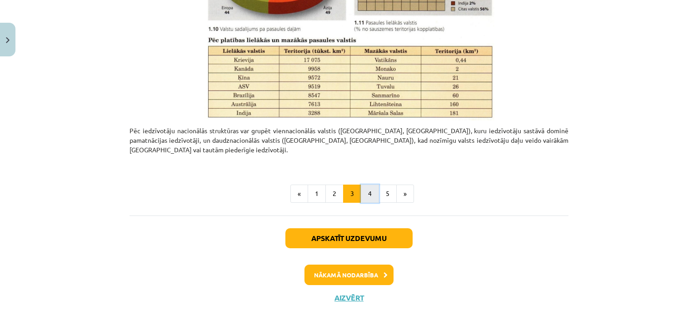
click at [363, 184] on button "4" at bounding box center [370, 193] width 18 height 18
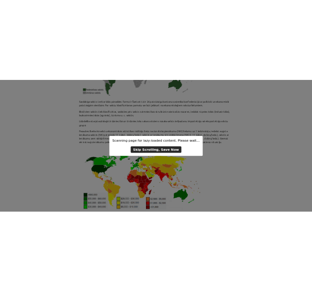
scroll to position [824, 0]
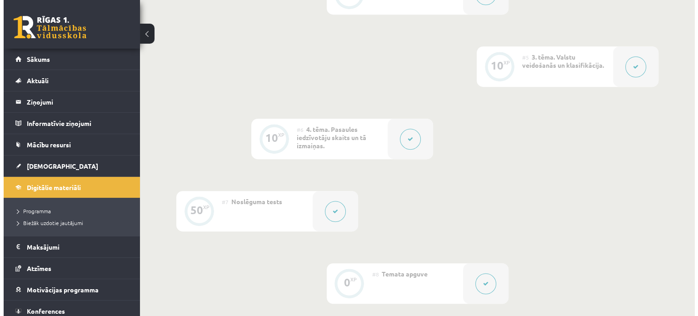
scroll to position [484, 0]
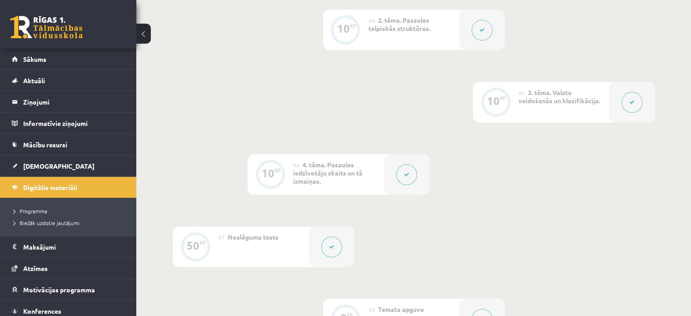
click at [633, 102] on icon at bounding box center [631, 101] width 5 height 5
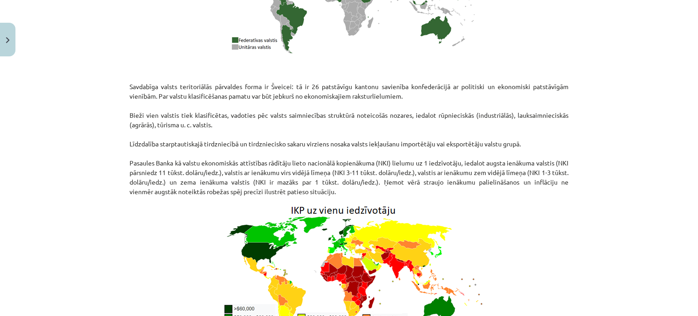
scroll to position [1226, 0]
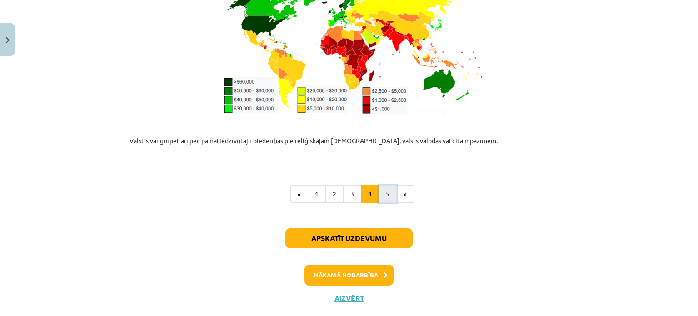
click at [382, 185] on button "5" at bounding box center [387, 194] width 18 height 18
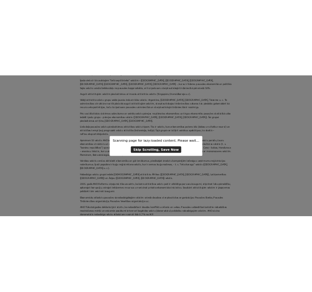
scroll to position [89, 0]
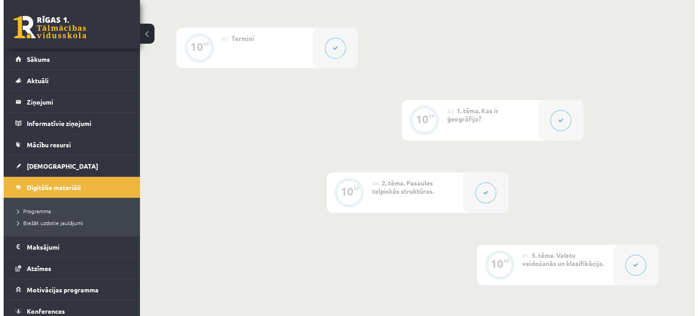
scroll to position [362, 0]
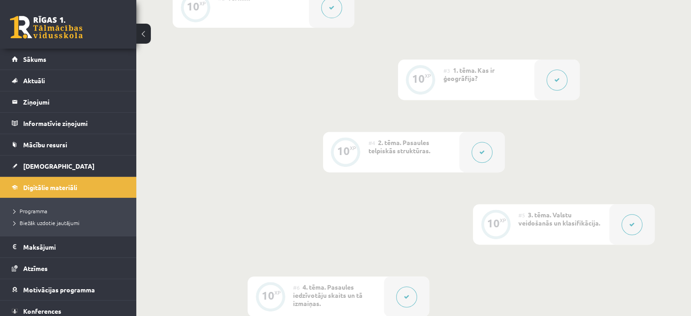
click at [625, 222] on button at bounding box center [631, 224] width 21 height 21
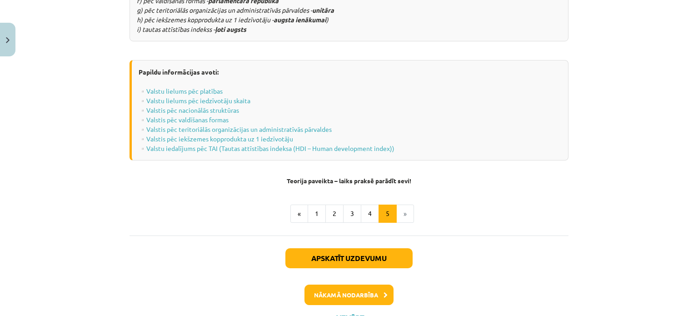
click at [402, 204] on li "»" at bounding box center [405, 213] width 17 height 18
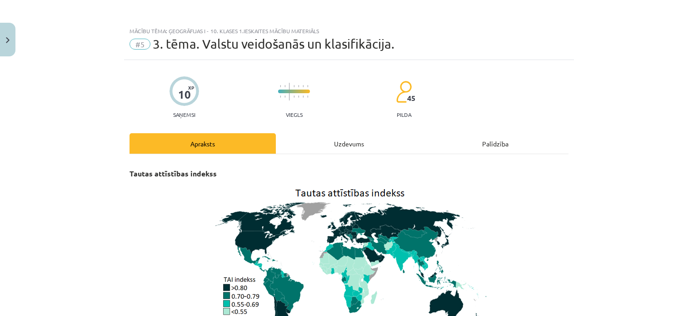
scroll to position [0, 0]
click at [342, 147] on div "Uzdevums" at bounding box center [349, 144] width 146 height 20
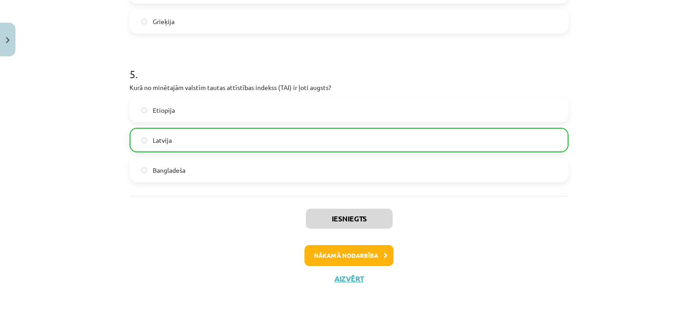
scroll to position [362, 0]
click at [349, 256] on button "Nākamā nodarbība" at bounding box center [348, 255] width 89 height 21
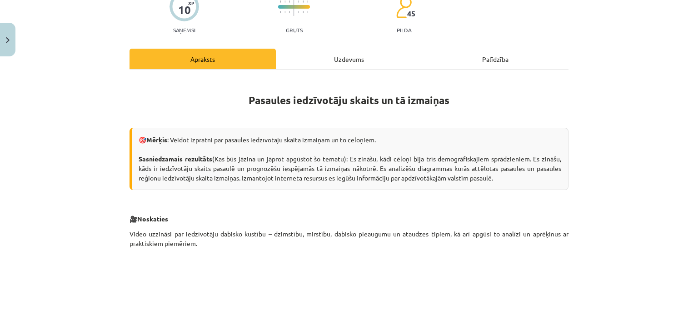
scroll to position [227, 0]
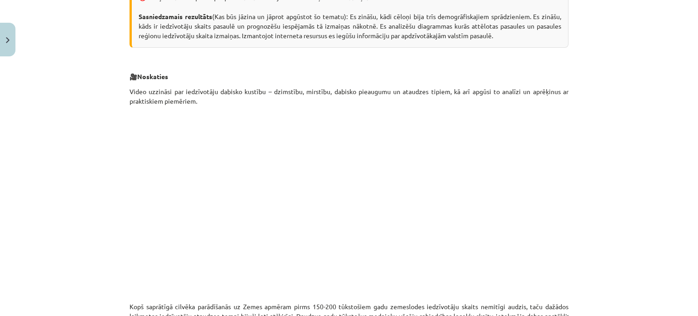
click at [615, 73] on div "Mācību tēma: Ģeogrāfijas i - 10. klases 1.ieskaites mācību materiāls #6 4. tēma…" at bounding box center [349, 158] width 698 height 316
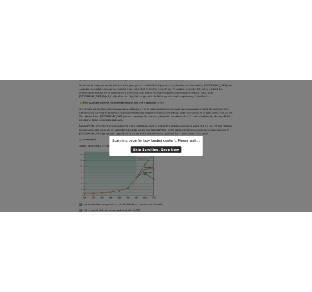
scroll to position [744, 0]
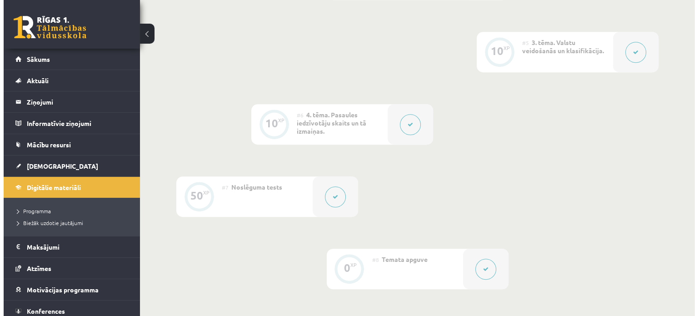
scroll to position [529, 0]
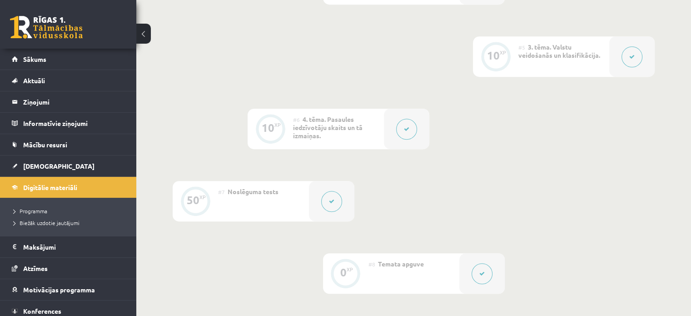
click at [413, 127] on button at bounding box center [406, 129] width 21 height 21
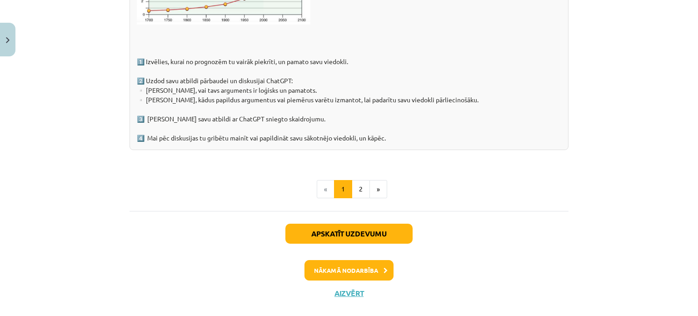
scroll to position [1497, 0]
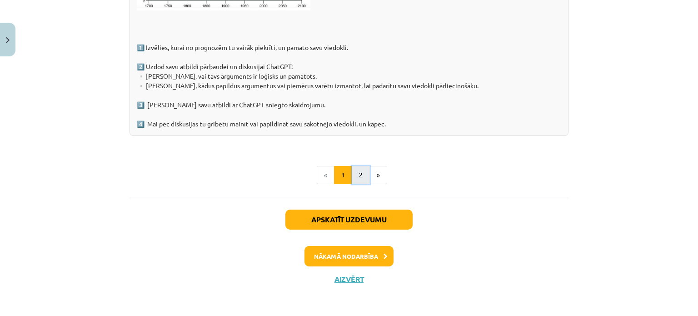
click at [357, 173] on button "2" at bounding box center [361, 175] width 18 height 18
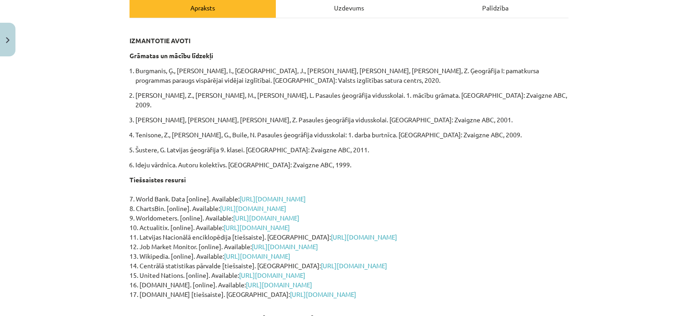
scroll to position [303, 0]
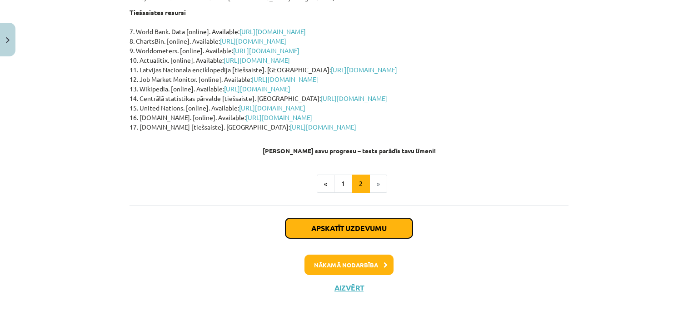
click at [336, 218] on button "Apskatīt uzdevumu" at bounding box center [348, 228] width 127 height 20
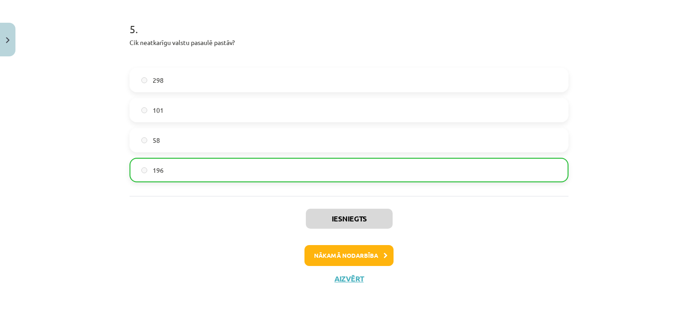
scroll to position [0, 0]
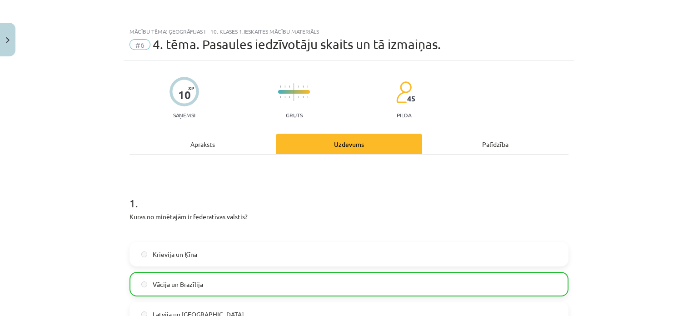
drag, startPoint x: 505, startPoint y: 257, endPoint x: 523, endPoint y: -23, distance: 280.8
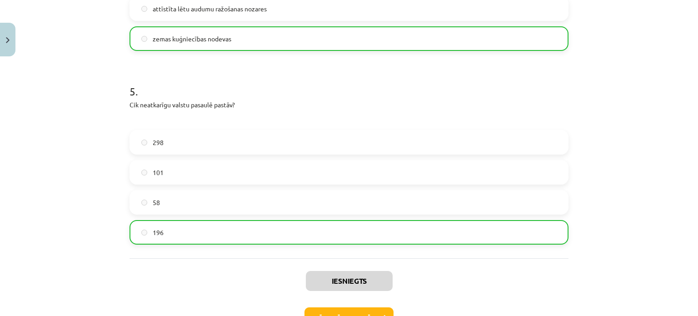
scroll to position [888, 0]
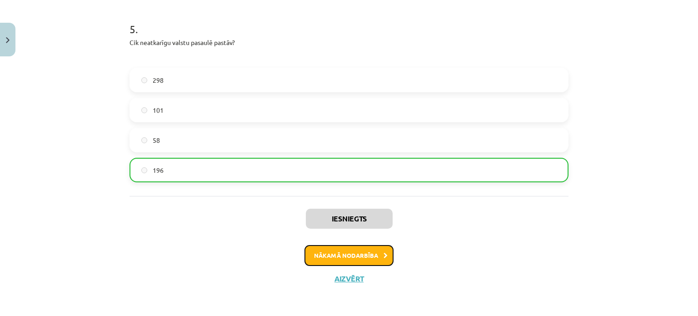
click at [364, 251] on button "Nākamā nodarbība" at bounding box center [348, 255] width 89 height 21
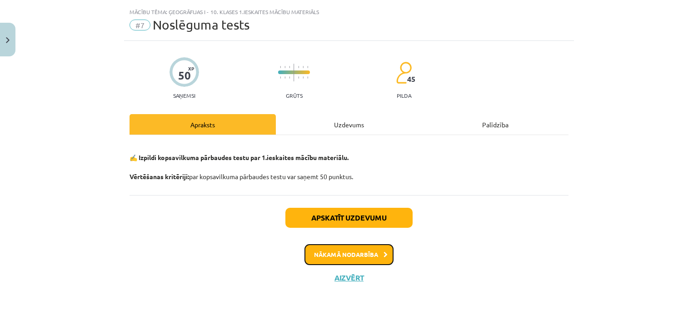
scroll to position [19, 0]
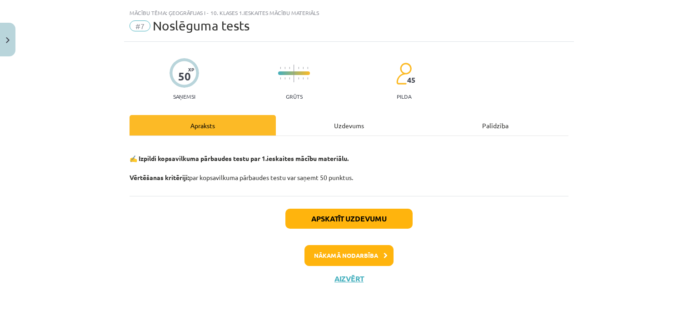
click at [653, 114] on div "Mācību tēma: Ģeogrāfijas i - 10. klases 1.ieskaites mācību materiāls #7 Noslēgu…" at bounding box center [349, 158] width 698 height 316
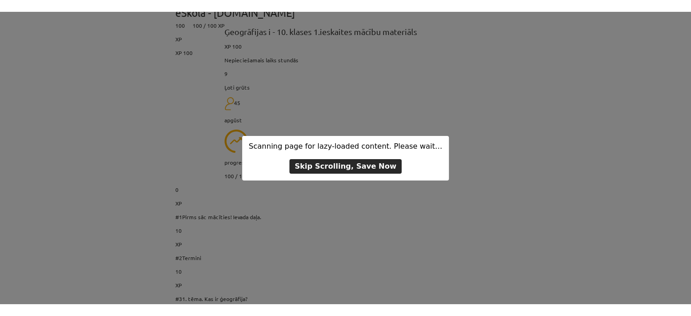
scroll to position [0, 0]
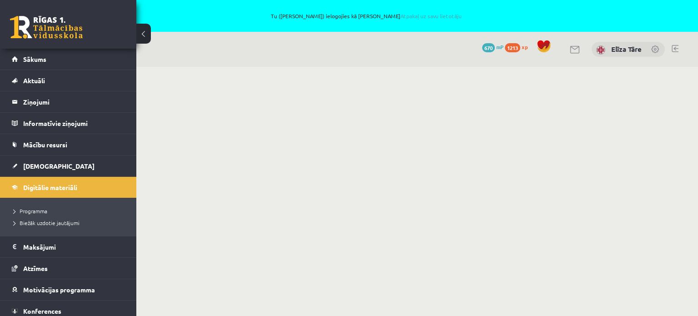
click at [372, 150] on body "Tu ([PERSON_NAME]) ielogojies kā [PERSON_NAME] Atpakaļ uz savu lietotāju 0 Dāva…" at bounding box center [349, 158] width 698 height 316
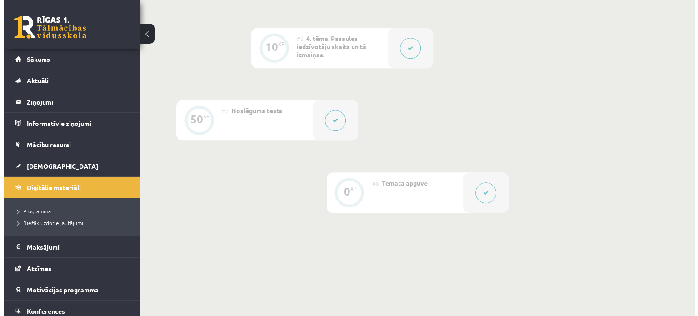
scroll to position [620, 0]
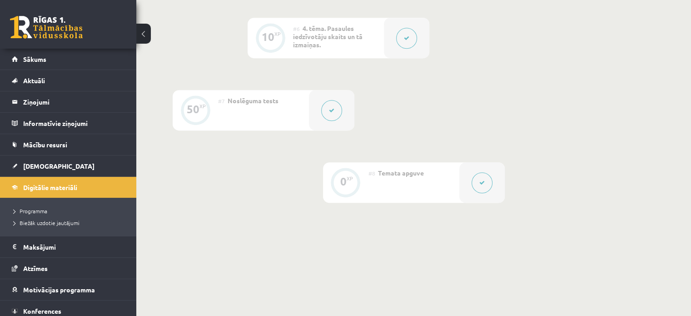
click at [334, 103] on button at bounding box center [331, 110] width 21 height 21
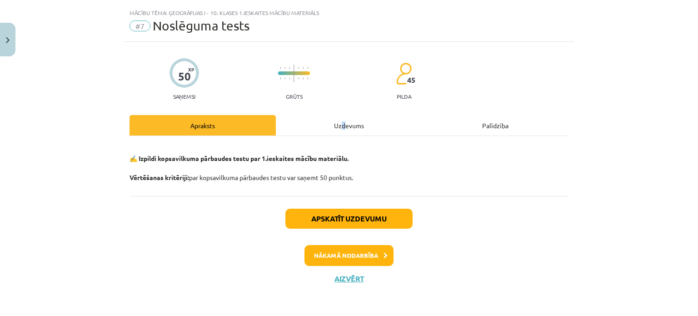
click at [340, 124] on div "Uzdevums" at bounding box center [349, 125] width 146 height 20
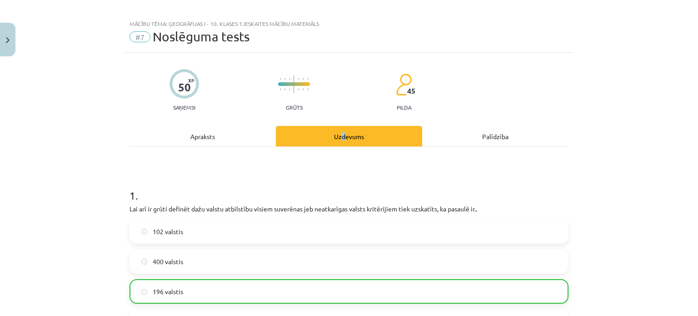
scroll to position [0, 0]
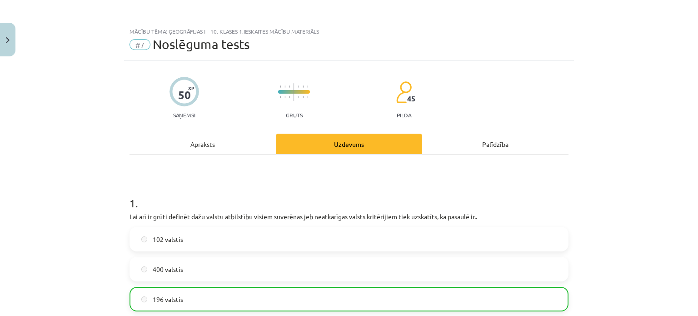
click at [628, 94] on div "Mācību tēma: Ģeogrāfijas i - 10. klases 1.ieskaites mācību materiāls #7 Noslēgu…" at bounding box center [349, 158] width 698 height 316
drag, startPoint x: 574, startPoint y: 276, endPoint x: 611, endPoint y: -55, distance: 333.3
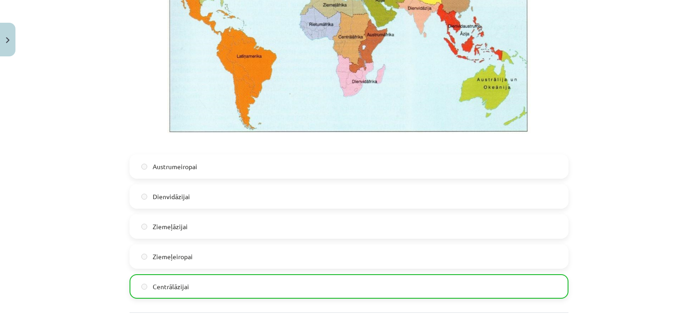
drag, startPoint x: 635, startPoint y: 77, endPoint x: 595, endPoint y: 299, distance: 226.0
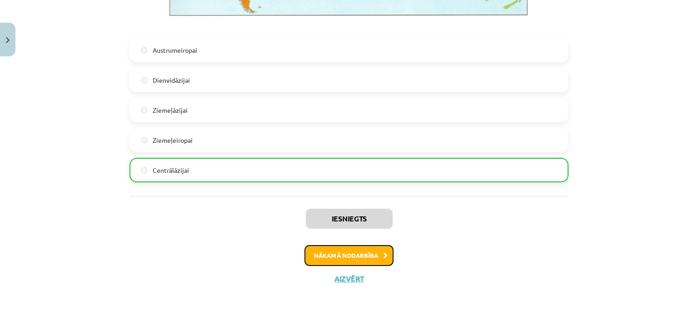
click at [363, 248] on button "Nākamā nodarbība" at bounding box center [348, 255] width 89 height 21
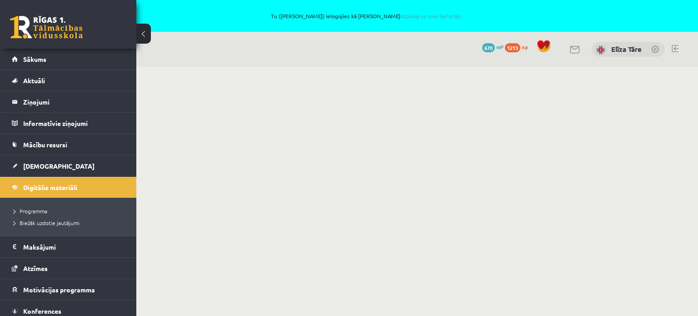
click at [398, 188] on body "Tu ([PERSON_NAME]) ielogojies kā [PERSON_NAME] Atpakaļ uz savu lietotāju 0 Dāva…" at bounding box center [349, 158] width 698 height 316
click at [278, 228] on body "Tu ([PERSON_NAME]) ielogojies kā [PERSON_NAME] Atpakaļ uz savu lietotāju 0 Dāva…" at bounding box center [349, 158] width 698 height 316
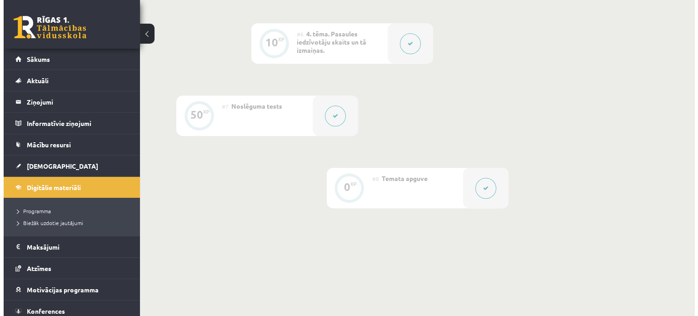
scroll to position [665, 0]
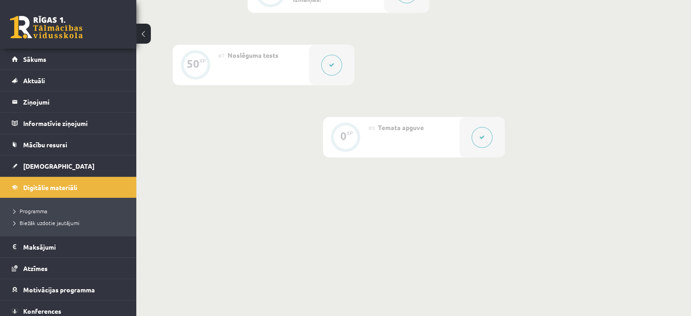
click at [325, 52] on div at bounding box center [331, 65] width 45 height 40
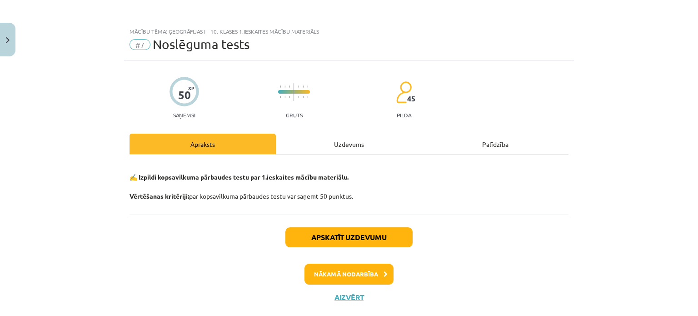
click at [350, 141] on div "Uzdevums" at bounding box center [349, 144] width 146 height 20
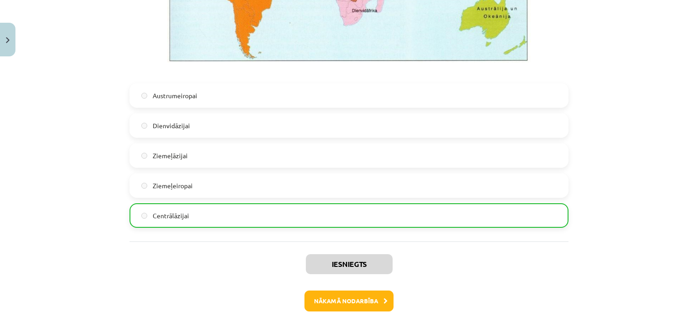
scroll to position [1973, 0]
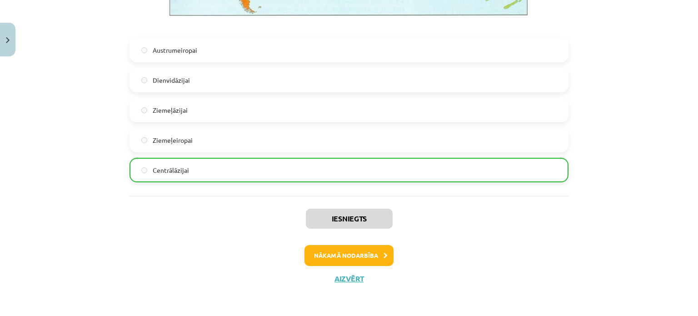
drag, startPoint x: 600, startPoint y: 263, endPoint x: 597, endPoint y: 278, distance: 16.2
click at [357, 255] on button "Nākamā nodarbība" at bounding box center [348, 255] width 89 height 21
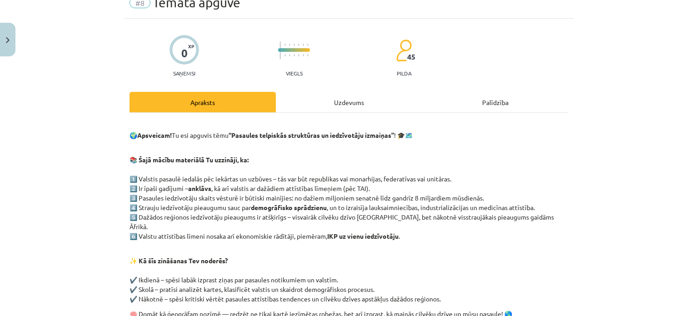
scroll to position [0, 0]
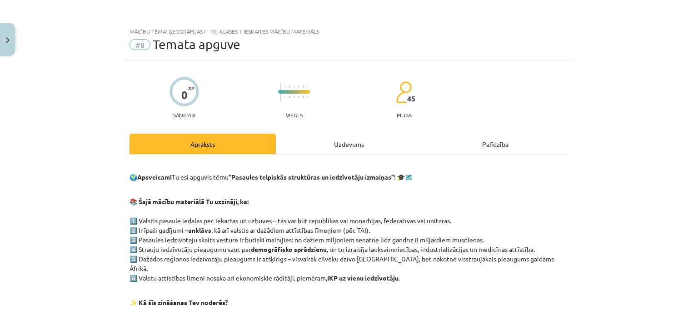
click at [344, 149] on div "Uzdevums" at bounding box center [349, 144] width 146 height 20
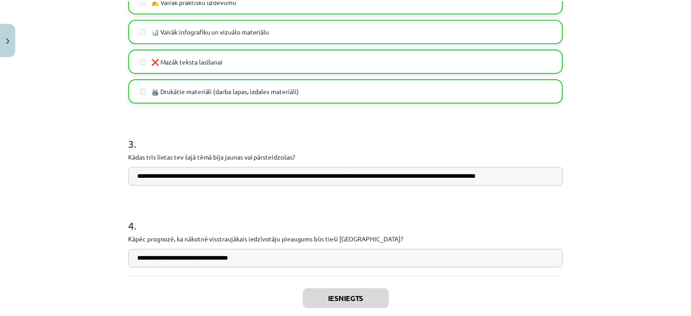
scroll to position [748, 0]
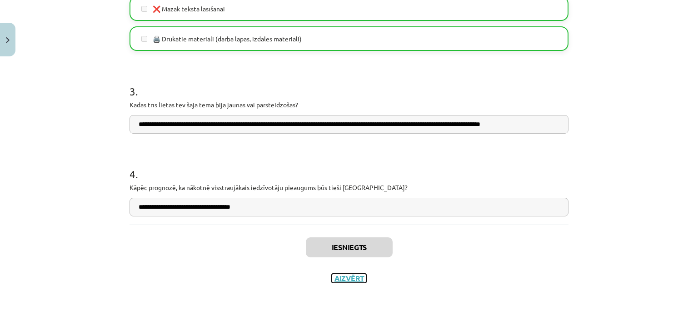
click at [351, 278] on button "Aizvērt" at bounding box center [349, 277] width 35 height 9
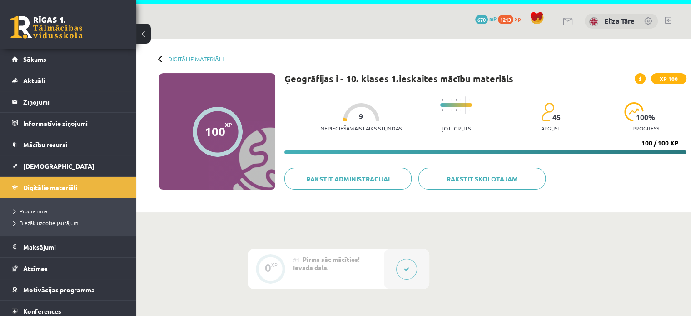
scroll to position [0, 0]
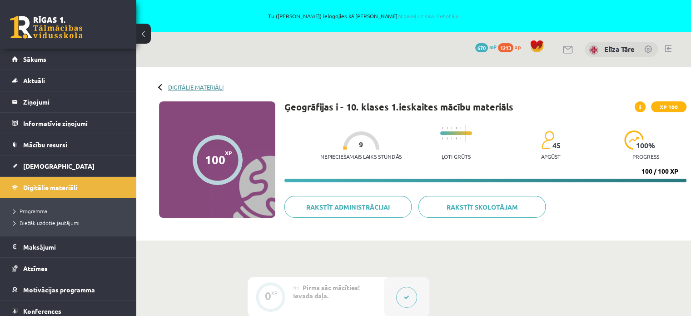
click at [198, 86] on link "Digitālie materiāli" at bounding box center [195, 87] width 55 height 7
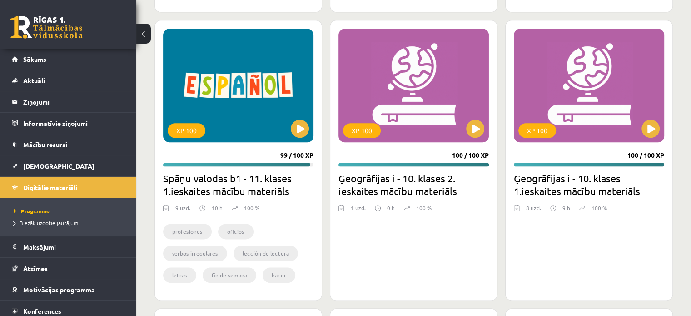
scroll to position [1121, 0]
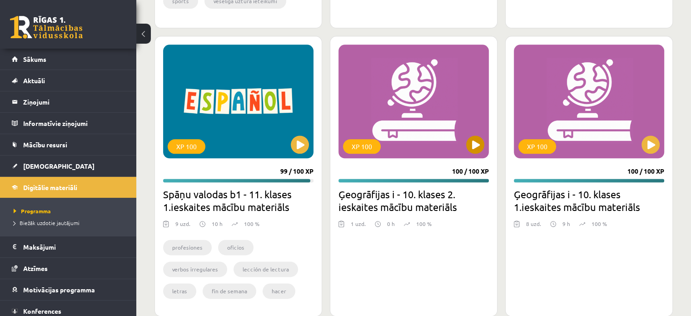
click at [425, 107] on div "XP 100" at bounding box center [413, 102] width 150 height 114
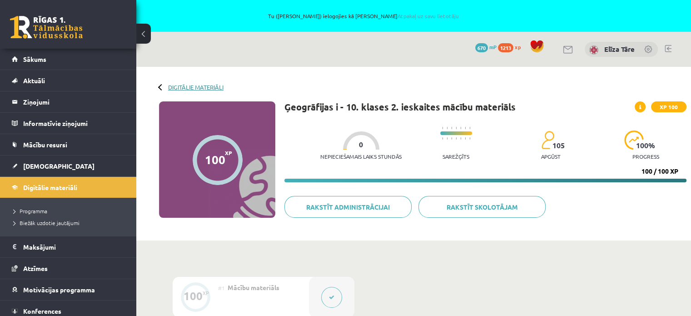
click at [181, 86] on link "Digitālie materiāli" at bounding box center [195, 87] width 55 height 7
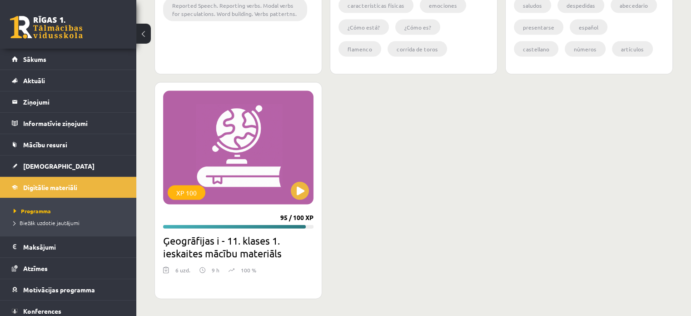
drag, startPoint x: 668, startPoint y: 97, endPoint x: 661, endPoint y: 232, distance: 135.6
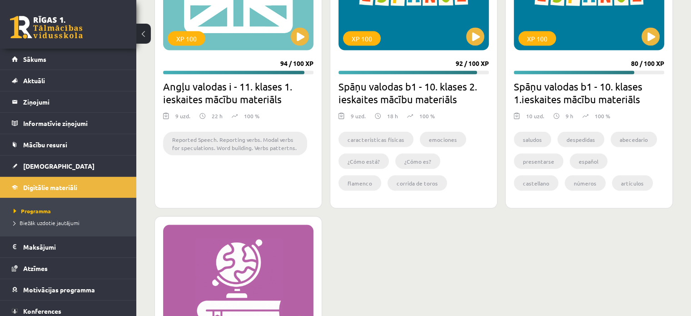
scroll to position [1802, 0]
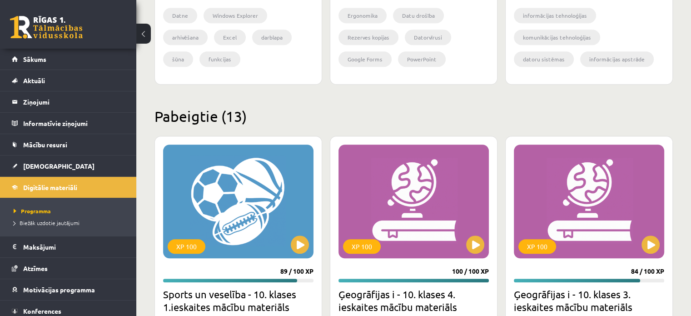
scroll to position [757, 0]
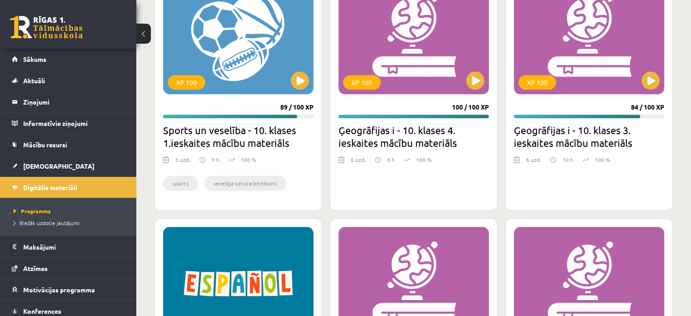
scroll to position [939, 0]
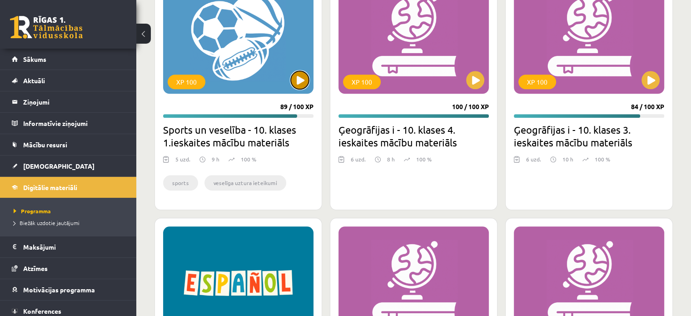
click at [294, 74] on button at bounding box center [300, 80] width 18 height 18
